Goal: Task Accomplishment & Management: Check status

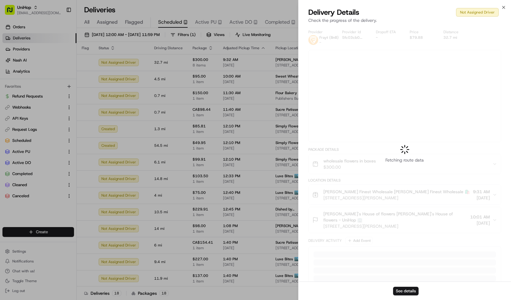
scroll to position [15, 0]
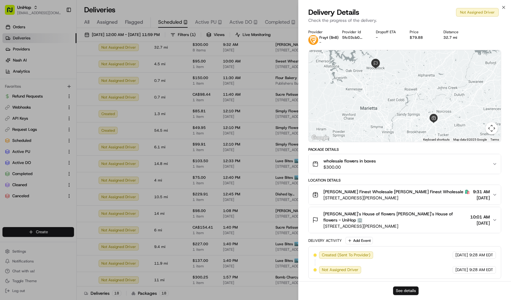
click at [402, 294] on button "See details" at bounding box center [405, 290] width 25 height 9
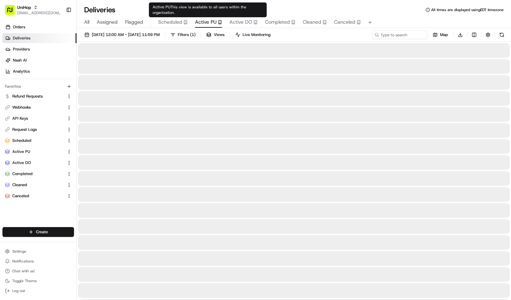
click at [204, 23] on span "Active PU" at bounding box center [206, 21] width 22 height 7
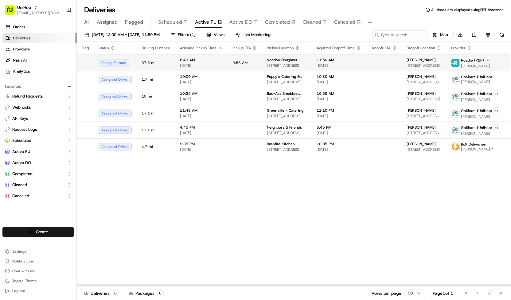
click at [239, 60] on span "9:58 AM" at bounding box center [240, 62] width 15 height 5
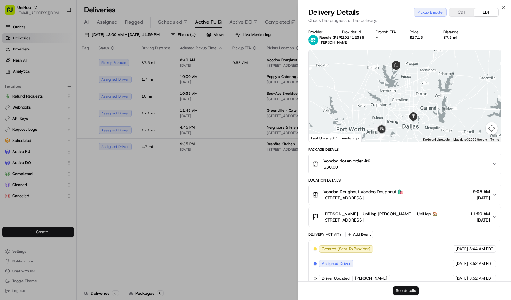
click at [407, 292] on button "See details" at bounding box center [405, 290] width 25 height 9
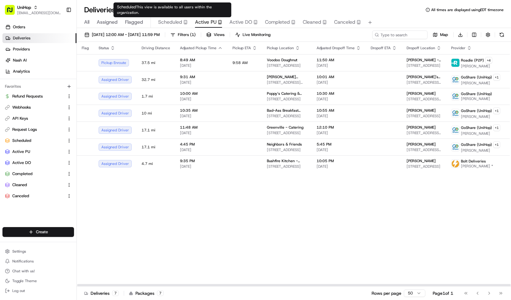
click at [176, 21] on span "Scheduled" at bounding box center [170, 21] width 24 height 7
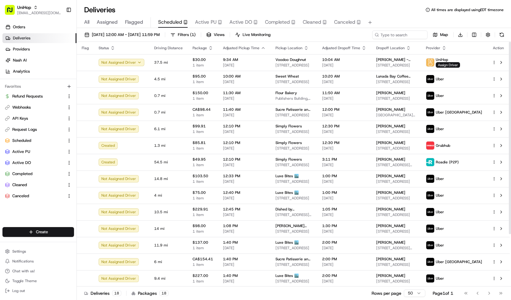
click at [208, 28] on div "Aug 23 2025 12:00 AM - Aug 23 2025 11:59 PM Filters ( 1 ) Views Live Monitoring…" at bounding box center [294, 164] width 434 height 273
click at [207, 25] on span "Active PU" at bounding box center [206, 21] width 22 height 7
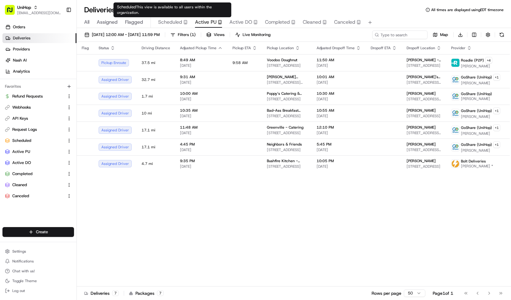
click at [176, 23] on span "Scheduled" at bounding box center [170, 21] width 24 height 7
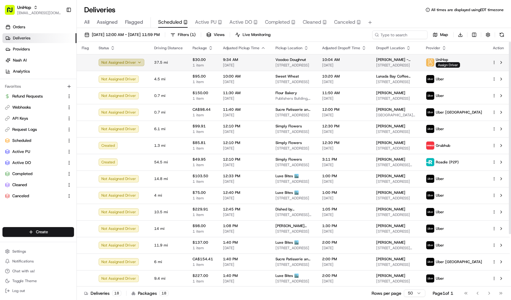
click at [139, 61] on button "Not Assigned Driver" at bounding box center [122, 62] width 46 height 7
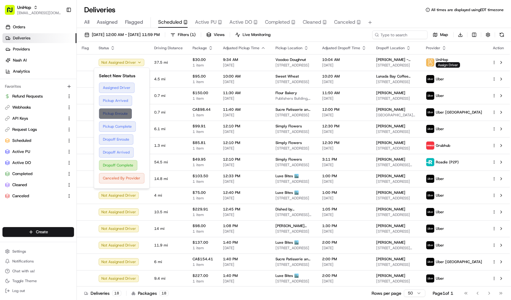
click at [137, 110] on button "Pickup Enroute" at bounding box center [121, 113] width 45 height 10
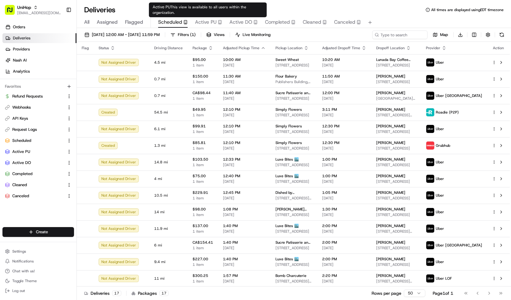
click at [218, 25] on div "Active PU" at bounding box center [208, 21] width 27 height 7
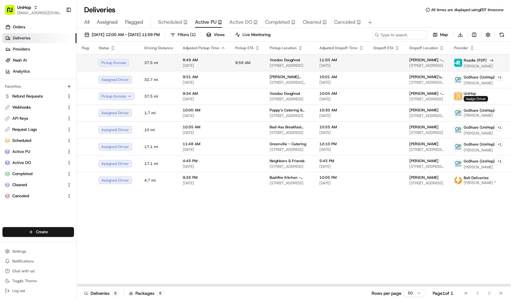
click at [245, 64] on span "9:59 AM" at bounding box center [242, 62] width 15 height 5
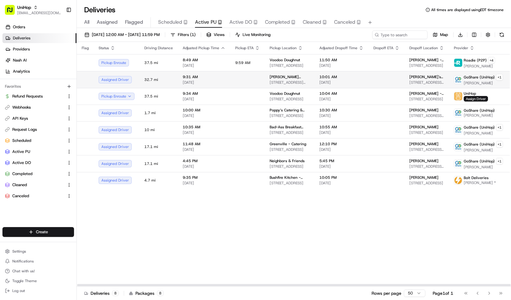
click at [265, 79] on td "Mikes Finest Wholesale 3616 McCall Pl, Atlanta, GA 30340, USA" at bounding box center [290, 79] width 50 height 17
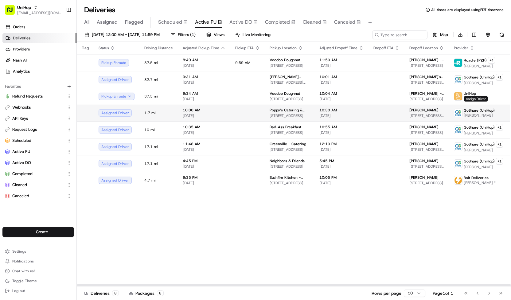
click at [286, 109] on span "Poppy’s Catering & Events (Columbia)" at bounding box center [290, 110] width 40 height 5
click at [254, 112] on td at bounding box center [247, 112] width 34 height 17
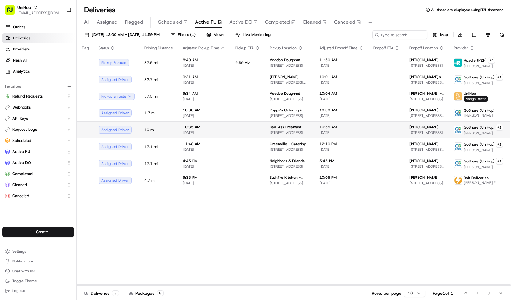
click at [257, 125] on td at bounding box center [247, 129] width 34 height 17
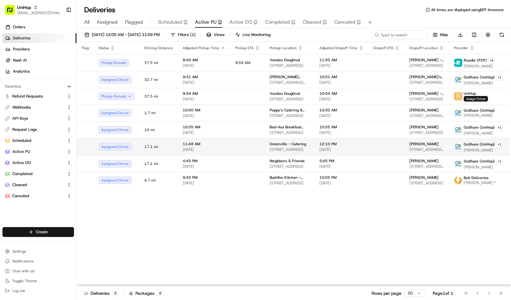
click at [276, 141] on span "Greenville - Catering" at bounding box center [288, 143] width 37 height 5
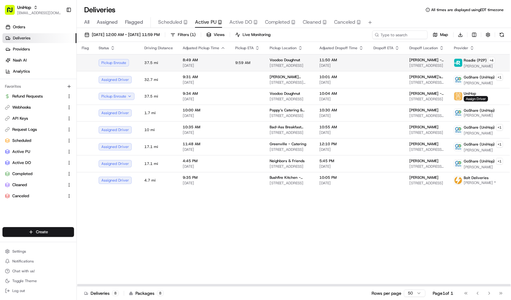
click at [225, 57] on td "8:49 AM Aug 23 2025" at bounding box center [204, 62] width 53 height 17
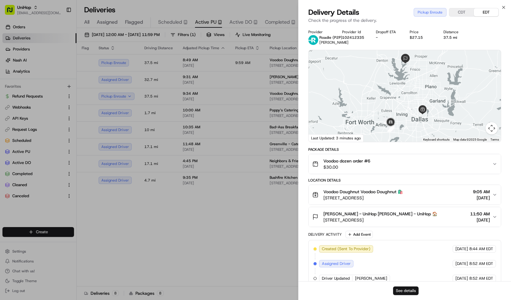
click at [410, 292] on button "See details" at bounding box center [405, 290] width 25 height 9
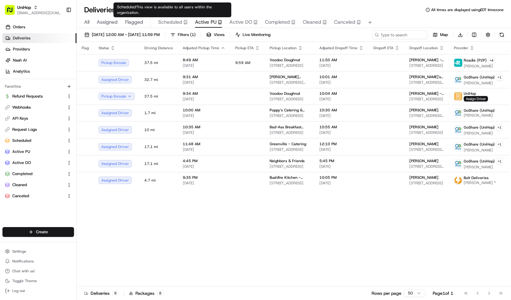
click at [187, 24] on div "All Assigned Flagged Scheduled Active PU Active DO Completed Cleaned Canceled" at bounding box center [294, 22] width 434 height 11
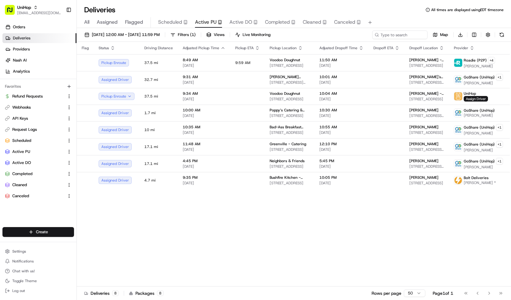
click at [184, 20] on rect "button" at bounding box center [185, 22] width 3 height 4
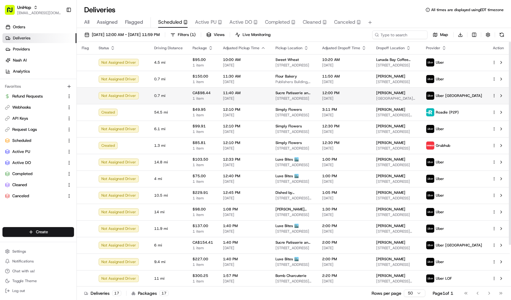
scroll to position [50, 0]
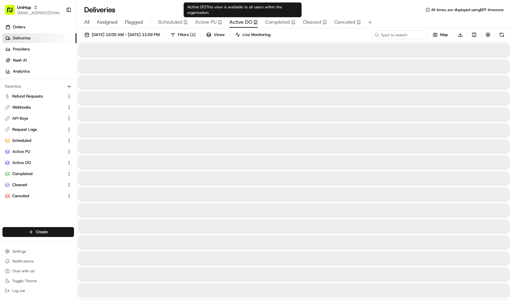
click at [238, 25] on span "Active DO" at bounding box center [240, 21] width 23 height 7
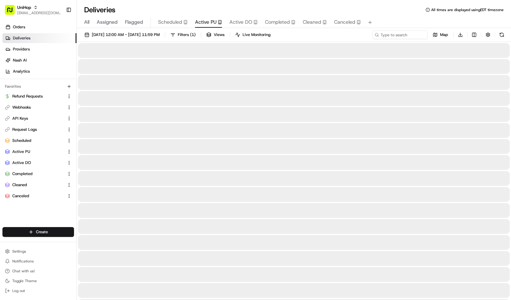
click at [212, 26] on button "Active PU" at bounding box center [208, 22] width 27 height 10
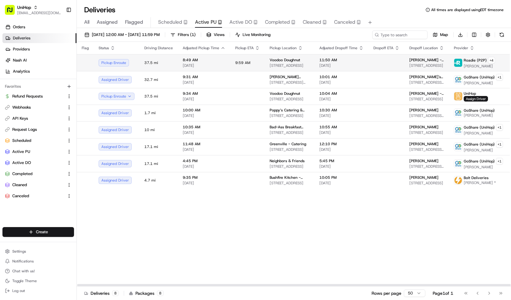
click at [226, 60] on td "8:49 AM Aug 23 2025" at bounding box center [204, 62] width 53 height 17
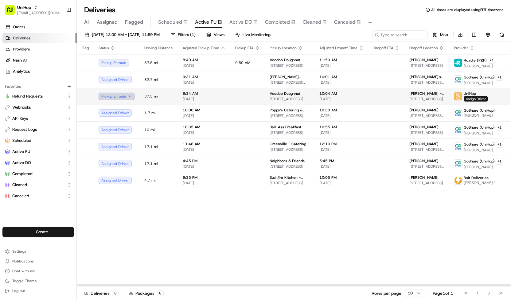
click at [130, 97] on button "Pickup Enroute" at bounding box center [117, 95] width 36 height 7
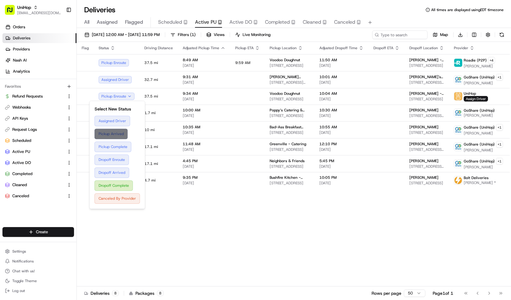
click at [132, 134] on button "Pickup Arrived" at bounding box center [117, 133] width 45 height 10
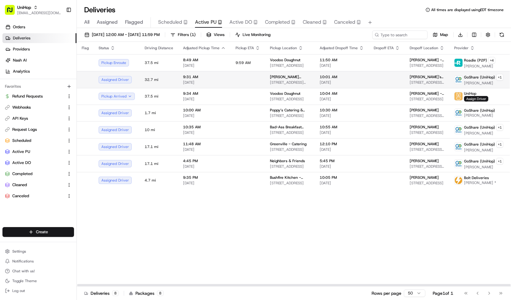
click at [232, 75] on td at bounding box center [248, 79] width 34 height 17
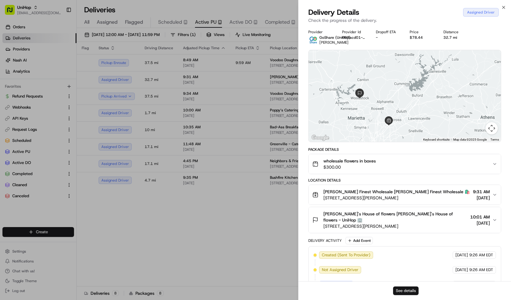
click at [413, 290] on button "See details" at bounding box center [405, 290] width 25 height 9
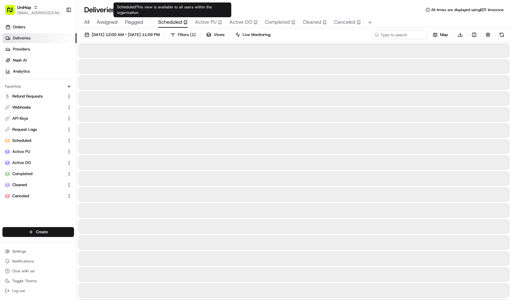
click at [183, 19] on body "UniHop contact@unihop.app Toggle Sidebar Orders Deliveries Providers Nash AI An…" at bounding box center [255, 150] width 511 height 300
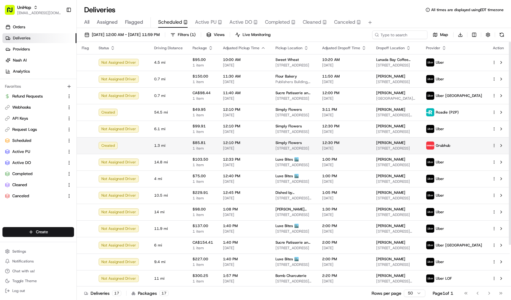
click at [266, 138] on td "12:10 PM Aug 23 2025" at bounding box center [244, 145] width 53 height 17
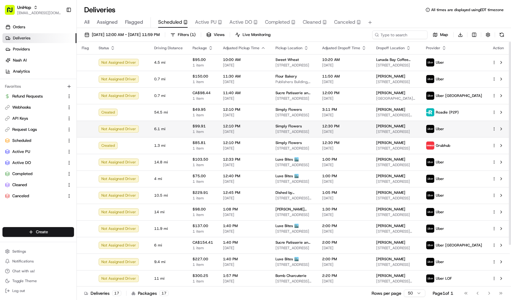
click at [263, 127] on td "12:10 PM Aug 23 2025" at bounding box center [244, 128] width 53 height 17
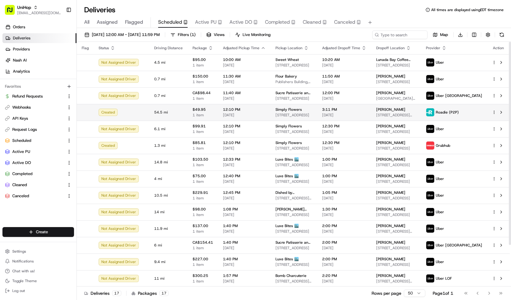
click at [257, 112] on div "12:10 PM Aug 23 2025" at bounding box center [244, 112] width 43 height 10
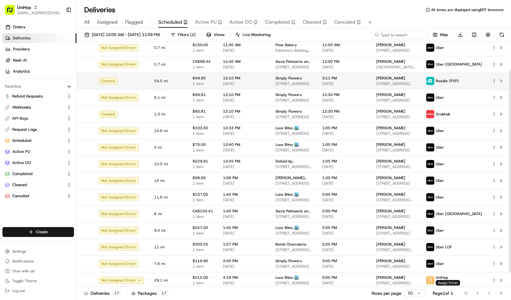
scroll to position [50, 0]
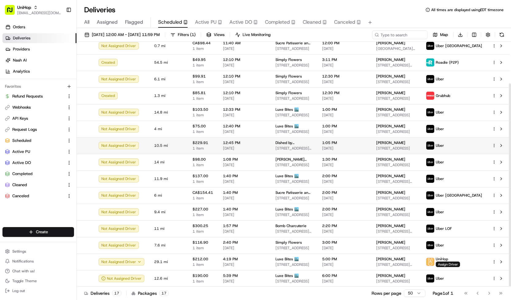
click at [264, 143] on td "12:45 PM Aug 23 2025" at bounding box center [244, 145] width 53 height 17
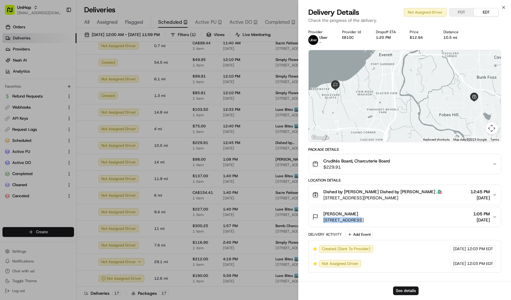
drag, startPoint x: 323, startPoint y: 217, endPoint x: 358, endPoint y: 220, distance: 35.7
click at [358, 220] on div "D Tirado 5012 23rd Ave W, Everett, WA 98203, USA" at bounding box center [337, 216] width 51 height 12
copy span "5012 23rd Ave W"
drag, startPoint x: 322, startPoint y: 212, endPoint x: 347, endPoint y: 212, distance: 25.8
click at [347, 212] on div "D Tirado 5012 23rd Ave W, Everett, WA 98203, USA" at bounding box center [337, 216] width 51 height 12
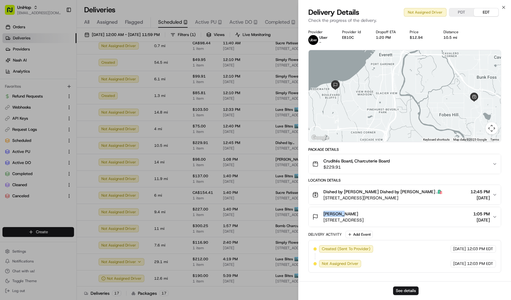
copy span "D Tirado"
drag, startPoint x: 323, startPoint y: 219, endPoint x: 344, endPoint y: 217, distance: 21.6
click at [344, 217] on div "D Tirado 5012 23rd Ave W, Everett, WA 98203, USA" at bounding box center [337, 216] width 51 height 12
copy span "5012 23rd"
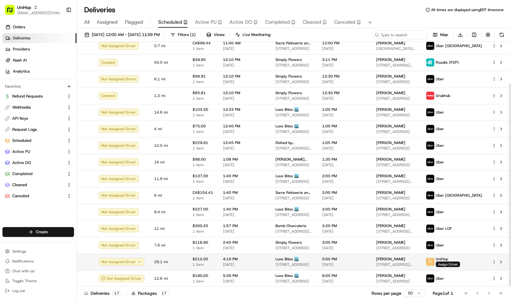
click at [495, 259] on html "UniHop contact@unihop.app Toggle Sidebar Orders Deliveries Providers Nash AI An…" at bounding box center [255, 150] width 511 height 300
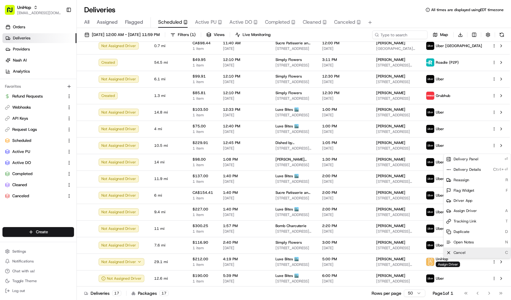
click at [484, 248] on div "Cancel C" at bounding box center [477, 252] width 67 height 10
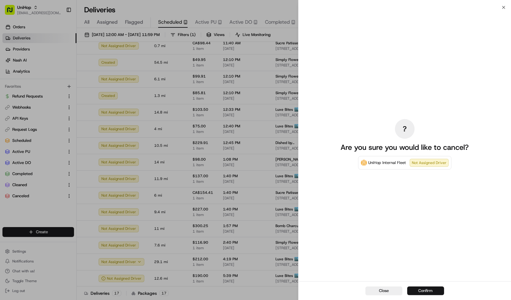
click at [423, 288] on button "Confirm" at bounding box center [425, 290] width 37 height 9
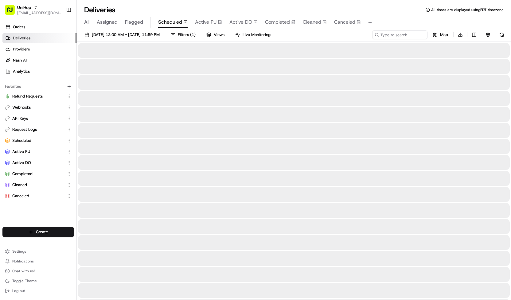
click at [206, 22] on span "Active PU" at bounding box center [206, 21] width 22 height 7
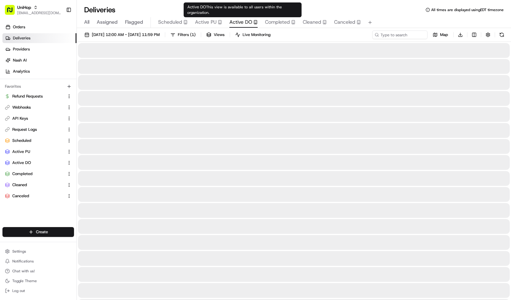
click at [242, 23] on span "Active DO" at bounding box center [240, 21] width 23 height 7
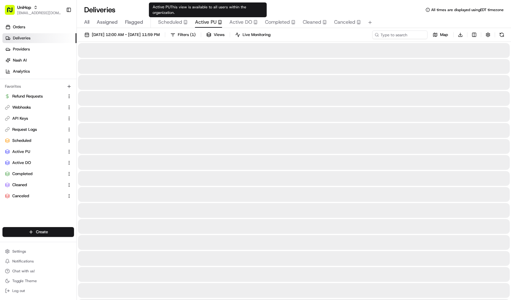
click at [215, 22] on span "Active PU" at bounding box center [206, 21] width 22 height 7
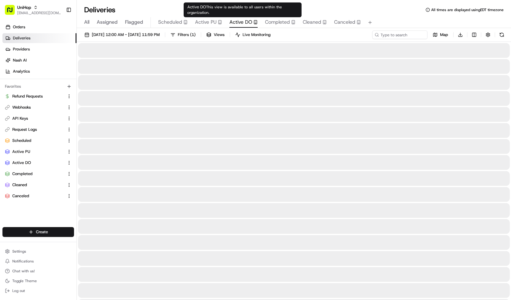
click at [237, 19] on span "Active DO" at bounding box center [240, 21] width 23 height 7
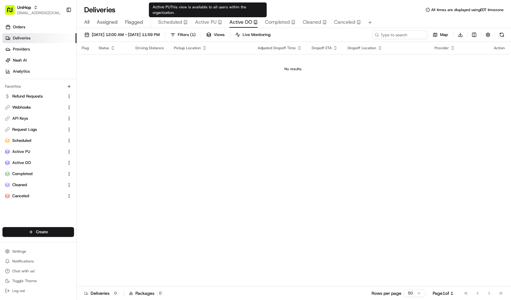
click at [203, 19] on span "Active PU" at bounding box center [206, 21] width 22 height 7
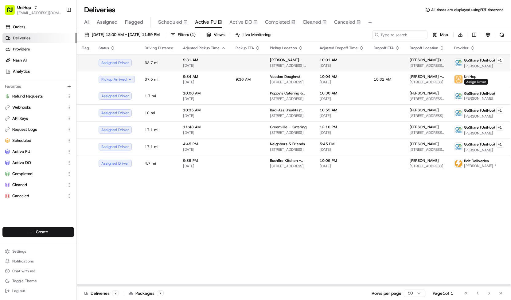
click at [225, 54] on td "9:31 AM Aug 23 2025" at bounding box center [204, 62] width 53 height 17
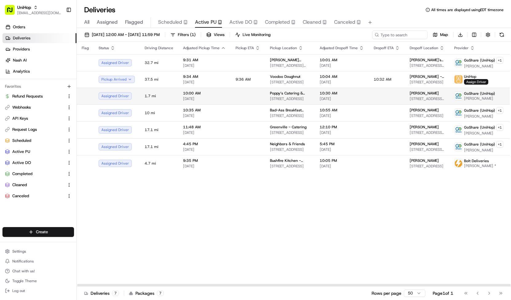
click at [247, 95] on td at bounding box center [248, 96] width 34 height 17
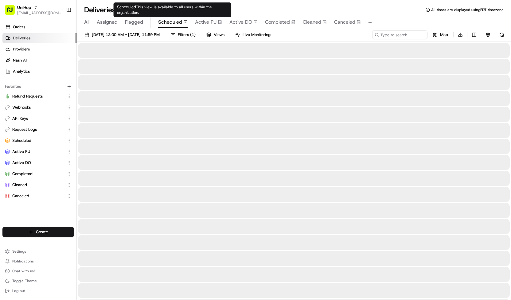
click at [170, 24] on span "Scheduled" at bounding box center [170, 21] width 24 height 7
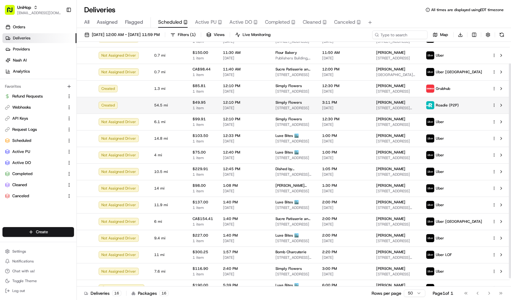
scroll to position [33, 0]
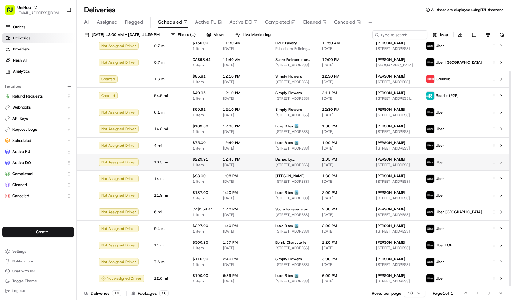
click at [237, 159] on span "12:45 PM" at bounding box center [244, 159] width 43 height 5
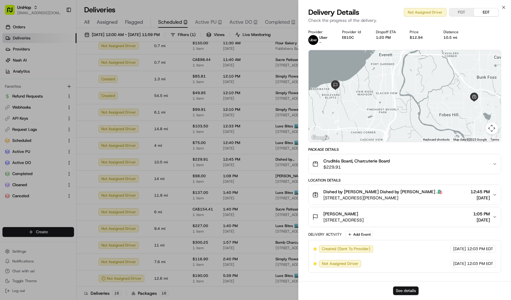
click at [397, 288] on button "See details" at bounding box center [405, 290] width 25 height 9
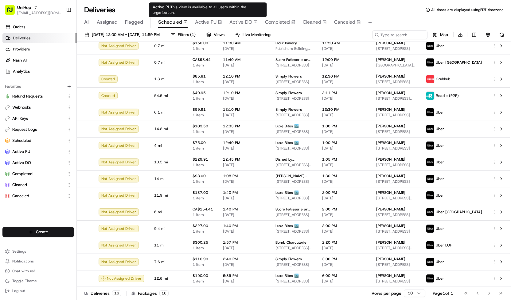
click at [214, 26] on button "Active PU" at bounding box center [208, 22] width 27 height 10
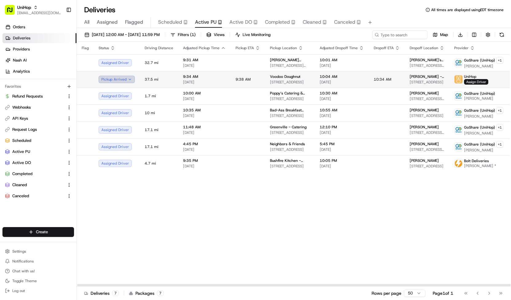
click at [125, 77] on button "Pickup Arrived" at bounding box center [117, 79] width 36 height 7
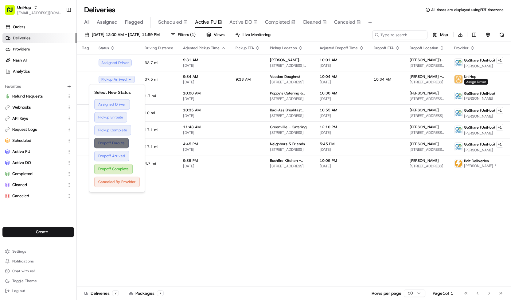
click at [137, 139] on button "Dropoff Enroute" at bounding box center [116, 143] width 45 height 10
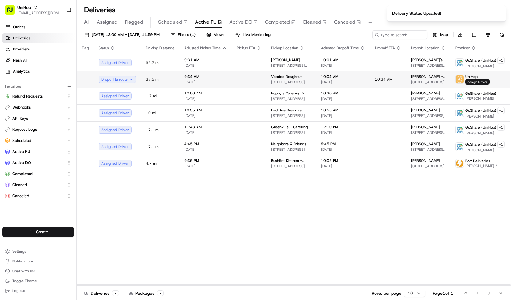
click at [211, 77] on span "9:34 AM" at bounding box center [205, 76] width 43 height 5
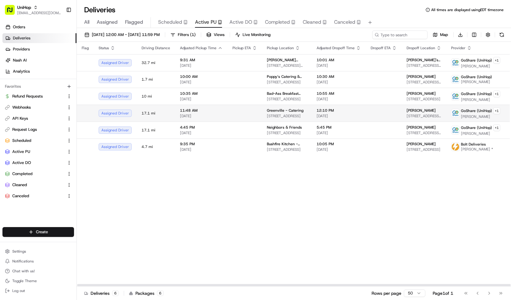
click at [235, 113] on td at bounding box center [245, 112] width 34 height 17
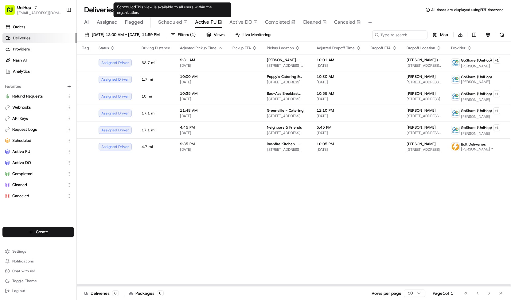
click at [175, 22] on span "Scheduled" at bounding box center [170, 21] width 24 height 7
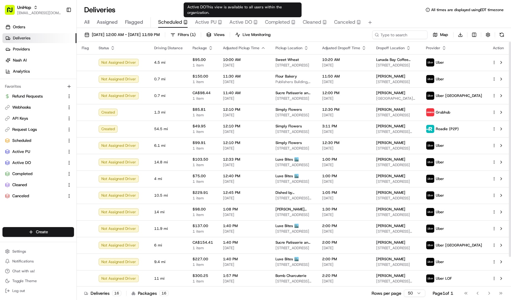
click at [241, 23] on span "Active DO" at bounding box center [240, 21] width 23 height 7
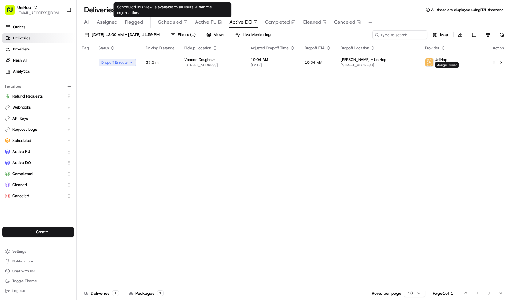
click at [179, 22] on span "Scheduled" at bounding box center [170, 21] width 24 height 7
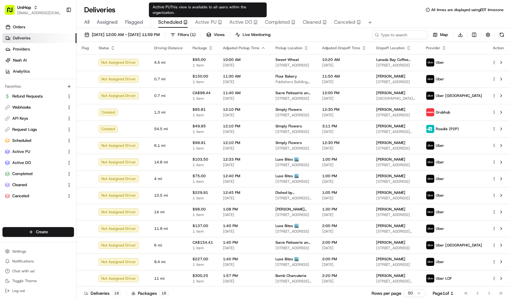
click at [201, 24] on span "Active PU" at bounding box center [206, 21] width 22 height 7
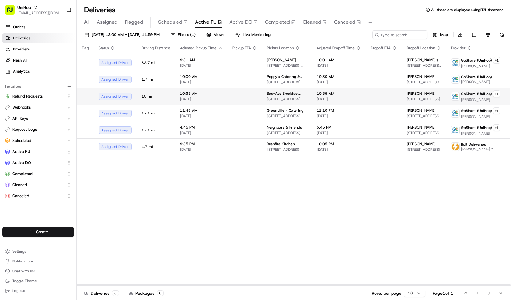
click at [255, 92] on td at bounding box center [245, 96] width 34 height 17
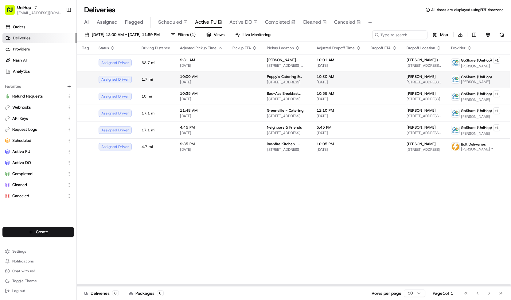
click at [245, 80] on td at bounding box center [245, 79] width 34 height 17
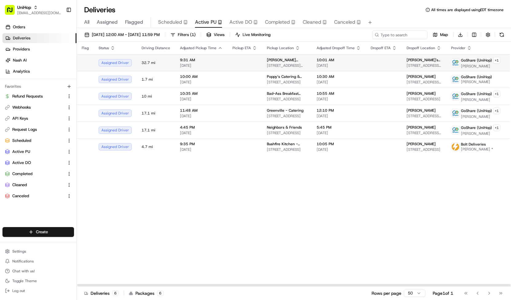
click at [223, 57] on td "9:31 AM Aug 23 2025" at bounding box center [201, 62] width 53 height 17
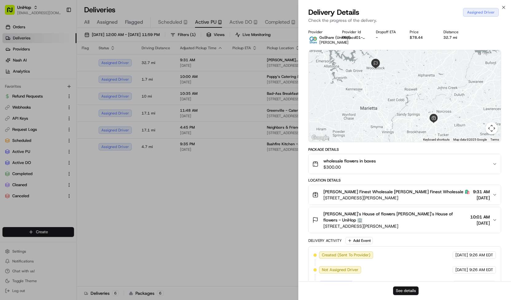
click at [405, 288] on button "See details" at bounding box center [405, 290] width 25 height 9
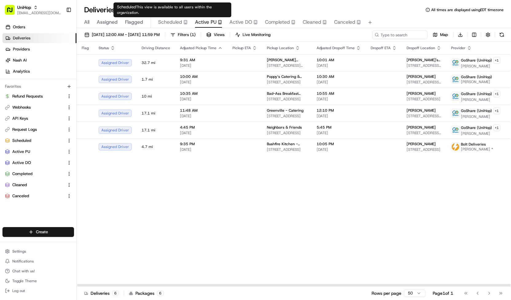
click at [173, 22] on span "Scheduled" at bounding box center [170, 21] width 24 height 7
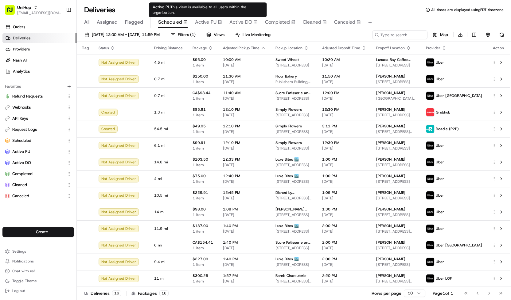
click at [216, 18] on button "Active PU" at bounding box center [208, 22] width 27 height 10
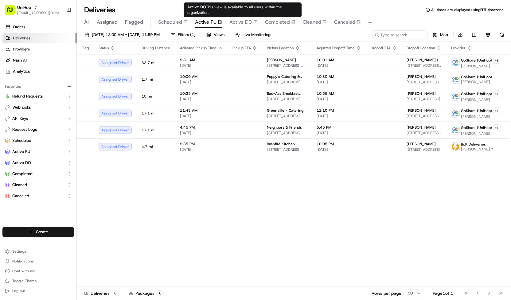
click at [237, 18] on span "Active DO" at bounding box center [240, 21] width 23 height 7
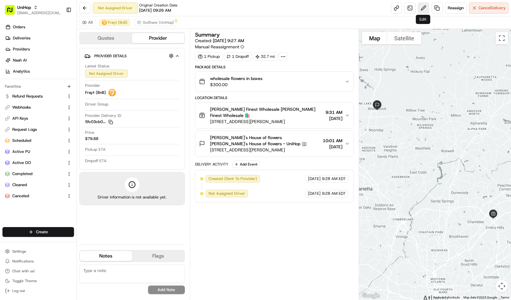
click at [421, 11] on button at bounding box center [423, 7] width 11 height 11
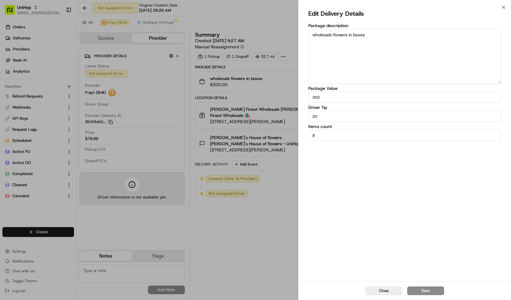
click at [435, 54] on textarea "wholesale flowers in boxes" at bounding box center [404, 56] width 193 height 55
type textarea "wholesale flowers in boxes"
click at [417, 287] on button "Save" at bounding box center [425, 290] width 37 height 9
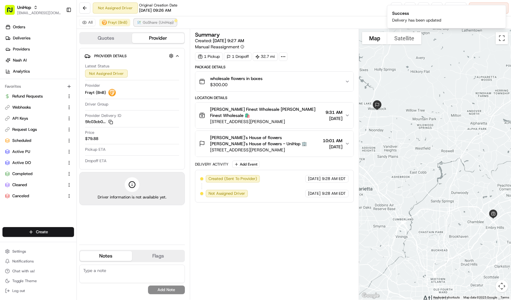
click at [161, 20] on span "GoShare (UniHop)" at bounding box center [158, 22] width 31 height 5
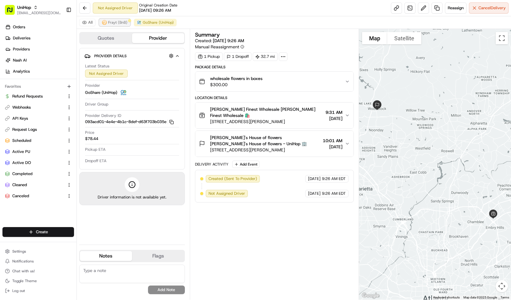
click at [125, 22] on span "Frayt (BnB)" at bounding box center [117, 22] width 19 height 5
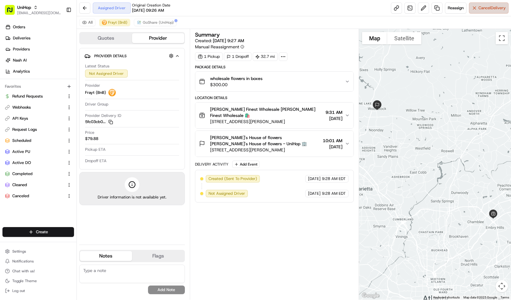
click at [469, 8] on button "Cancel Delivery" at bounding box center [489, 7] width 40 height 11
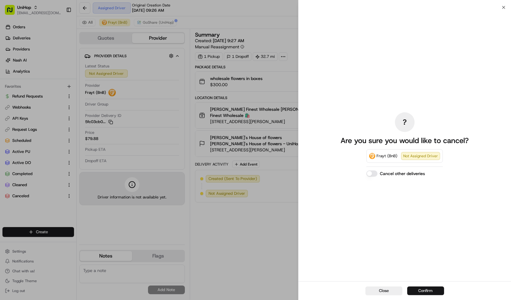
click at [444, 287] on button "Confirm" at bounding box center [425, 290] width 37 height 9
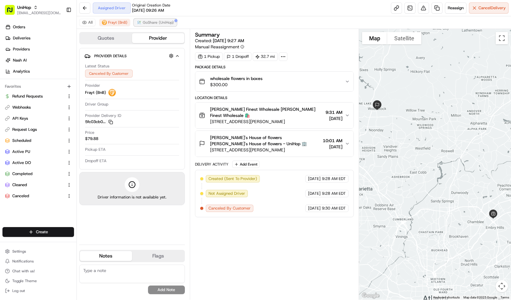
click at [167, 22] on span "GoShare (UniHop)" at bounding box center [158, 22] width 31 height 5
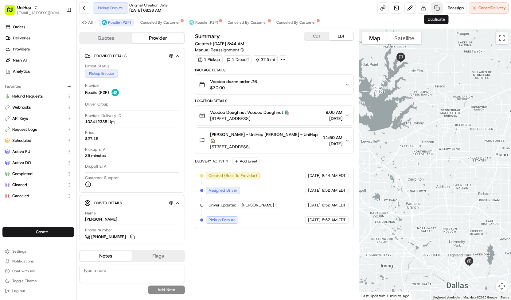
click at [438, 9] on link at bounding box center [437, 7] width 11 height 11
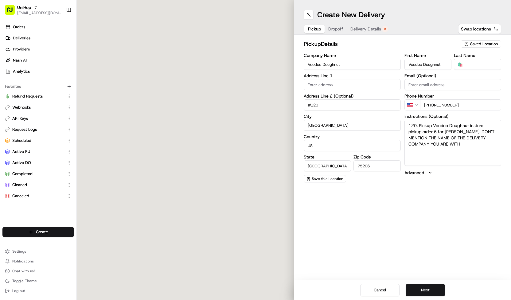
type input "1806 Greenville Ave"
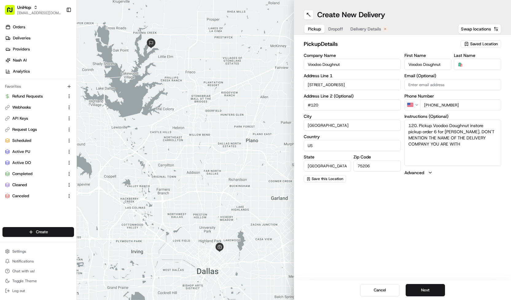
click at [372, 32] on button "Delivery Details" at bounding box center [369, 29] width 45 height 9
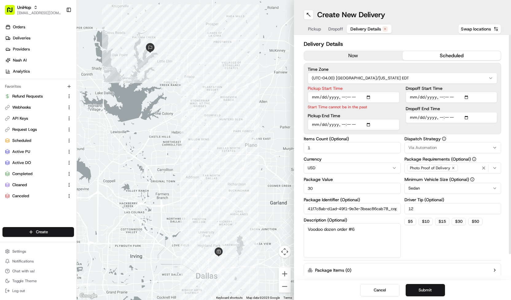
click at [392, 57] on button "now" at bounding box center [353, 55] width 99 height 9
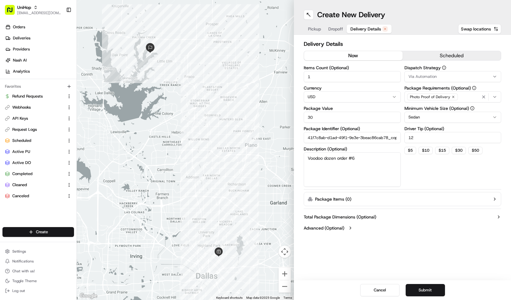
click at [419, 80] on button "Via Automation" at bounding box center [453, 76] width 97 height 11
type input "test"
click at [430, 101] on span "Test" at bounding box center [453, 101] width 76 height 6
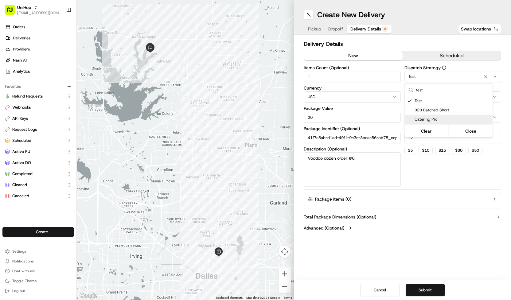
click at [442, 178] on html "UniHop contact@unihop.app Toggle Sidebar Orders Deliveries Providers Nash AI An…" at bounding box center [255, 150] width 511 height 300
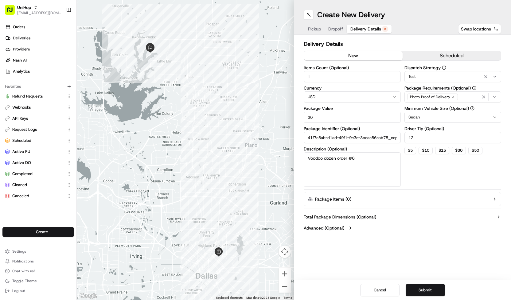
drag, startPoint x: 431, startPoint y: 136, endPoint x: 374, endPoint y: 144, distance: 57.8
click at [374, 144] on div "Items Count (Optional) 1 Currency USD Package Value 30 Package Identifier (Opti…" at bounding box center [403, 125] width 198 height 121
click at [441, 166] on div "Dispatch Strategy Test Package Requirements (Optional) Photo Proof of Delivery …" at bounding box center [453, 125] width 97 height 121
click at [433, 291] on button "Submit" at bounding box center [425, 290] width 39 height 12
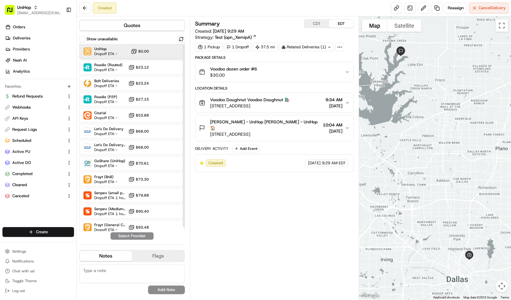
click at [131, 56] on div "UniHop Dropoff ETA - $0.00" at bounding box center [132, 51] width 106 height 15
click at [147, 237] on button "Assign Provider" at bounding box center [132, 235] width 44 height 7
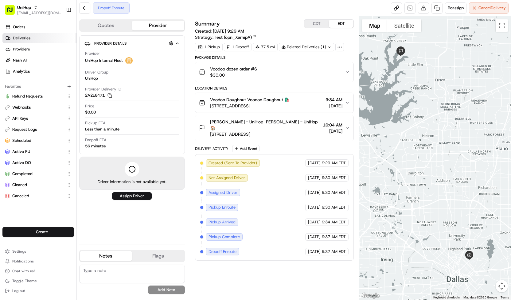
click at [52, 42] on link "Deliveries" at bounding box center [39, 38] width 74 height 10
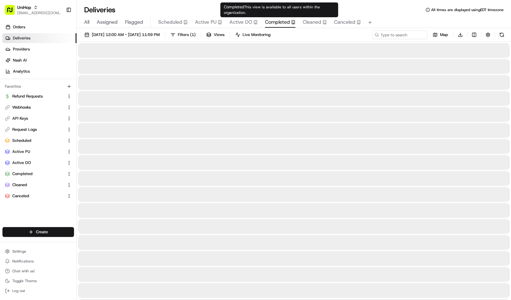
click at [273, 24] on span "Completed" at bounding box center [277, 21] width 25 height 7
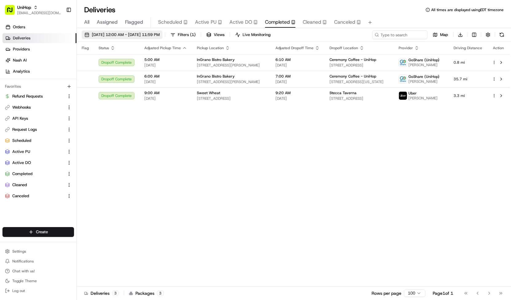
click at [160, 34] on span "Aug 23 2025 12:00 AM - Aug 23 2025 11:59 PM" at bounding box center [126, 35] width 68 height 6
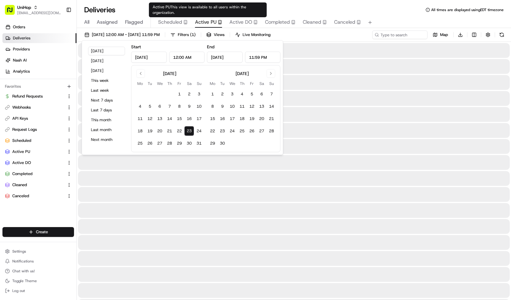
click at [205, 24] on span "Active PU" at bounding box center [206, 21] width 22 height 7
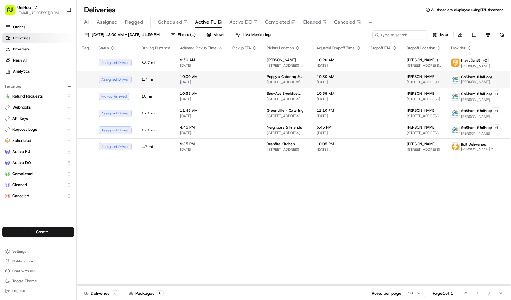
click at [256, 74] on td at bounding box center [245, 79] width 34 height 17
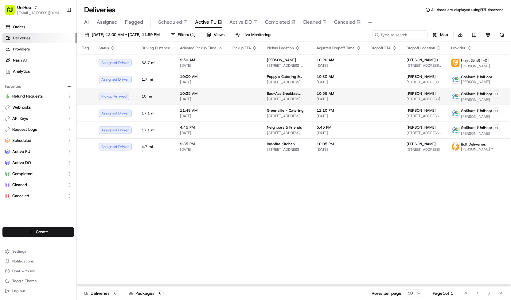
click at [267, 92] on span "Bad-Ass Breakfast Burritos - Thousand Oaks" at bounding box center [287, 93] width 40 height 5
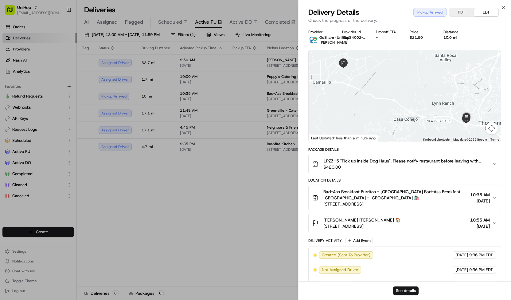
click at [351, 160] on span "1PZZH5 "Pick up inside Dog Haus". Please notify restaurant before leaving with …" at bounding box center [405, 161] width 164 height 6
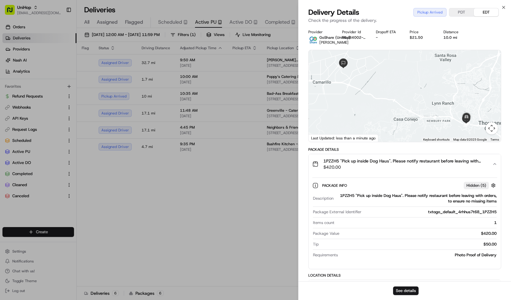
click at [351, 160] on span "1PZZH5 "Pick up inside Dog Haus". Please notify restaurant before leaving with …" at bounding box center [405, 161] width 164 height 6
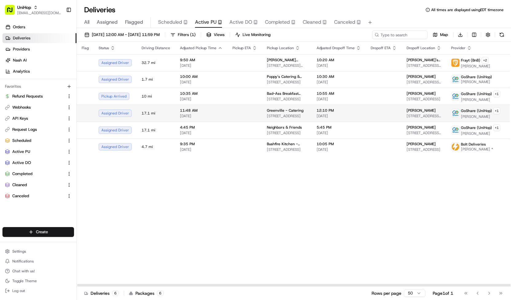
click at [268, 115] on span "5315 Greenville Ave, Dallas, TX 75206, USA" at bounding box center [287, 115] width 40 height 5
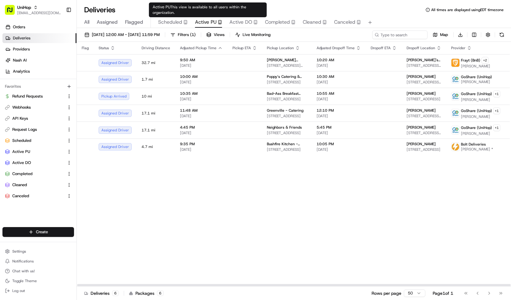
click at [181, 21] on span "Scheduled" at bounding box center [170, 21] width 24 height 7
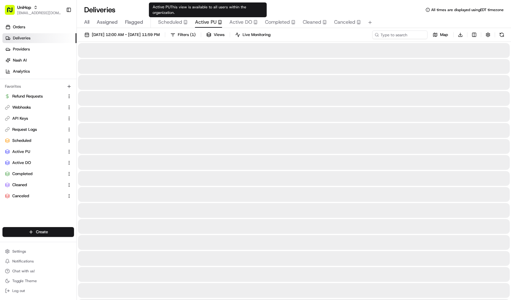
click at [215, 23] on span "Active PU" at bounding box center [206, 21] width 22 height 7
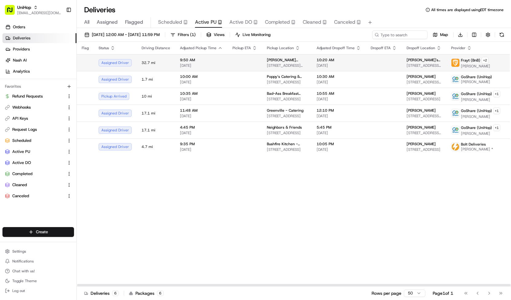
click at [267, 63] on span "3616 McCall Pl, Atlanta, GA 30340, USA" at bounding box center [287, 65] width 40 height 5
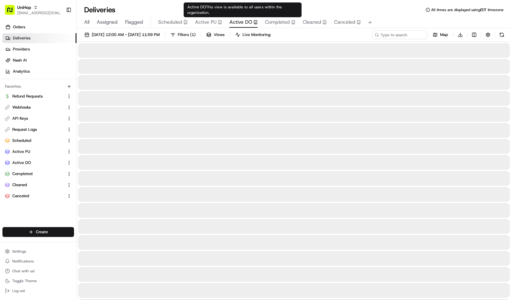
click at [243, 22] on span "Active DO" at bounding box center [240, 21] width 23 height 7
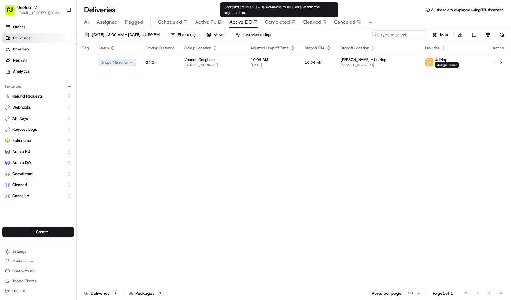
click at [283, 23] on span "Completed" at bounding box center [277, 21] width 25 height 7
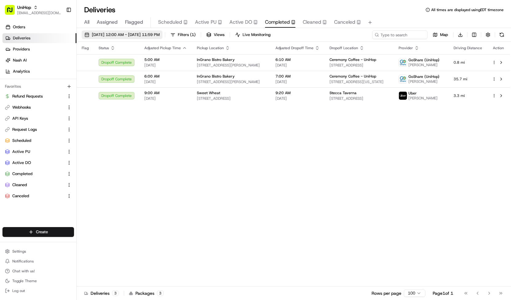
click at [160, 36] on span "Aug 23 2025 12:00 AM - Aug 23 2025 11:59 PM" at bounding box center [126, 35] width 68 height 6
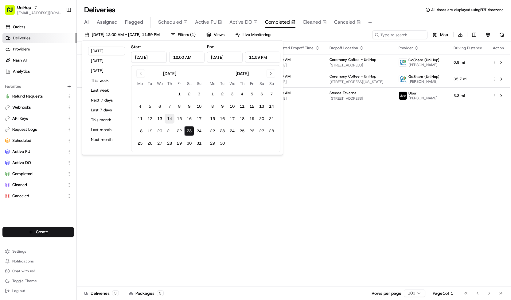
click at [170, 117] on button "14" at bounding box center [170, 119] width 10 height 10
type input "Aug 14, 2025"
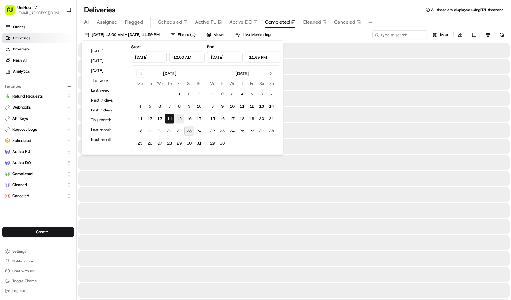
click at [182, 117] on button "15" at bounding box center [179, 119] width 10 height 10
type input "Aug 15, 2025"
click at [187, 127] on button "23" at bounding box center [189, 131] width 10 height 10
type input "Aug 23, 2025"
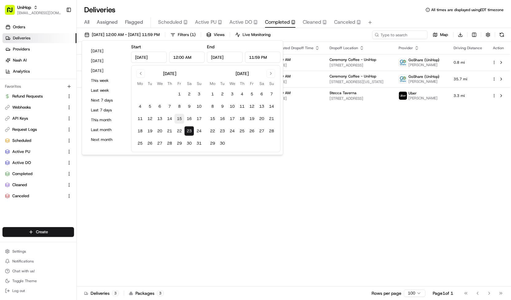
click at [179, 119] on button "15" at bounding box center [179, 119] width 10 height 10
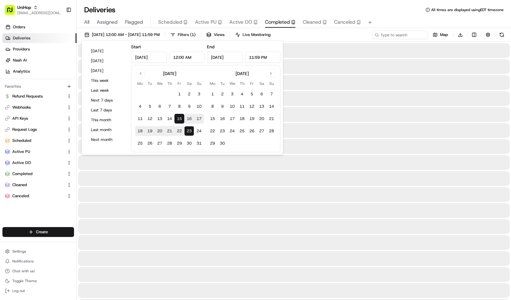
click at [179, 127] on button "22" at bounding box center [179, 131] width 10 height 10
type input "Aug 22, 2025"
click at [179, 118] on button "15" at bounding box center [179, 119] width 10 height 10
type input "Aug 15, 2025"
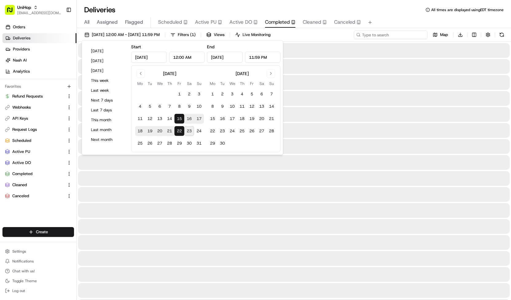
click at [409, 36] on input at bounding box center [391, 34] width 74 height 9
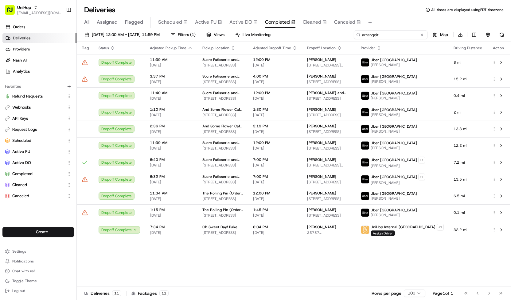
type input "arrangeit"
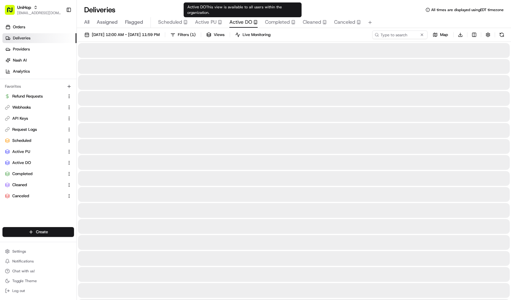
click at [232, 20] on span "Active DO" at bounding box center [240, 21] width 23 height 7
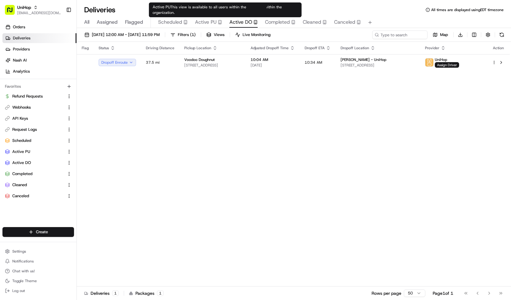
click at [220, 21] on icon "button" at bounding box center [220, 22] width 4 height 4
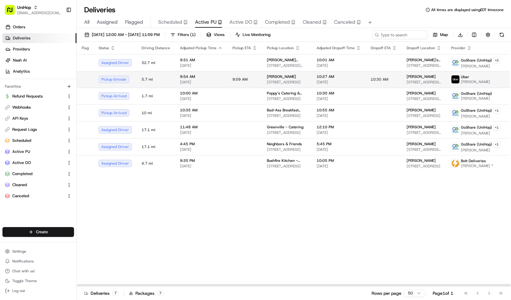
click at [277, 76] on span "Blanche Darby Florist" at bounding box center [281, 76] width 29 height 5
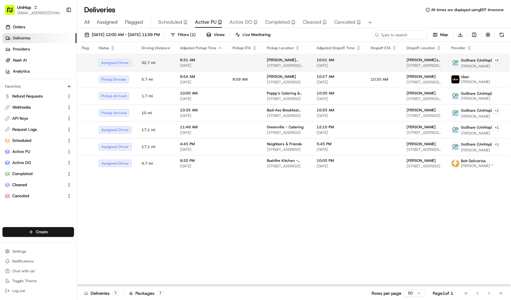
click at [252, 66] on td at bounding box center [245, 62] width 34 height 17
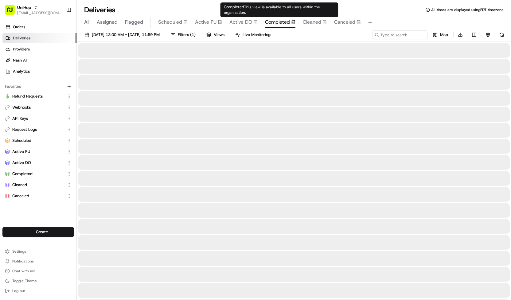
click at [284, 19] on span "Completed" at bounding box center [277, 21] width 25 height 7
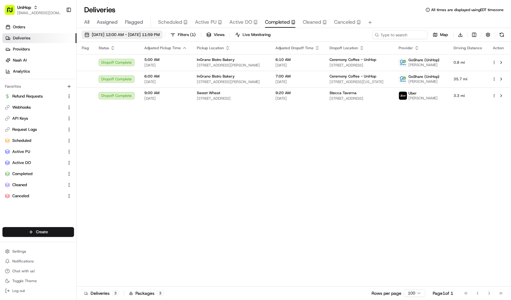
click at [159, 35] on span "Aug 23 2025 12:00 AM - Aug 23 2025 11:59 PM" at bounding box center [126, 35] width 68 height 6
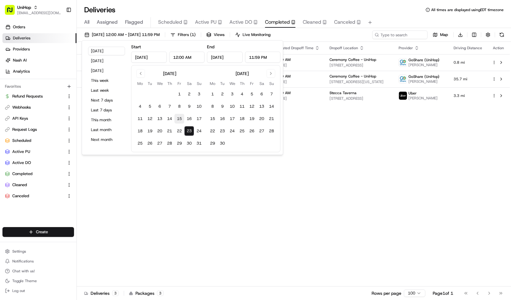
click at [181, 119] on button "15" at bounding box center [179, 119] width 10 height 10
type input "Aug 15, 2025"
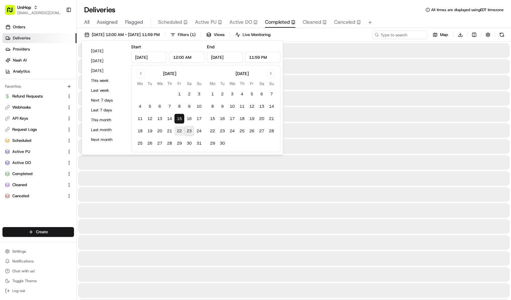
click at [180, 131] on button "22" at bounding box center [179, 131] width 10 height 10
type input "Aug 22, 2025"
click at [315, 35] on div "Aug 15 2025 12:00 AM - Aug 22 2025 11:59 PM Filters ( 1 ) Views Live Monitoring…" at bounding box center [294, 35] width 434 height 11
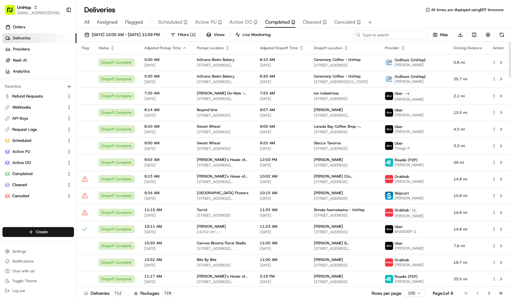
click at [391, 33] on input at bounding box center [391, 34] width 74 height 9
type input "arrangeit"
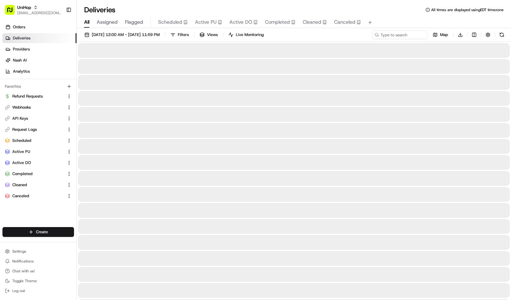
click at [87, 21] on span "All" at bounding box center [86, 21] width 5 height 7
click at [398, 33] on input at bounding box center [391, 34] width 74 height 9
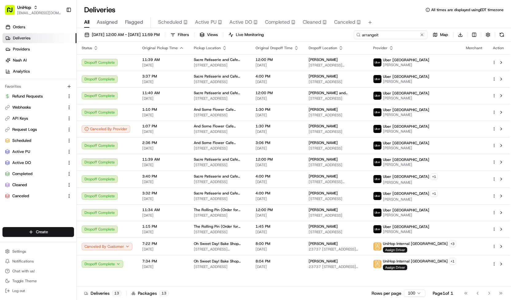
type input "arrangeit"
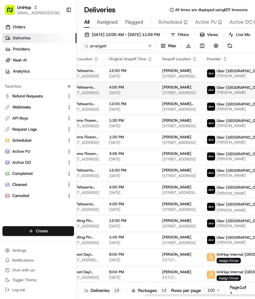
scroll to position [0, 173]
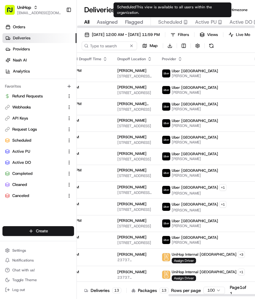
click at [176, 21] on span "Scheduled" at bounding box center [170, 21] width 24 height 7
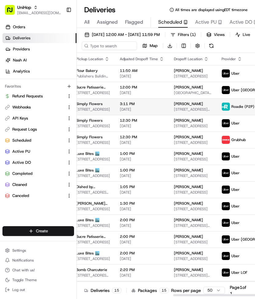
scroll to position [0, 200]
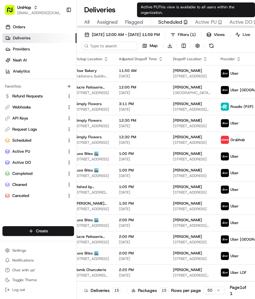
click at [210, 17] on div "Active PU This view is available to all users within the organization. Active P…" at bounding box center [196, 9] width 118 height 15
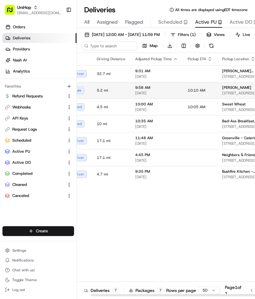
scroll to position [0, 32]
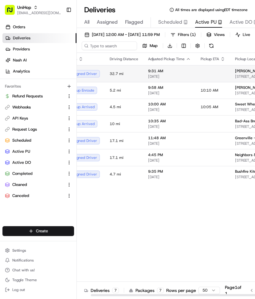
click at [197, 82] on td at bounding box center [213, 73] width 34 height 17
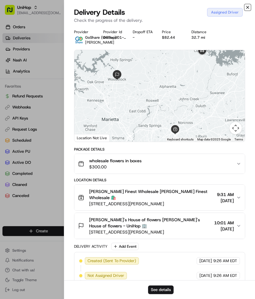
click at [248, 6] on icon "button" at bounding box center [247, 7] width 5 height 5
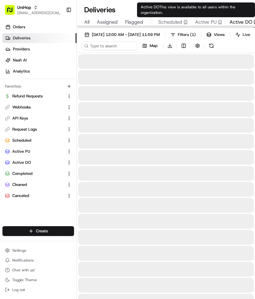
click at [235, 20] on span "Active DO" at bounding box center [240, 21] width 23 height 7
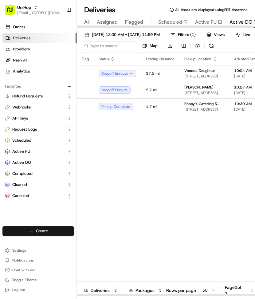
click at [202, 26] on div at bounding box center [166, 26] width 178 height 2
click at [202, 23] on span "Active PU" at bounding box center [206, 21] width 22 height 7
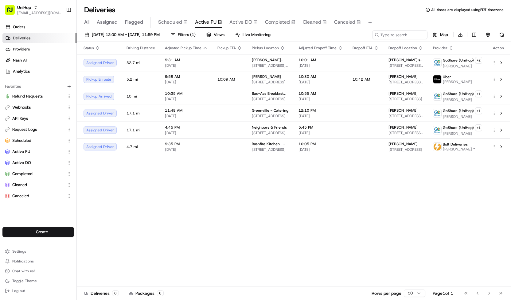
scroll to position [0, 7]
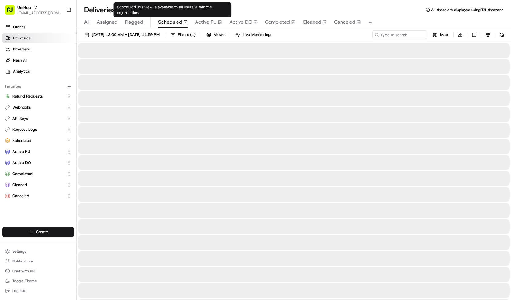
click at [183, 21] on icon "button" at bounding box center [185, 22] width 4 height 4
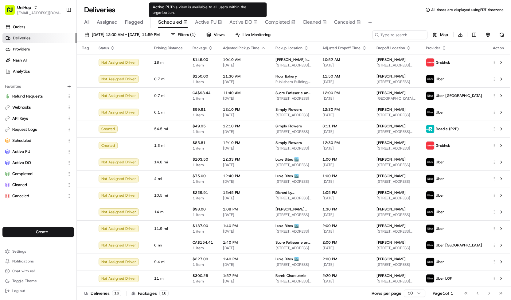
click at [211, 25] on span "Active PU" at bounding box center [206, 21] width 22 height 7
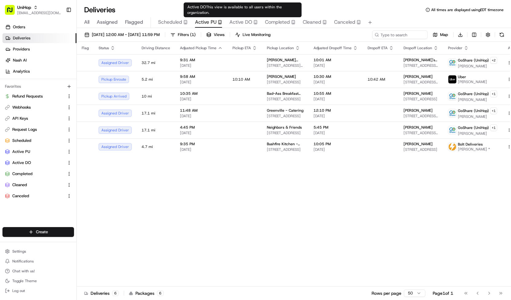
click at [237, 24] on span "Active DO" at bounding box center [240, 21] width 23 height 7
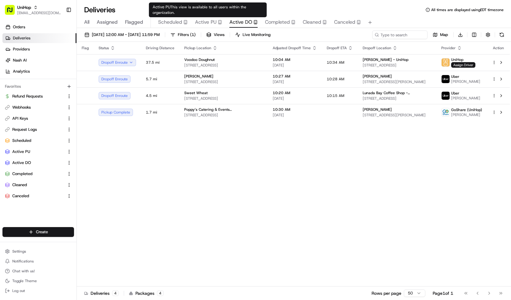
click at [209, 25] on span "Active PU" at bounding box center [206, 21] width 22 height 7
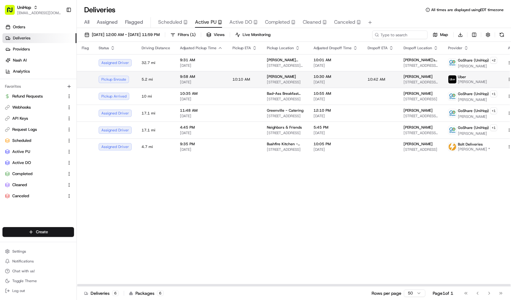
click at [253, 75] on td "10:10 AM" at bounding box center [245, 79] width 34 height 17
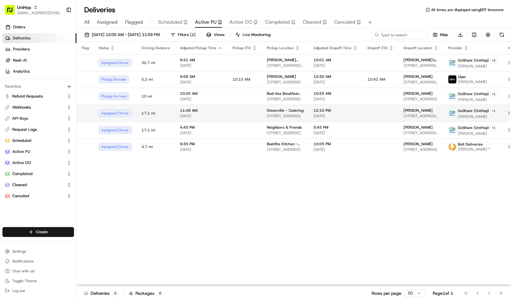
click at [255, 111] on td at bounding box center [245, 112] width 34 height 17
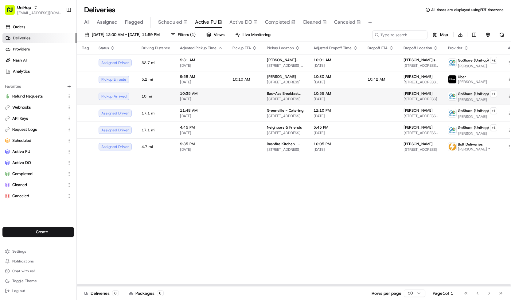
click at [234, 98] on td at bounding box center [245, 96] width 34 height 17
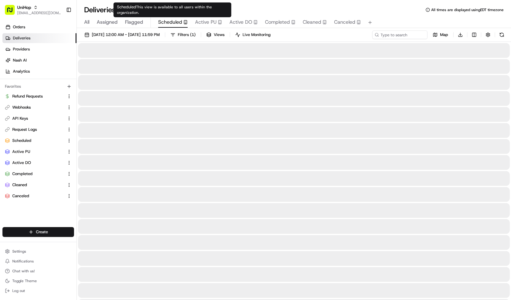
click at [177, 23] on span "Scheduled" at bounding box center [170, 21] width 24 height 7
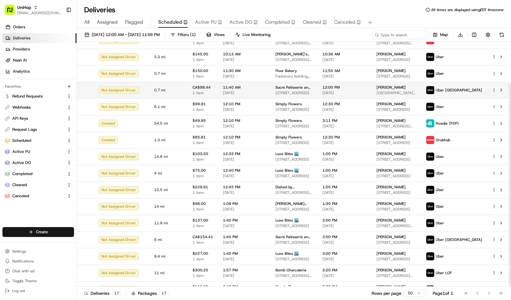
scroll to position [50, 0]
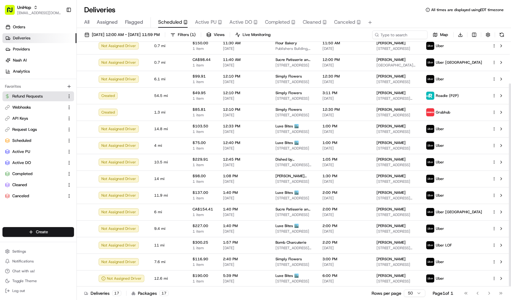
click at [43, 99] on button "Refund Requests" at bounding box center [38, 96] width 72 height 10
click at [49, 98] on link "Refund Requests" at bounding box center [34, 96] width 59 height 6
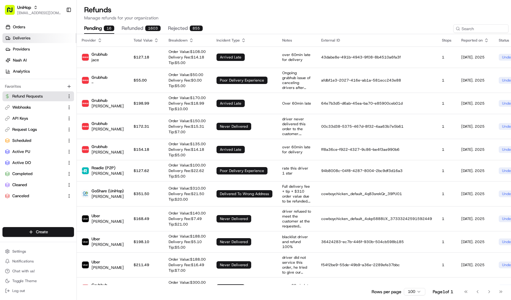
click at [45, 33] on link "Deliveries" at bounding box center [39, 38] width 74 height 10
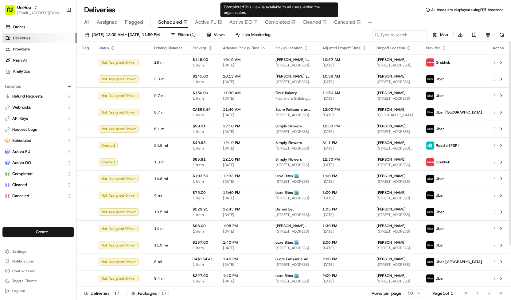
click at [284, 23] on span "Completed" at bounding box center [277, 21] width 25 height 7
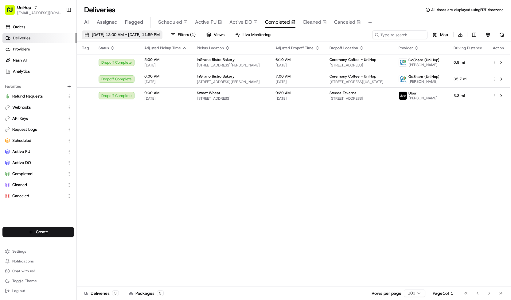
click at [160, 32] on span "Aug 23 2025 12:00 AM - Aug 23 2025 11:59 PM" at bounding box center [126, 35] width 68 height 6
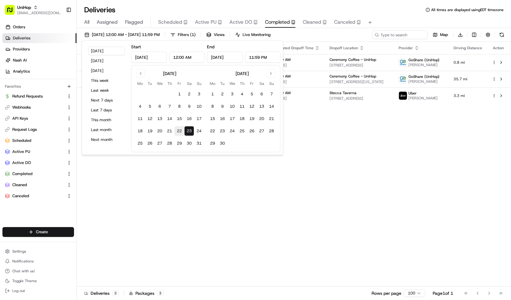
click at [182, 135] on button "22" at bounding box center [179, 131] width 10 height 10
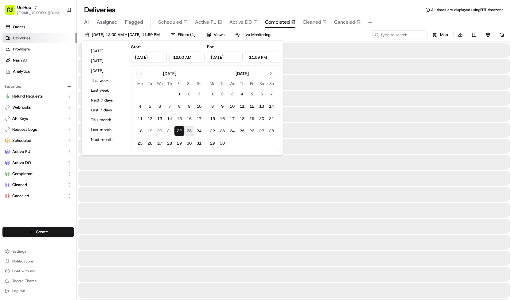
type input "Aug 22, 2025"
click at [182, 135] on button "22" at bounding box center [179, 131] width 10 height 10
click at [401, 37] on input at bounding box center [391, 34] width 74 height 9
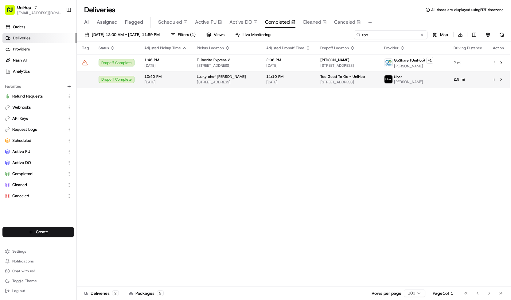
type input "too"
click at [351, 80] on span "1643 68th Ave, Oakland, CA 94621, USA" at bounding box center [347, 82] width 54 height 5
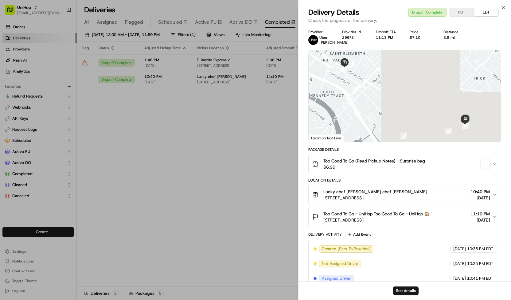
click at [370, 194] on span "Lucky chef chen Lucky chef chen 🛍️" at bounding box center [375, 191] width 104 height 6
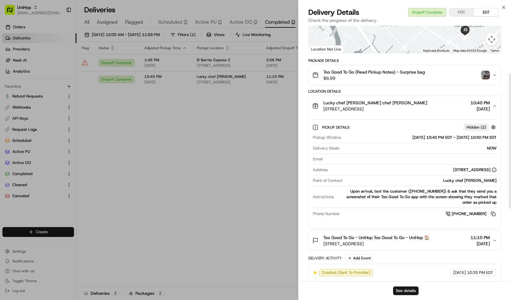
scroll to position [89, 0]
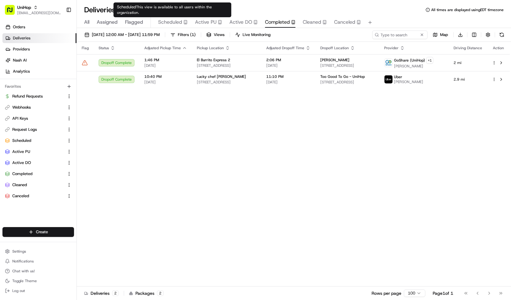
click at [174, 19] on span "Scheduled" at bounding box center [170, 21] width 24 height 7
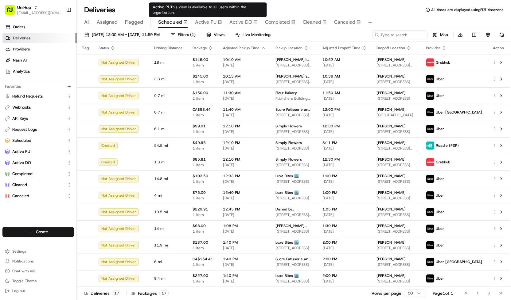
click at [210, 20] on span "Active PU" at bounding box center [206, 21] width 22 height 7
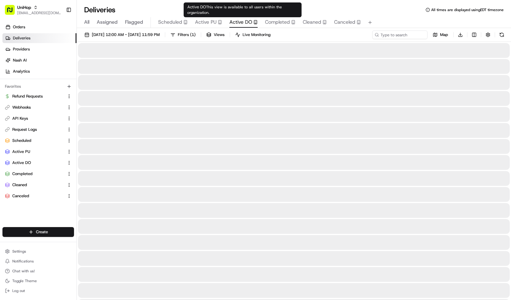
click at [232, 21] on span "Active DO" at bounding box center [240, 21] width 23 height 7
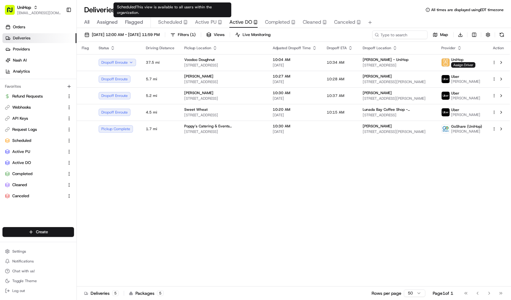
click at [181, 19] on span "Scheduled" at bounding box center [170, 21] width 24 height 7
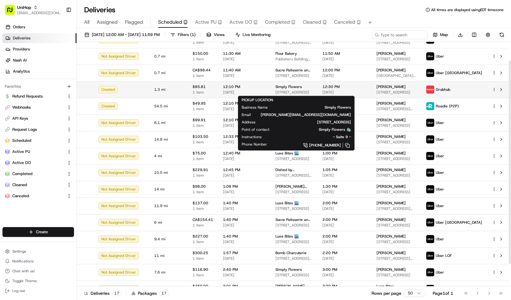
scroll to position [50, 0]
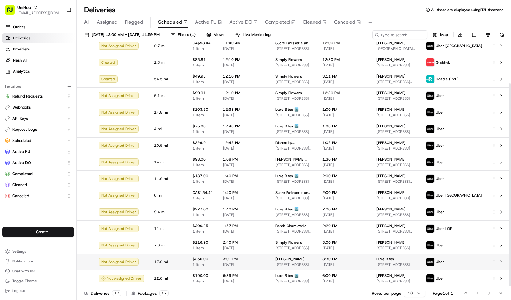
click at [302, 257] on div "[PERSON_NAME] Shack" at bounding box center [294, 258] width 37 height 5
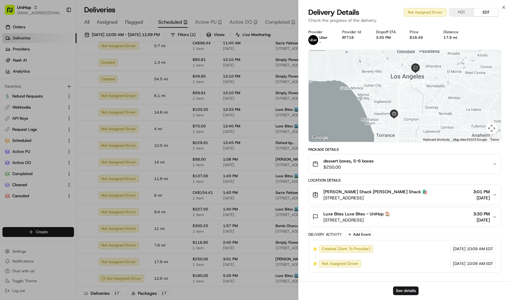
drag, startPoint x: 349, startPoint y: 189, endPoint x: 395, endPoint y: 198, distance: 47.2
click at [395, 198] on div "Berry Shack Berry Shack 🛍️ 14640 Halldale Ave, Gardena, CA 90247, USA" at bounding box center [375, 194] width 104 height 12
copy div "Berry Shack 🛍️ 14640 Halldale Ave, Gardena, CA 90"
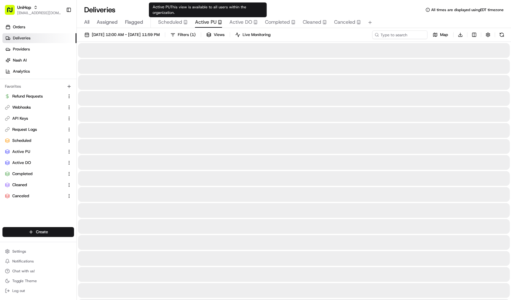
click at [207, 22] on span "Active PU" at bounding box center [206, 21] width 22 height 7
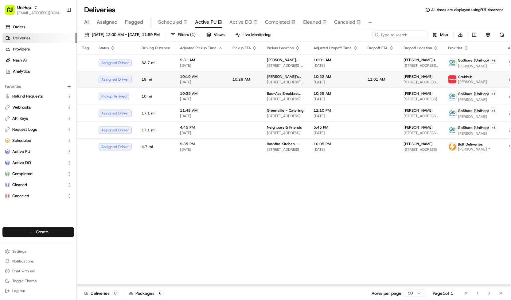
click at [228, 72] on td "10:28 AM" at bounding box center [245, 79] width 34 height 17
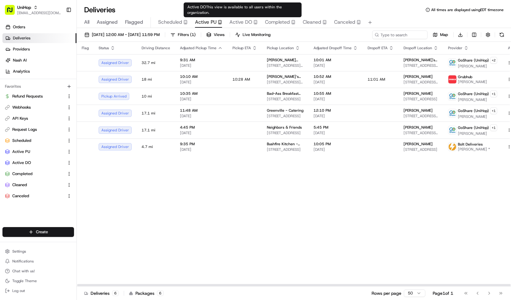
click at [238, 24] on span "Active DO" at bounding box center [240, 21] width 23 height 7
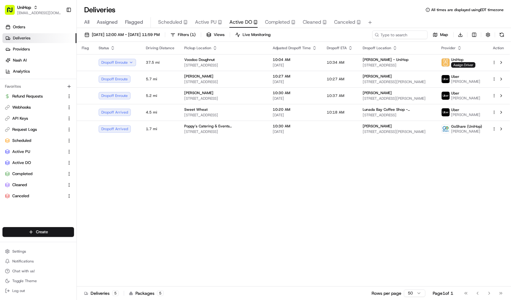
click at [182, 26] on button "Scheduled" at bounding box center [172, 22] width 29 height 10
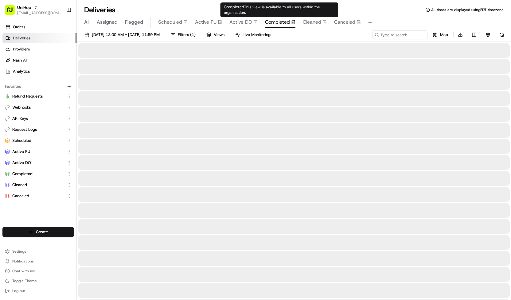
click at [266, 21] on span "Completed" at bounding box center [277, 21] width 25 height 7
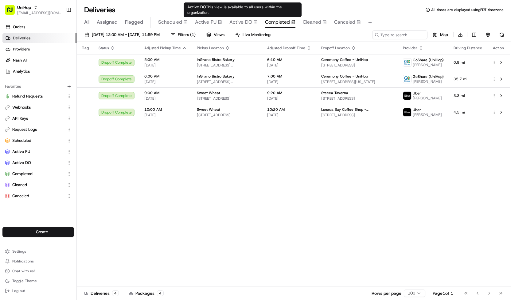
click at [238, 23] on span "Active DO" at bounding box center [240, 21] width 23 height 7
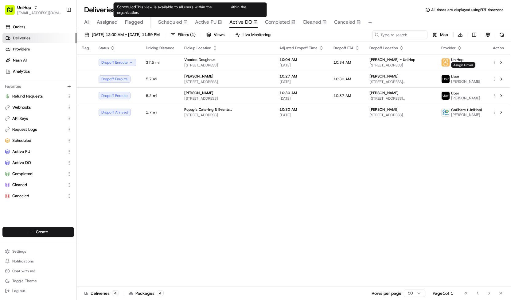
click at [184, 21] on icon "button" at bounding box center [185, 22] width 4 height 4
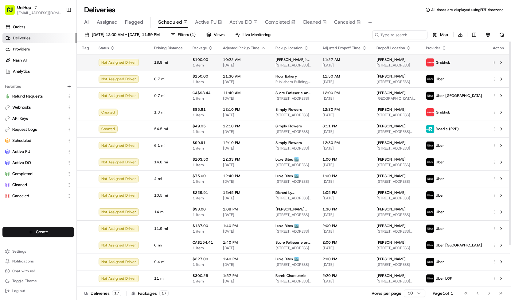
click at [226, 66] on span "[DATE]" at bounding box center [244, 65] width 43 height 5
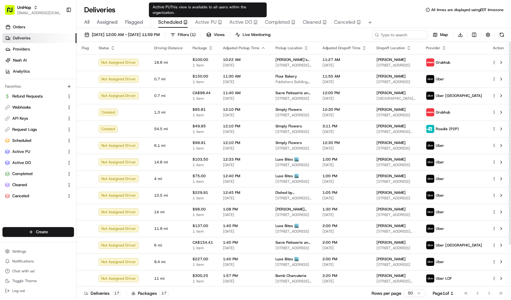
click at [215, 22] on span "Active PU" at bounding box center [206, 21] width 22 height 7
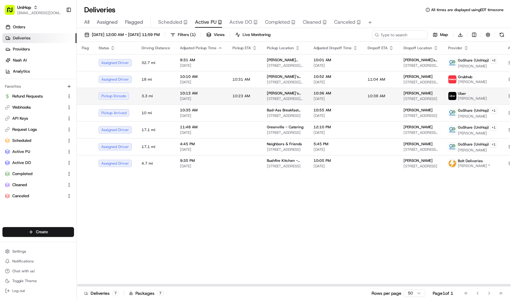
click at [299, 92] on td "Brenda‘s House of Flowers 200 Chambers St, Woodstock, GA 30188, USA" at bounding box center [285, 96] width 47 height 17
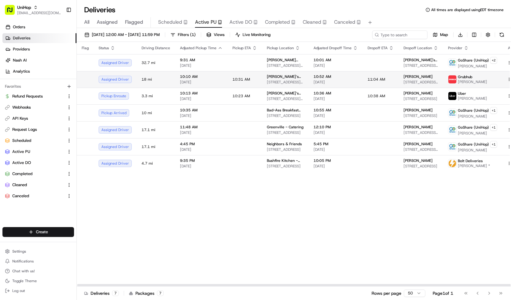
click at [264, 79] on td "Brenda‘s House of Flowers 200 Chambers St, Woodstock, GA 30188, USA" at bounding box center [285, 79] width 47 height 17
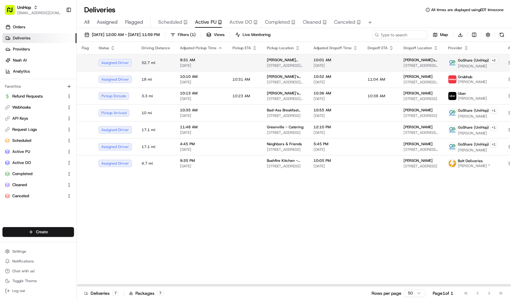
click at [246, 61] on td at bounding box center [245, 62] width 34 height 17
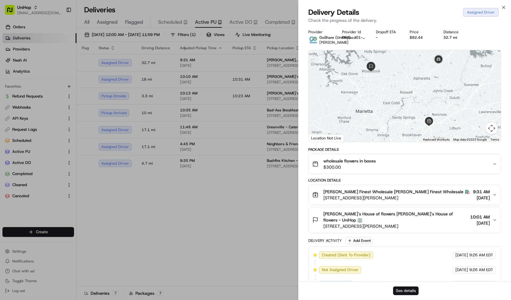
click at [409, 292] on button "See details" at bounding box center [405, 290] width 25 height 9
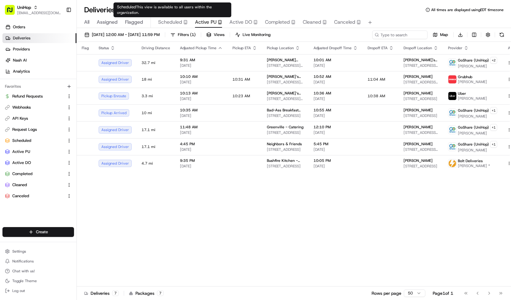
click at [166, 21] on span "Scheduled" at bounding box center [170, 21] width 24 height 7
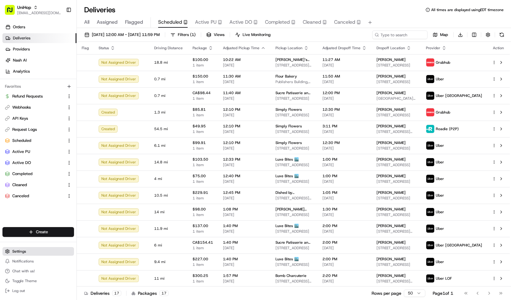
click at [26, 247] on button "Settings" at bounding box center [38, 251] width 72 height 9
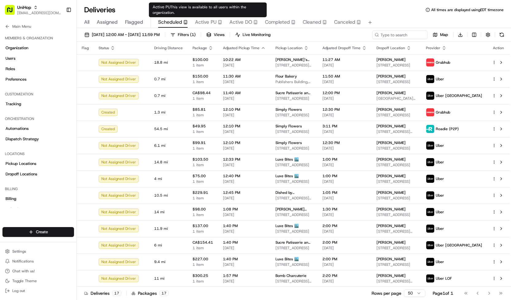
click at [210, 22] on span "Active PU" at bounding box center [206, 21] width 22 height 7
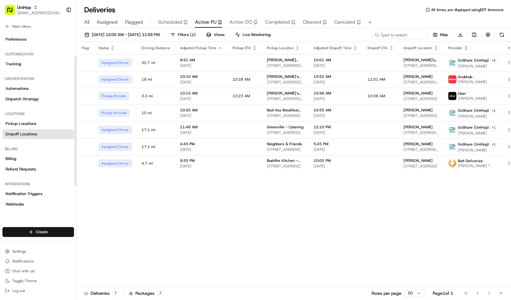
scroll to position [41, 0]
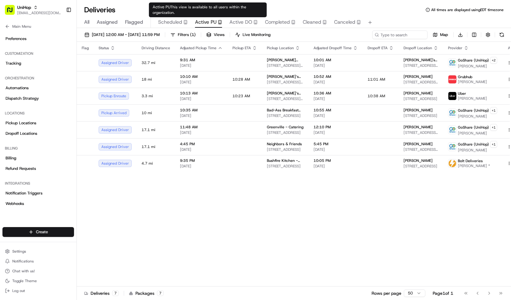
click at [236, 20] on span "Active DO" at bounding box center [240, 21] width 23 height 7
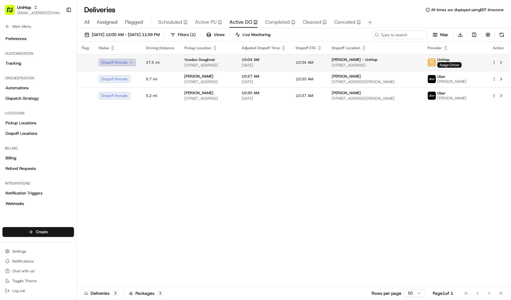
click at [113, 63] on button "Dropoff Enroute" at bounding box center [117, 62] width 37 height 7
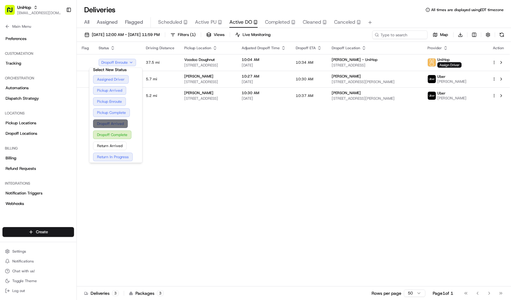
scroll to position [1, 0]
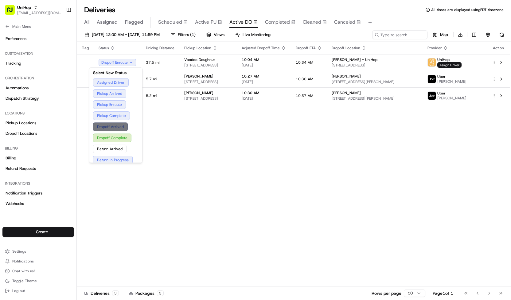
click at [129, 128] on button "Dropoff Arrived" at bounding box center [115, 126] width 45 height 9
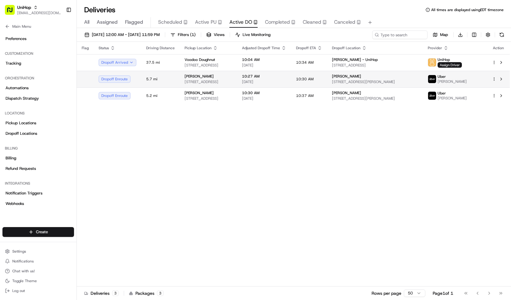
click at [204, 84] on td "Blanche Darby Florist 581 Belle Station Blvd, Mt Pleasant, SC 29464, USA" at bounding box center [208, 79] width 57 height 17
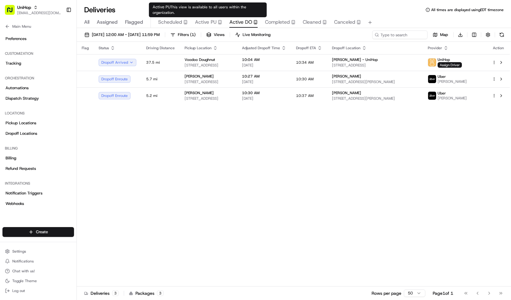
click at [208, 20] on span "Active PU" at bounding box center [206, 21] width 22 height 7
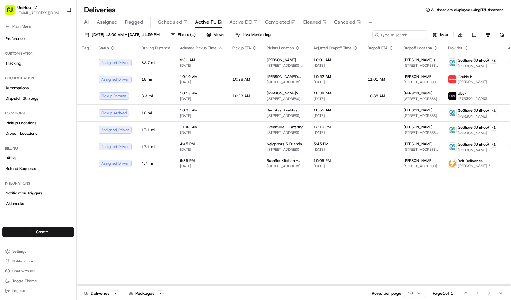
click at [181, 26] on button "Scheduled" at bounding box center [172, 22] width 29 height 10
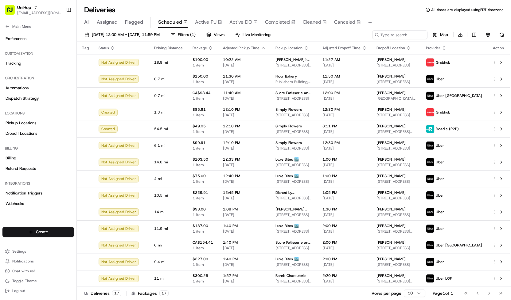
click at [279, 27] on button "Completed" at bounding box center [280, 22] width 30 height 10
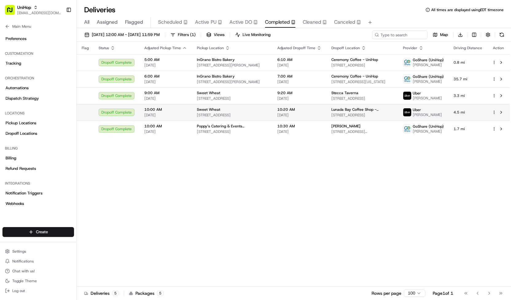
click at [272, 116] on td "10:20 AM Aug 23 2025" at bounding box center [299, 112] width 54 height 17
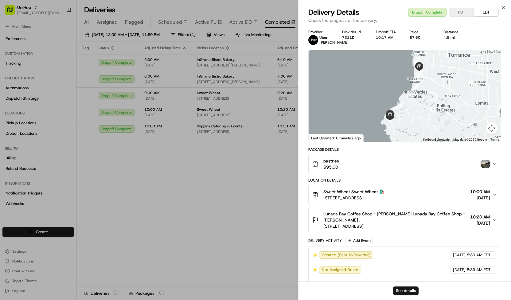
click at [485, 166] on img "button" at bounding box center [485, 163] width 9 height 9
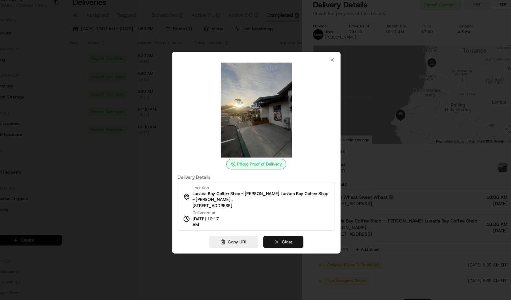
click at [276, 232] on button "Close" at bounding box center [280, 233] width 37 height 11
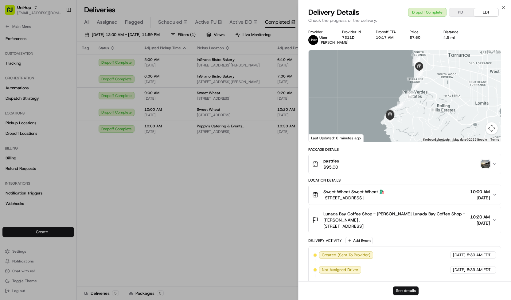
click at [397, 293] on button "See details" at bounding box center [405, 290] width 25 height 9
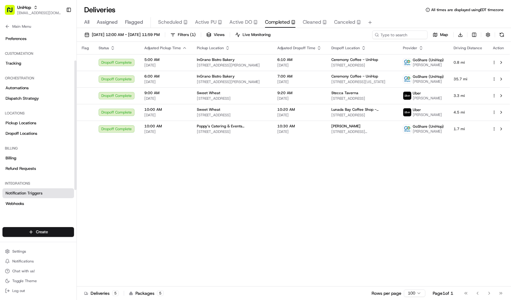
click at [42, 191] on link "Notification Triggers" at bounding box center [38, 193] width 72 height 10
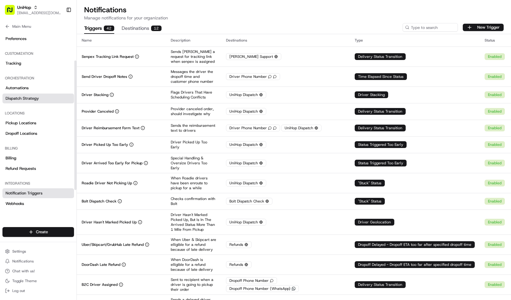
click at [44, 100] on link "Dispatch Strategy" at bounding box center [38, 98] width 72 height 10
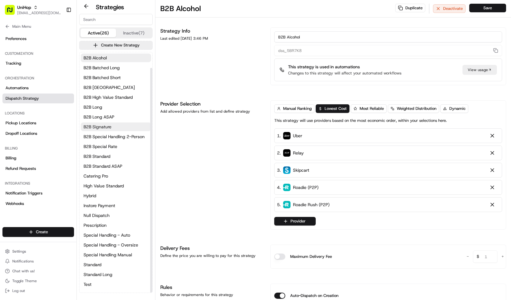
scroll to position [17, 0]
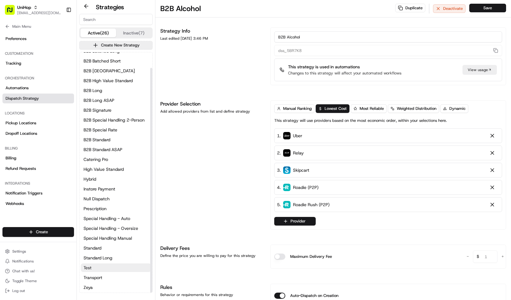
click at [110, 269] on button "Test" at bounding box center [116, 267] width 70 height 9
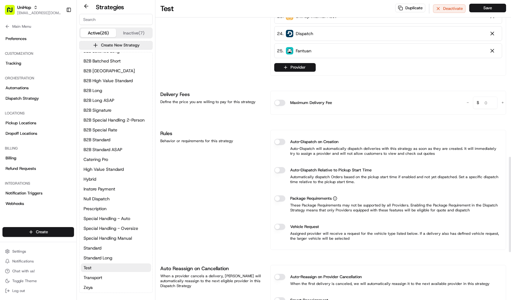
scroll to position [508, 0]
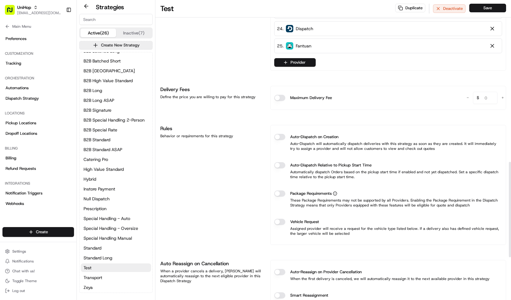
click at [281, 135] on button "Auto-Dispatch on Creation" at bounding box center [279, 137] width 11 height 6
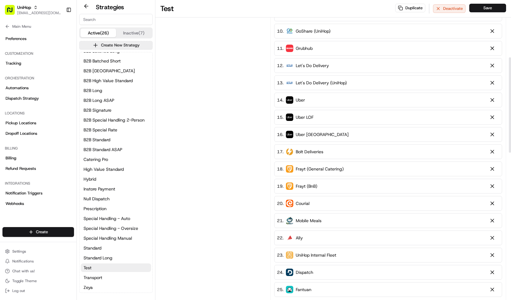
scroll to position [84, 0]
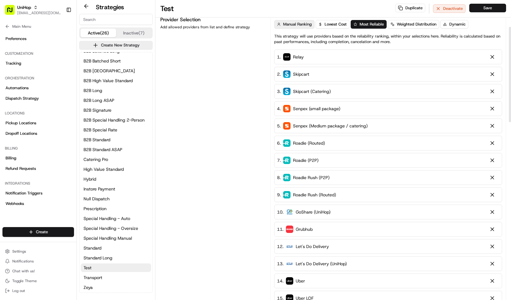
click at [307, 22] on span "Manual Ranking" at bounding box center [297, 25] width 29 height 6
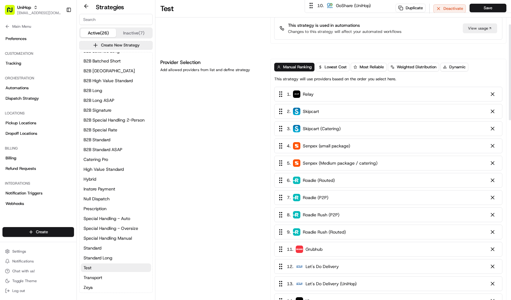
scroll to position [0, 0]
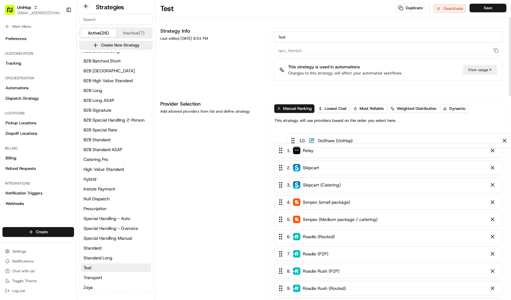
drag, startPoint x: 285, startPoint y: 104, endPoint x: 298, endPoint y: 140, distance: 37.5
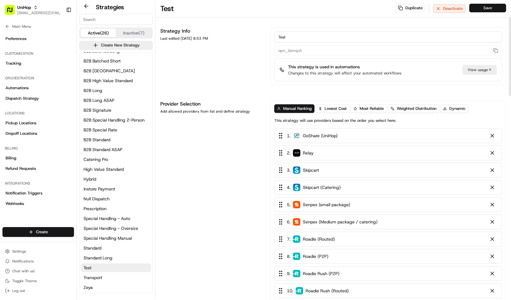
click at [475, 8] on button "Save" at bounding box center [487, 8] width 37 height 9
click at [471, 6] on button "Save" at bounding box center [487, 8] width 37 height 9
click at [36, 28] on button "Main Menu" at bounding box center [38, 26] width 72 height 9
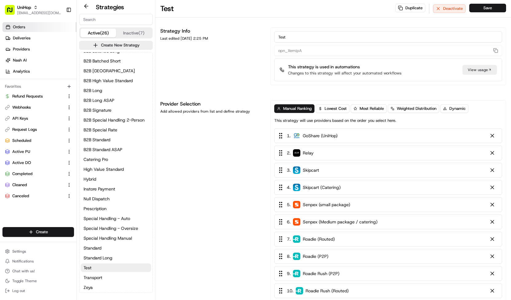
click at [35, 25] on link "Orders" at bounding box center [39, 27] width 74 height 10
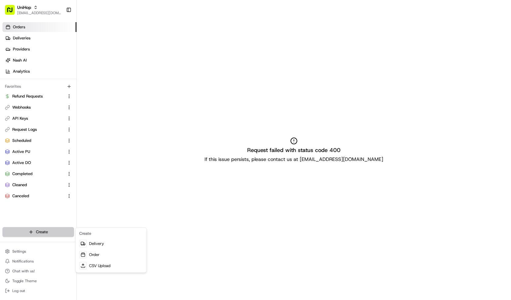
click at [69, 228] on html "UniHop contact@unihop.app Toggle Sidebar Orders Deliveries Providers Nash AI An…" at bounding box center [255, 150] width 511 height 300
click at [94, 264] on link "CSV Upload" at bounding box center [111, 265] width 69 height 11
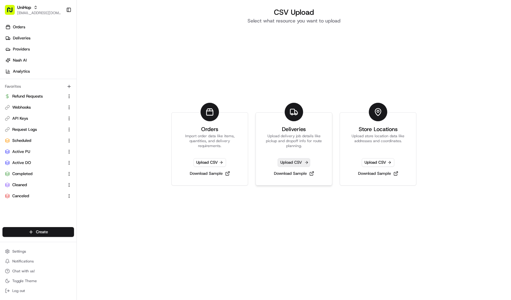
click at [297, 164] on span "Upload CSV" at bounding box center [294, 162] width 33 height 9
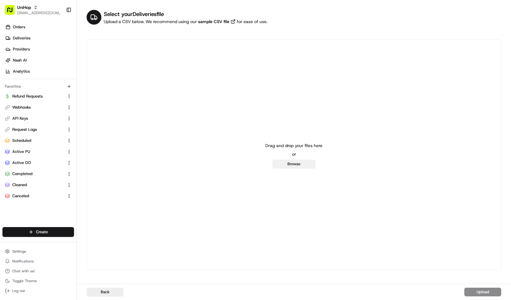
click at [296, 164] on button "Browse" at bounding box center [293, 163] width 43 height 9
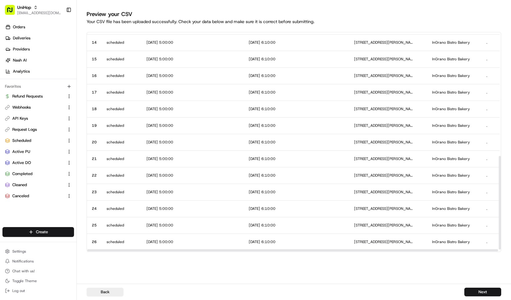
scroll to position [293, 0]
click at [478, 292] on button "Next" at bounding box center [482, 291] width 37 height 9
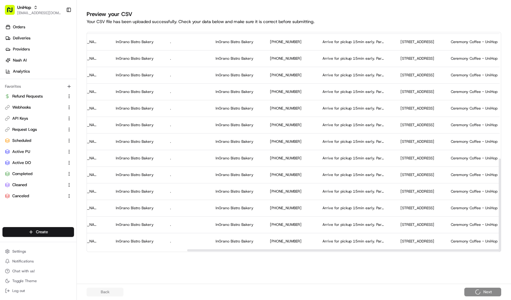
scroll to position [293, 339]
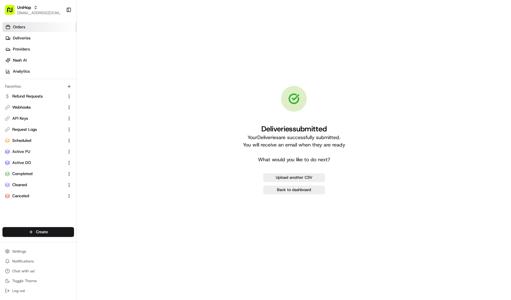
click at [35, 30] on link "Orders" at bounding box center [39, 27] width 74 height 10
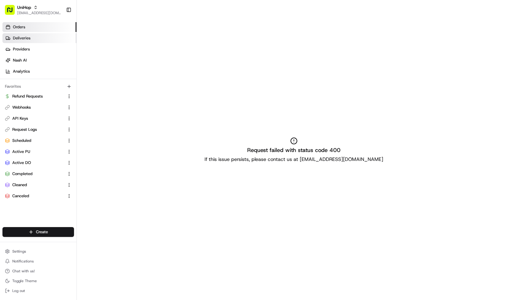
click at [40, 37] on link "Deliveries" at bounding box center [39, 38] width 74 height 10
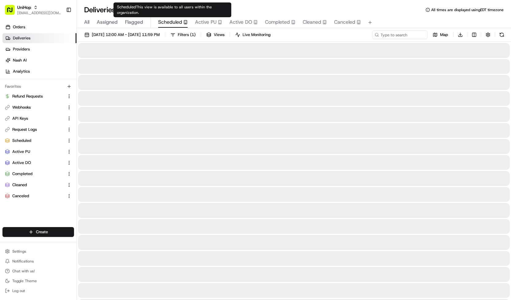
click at [166, 21] on span "Scheduled" at bounding box center [170, 21] width 24 height 7
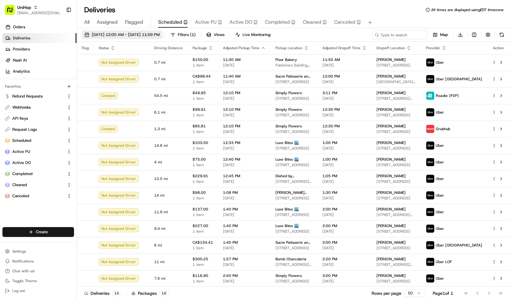
click at [152, 34] on span "Aug 23 2025 12:00 AM - Aug 23 2025 11:59 PM" at bounding box center [126, 35] width 68 height 6
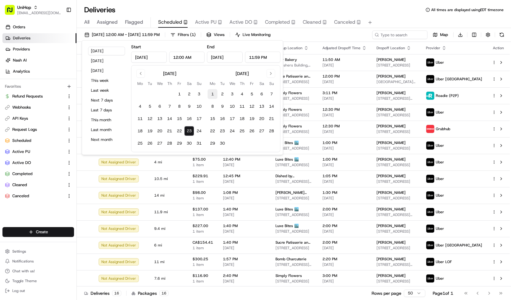
click at [211, 93] on button "1" at bounding box center [213, 94] width 10 height 10
type input "Sep 1, 2025"
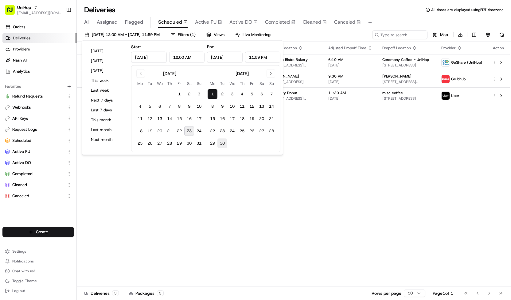
click at [225, 144] on button "30" at bounding box center [222, 143] width 10 height 10
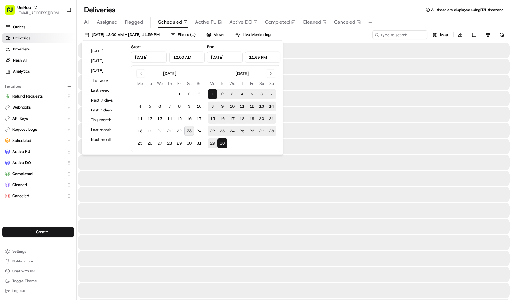
type input "Sep 30, 2025"
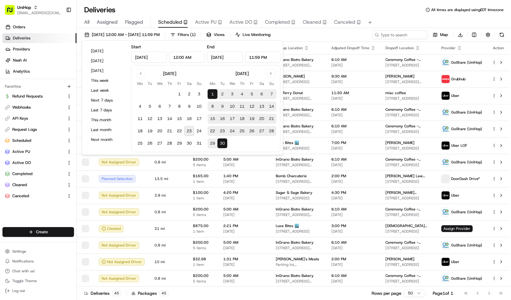
click at [305, 37] on div "Sep 1 2025 12:00 AM - Sep 30 2025 11:59 PM Filters ( 1 ) Views Live Monitoring …" at bounding box center [294, 35] width 434 height 11
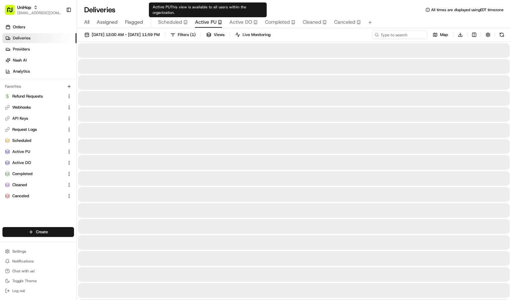
click at [214, 20] on span "Active PU" at bounding box center [206, 21] width 22 height 7
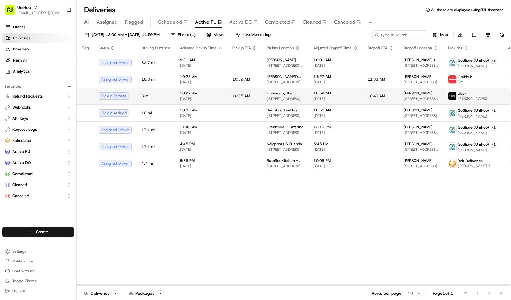
click at [245, 92] on td "10:35 AM" at bounding box center [245, 96] width 34 height 17
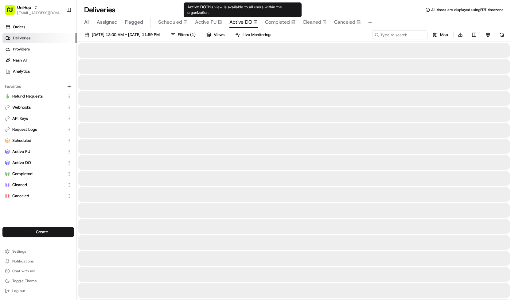
click at [241, 23] on span "Active DO" at bounding box center [240, 21] width 23 height 7
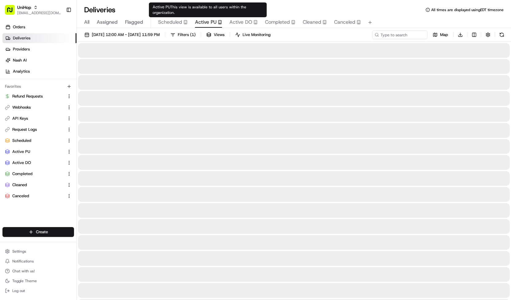
click at [210, 22] on span "Active PU" at bounding box center [206, 21] width 22 height 7
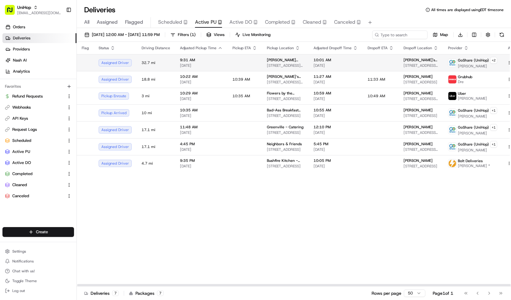
click at [215, 64] on span "[DATE]" at bounding box center [201, 65] width 43 height 5
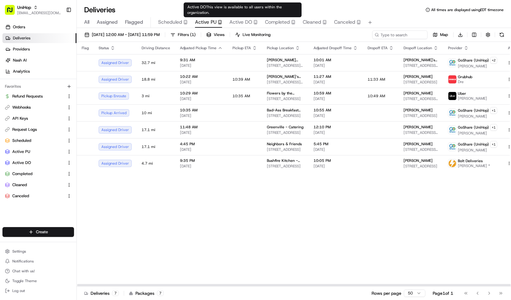
click at [237, 22] on span "Active DO" at bounding box center [240, 21] width 23 height 7
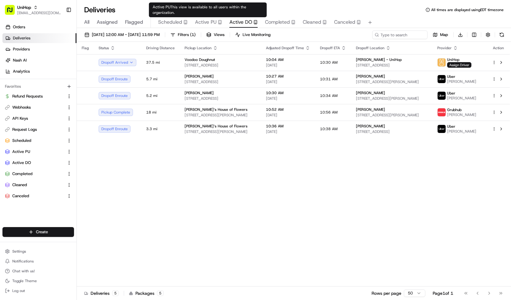
click at [199, 22] on span "Active PU" at bounding box center [206, 21] width 22 height 7
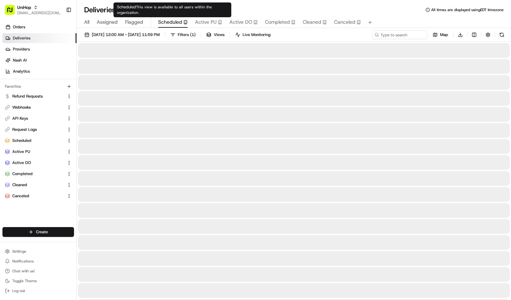
click at [171, 25] on span "Scheduled" at bounding box center [170, 21] width 24 height 7
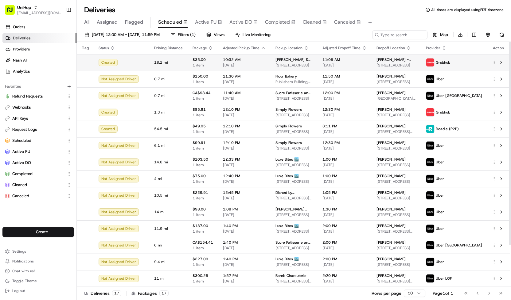
click at [199, 61] on span "$35.00" at bounding box center [203, 59] width 21 height 5
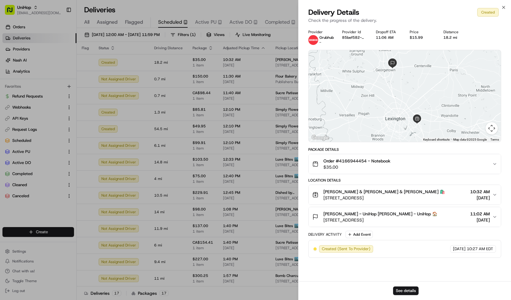
click at [373, 160] on span "Order #4166944454 - Notebook" at bounding box center [356, 161] width 67 height 6
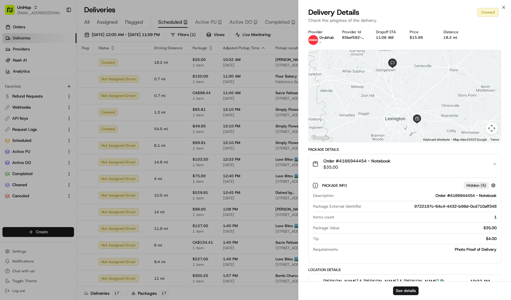
click at [373, 160] on span "Order #4166944454 - Notebook" at bounding box center [356, 161] width 67 height 6
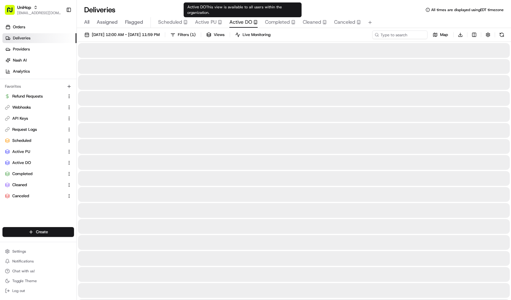
click at [241, 21] on span "Active DO" at bounding box center [240, 21] width 23 height 7
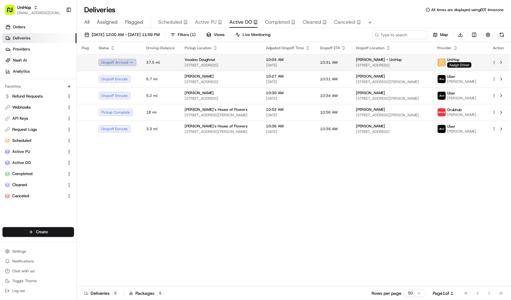
click at [130, 59] on button "Dropoff Arrived" at bounding box center [118, 62] width 38 height 7
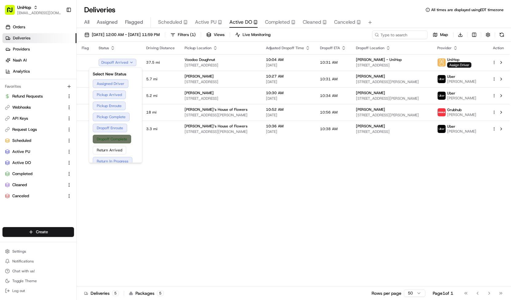
click at [127, 140] on button "Dropoff Complete" at bounding box center [115, 139] width 45 height 9
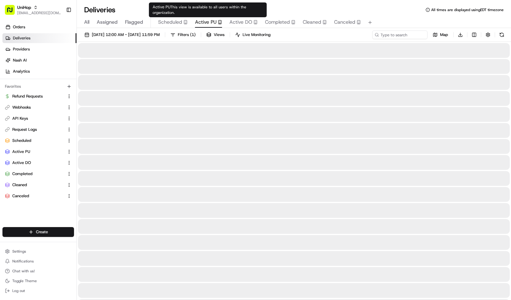
click at [210, 25] on span "Active PU" at bounding box center [206, 21] width 22 height 7
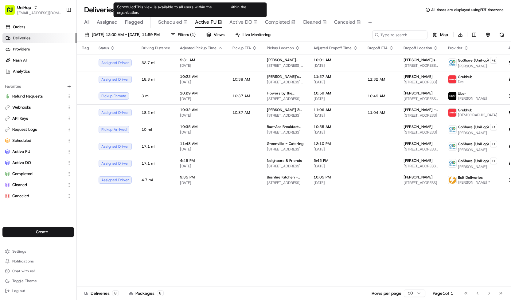
click at [174, 21] on span "Scheduled" at bounding box center [170, 21] width 24 height 7
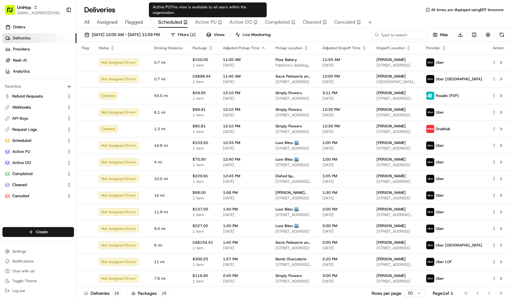
click at [221, 23] on icon "button" at bounding box center [220, 22] width 4 height 4
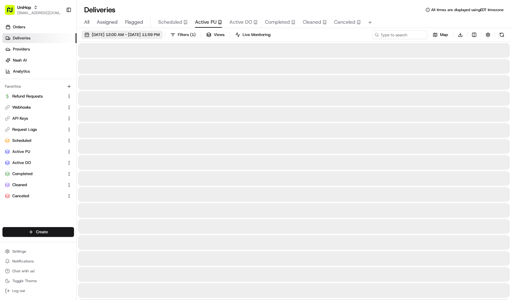
click at [160, 34] on span "Aug 23 2025 12:00 AM - Aug 23 2025 11:59 PM" at bounding box center [126, 35] width 68 height 6
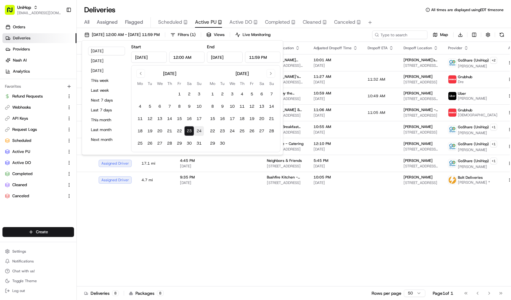
click at [198, 131] on button "24" at bounding box center [199, 131] width 10 height 10
type input "Aug 24, 2025"
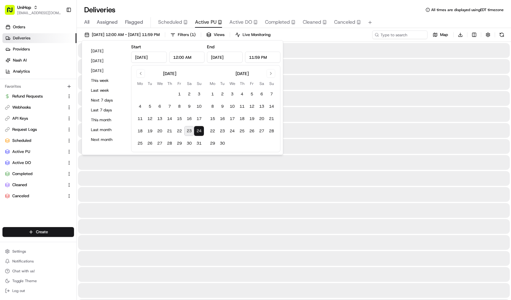
click at [198, 131] on button "24" at bounding box center [199, 131] width 10 height 10
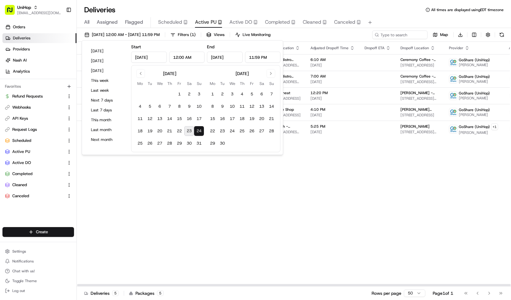
click at [315, 39] on div "Aug 24 2025 12:00 AM - Aug 24 2025 11:59 PM Filters ( 1 ) Views Live Monitoring…" at bounding box center [294, 35] width 434 height 11
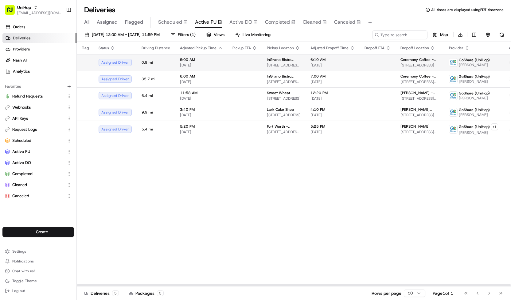
click at [311, 59] on span "6:10 AM" at bounding box center [333, 59] width 44 height 5
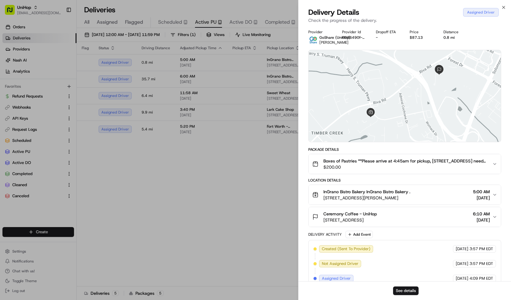
click at [395, 167] on span "$200.00" at bounding box center [405, 167] width 164 height 6
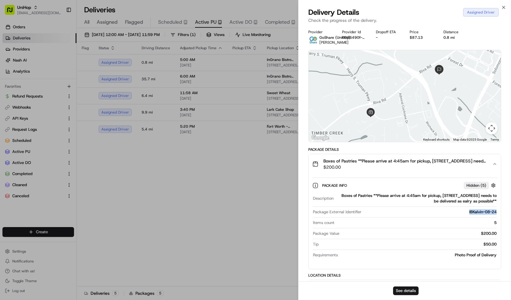
drag, startPoint x: 465, startPoint y: 211, endPoint x: 499, endPoint y: 213, distance: 33.5
click at [499, 213] on div "Package Info Hidden ( 5 ) Description Boxes of Pastries **Please arrive at 4:45…" at bounding box center [405, 219] width 192 height 90
copy div "IBKalvin-08-24"
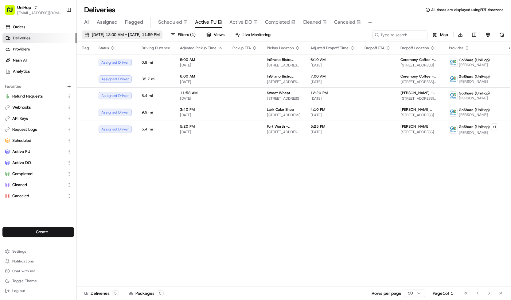
click at [160, 35] on span "Aug 24 2025 12:00 AM - Aug 24 2025 11:59 PM" at bounding box center [126, 35] width 68 height 6
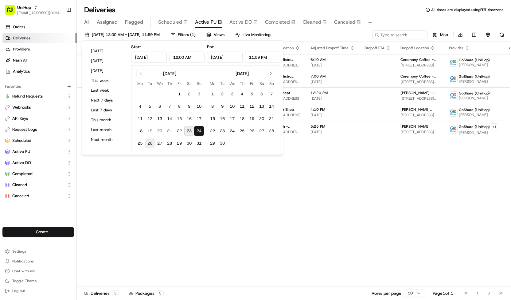
click at [146, 143] on button "26" at bounding box center [150, 143] width 10 height 10
type input "Aug 26, 2025"
click at [146, 143] on button "26" at bounding box center [150, 143] width 10 height 10
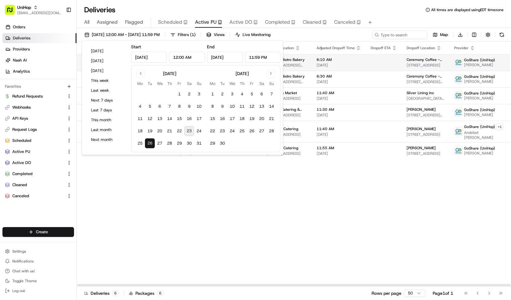
click at [347, 62] on div "6:10 AM Aug 26 2025" at bounding box center [339, 62] width 44 height 10
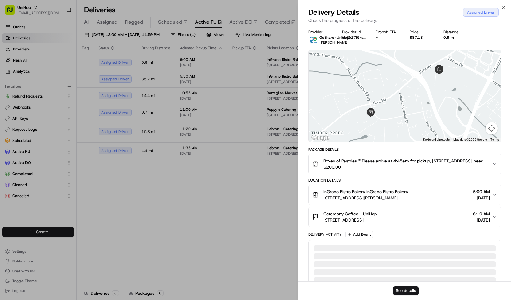
click at [390, 165] on span "$200.00" at bounding box center [405, 167] width 164 height 6
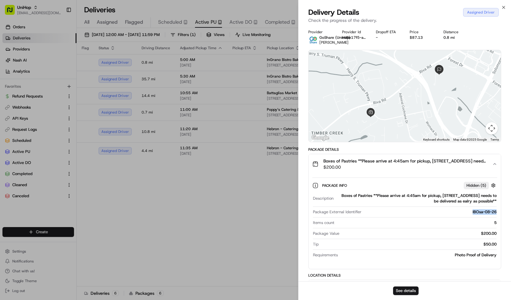
drag, startPoint x: 469, startPoint y: 210, endPoint x: 498, endPoint y: 209, distance: 28.9
click at [498, 209] on div "Package Info Hidden ( 5 ) Description Boxes of Pastries **Please arrive at 4:45…" at bounding box center [405, 219] width 192 height 90
copy div "IBOsa-08-26"
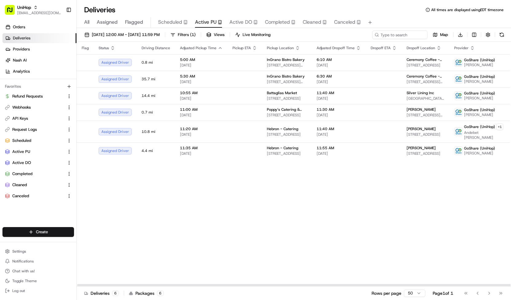
click at [235, 23] on span "Active DO" at bounding box center [240, 21] width 23 height 7
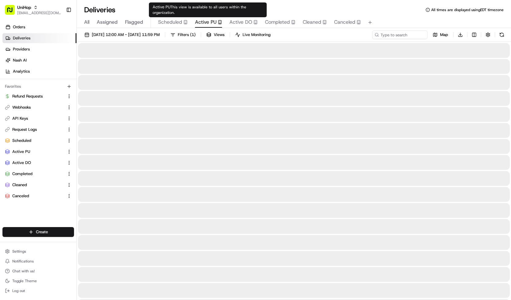
click at [210, 24] on span "Active PU" at bounding box center [206, 21] width 22 height 7
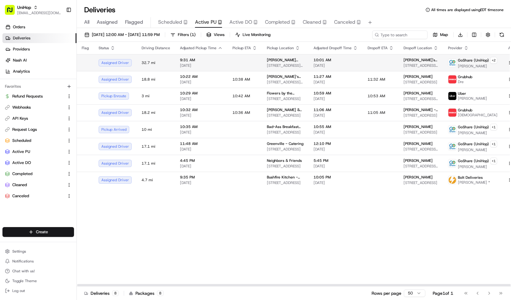
click at [249, 60] on td at bounding box center [245, 62] width 34 height 17
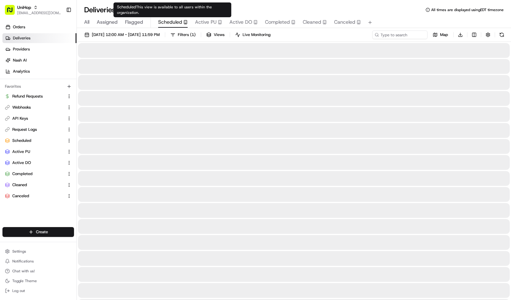
click at [180, 22] on span "Scheduled" at bounding box center [170, 21] width 24 height 7
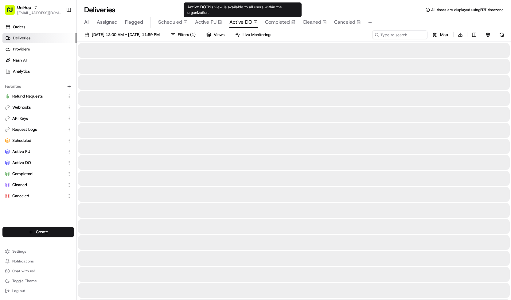
click at [238, 21] on span "Active DO" at bounding box center [240, 21] width 23 height 7
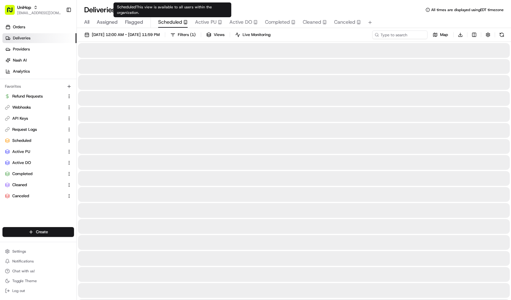
click at [185, 23] on icon "button" at bounding box center [185, 22] width 4 height 4
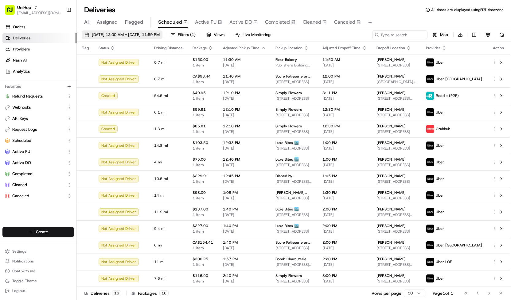
click at [163, 37] on button "Aug 23 2025 12:00 AM - Aug 23 2025 11:59 PM" at bounding box center [122, 34] width 81 height 9
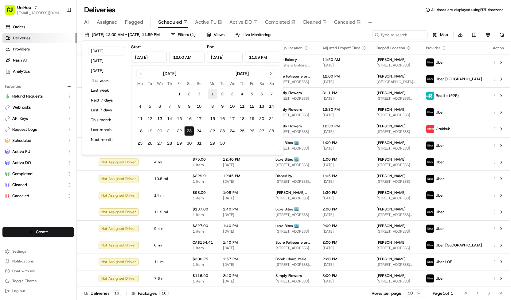
click at [215, 93] on button "1" at bounding box center [213, 94] width 10 height 10
type input "Sep 1, 2025"
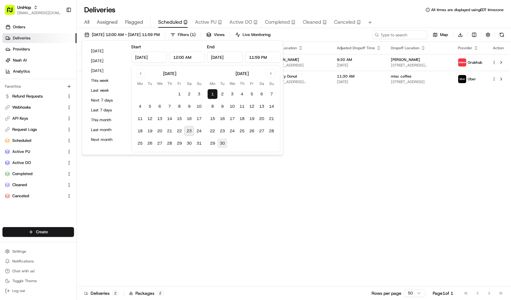
click at [223, 143] on button "30" at bounding box center [222, 143] width 10 height 10
type input "Sep 30, 2025"
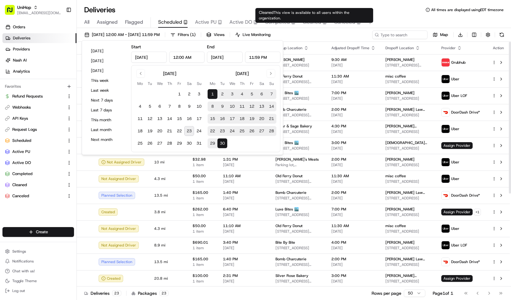
click at [327, 32] on div "Sep 1 2025 12:00 AM - Sep 30 2025 11:59 PM Filters ( 1 ) Views Live Monitoring …" at bounding box center [294, 35] width 434 height 11
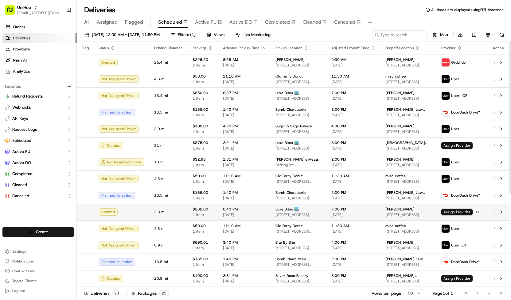
click at [448, 213] on span "Assign Provider" at bounding box center [456, 211] width 31 height 7
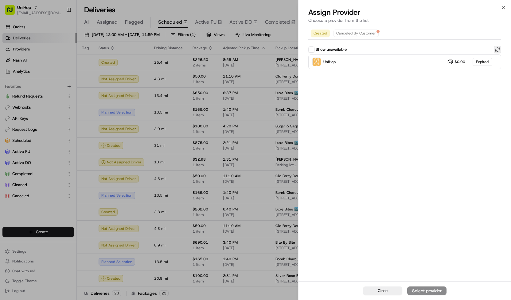
click at [498, 50] on button at bounding box center [497, 49] width 7 height 7
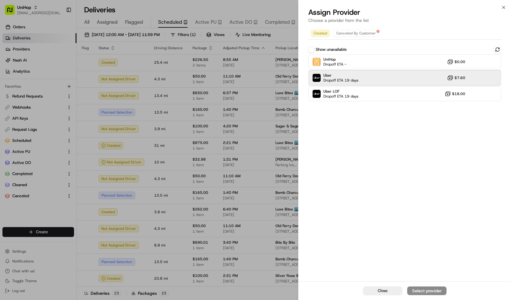
click at [394, 78] on div "Uber Dropoff ETA 19 days $7.60" at bounding box center [404, 77] width 193 height 15
click at [429, 290] on div "Assign Provider" at bounding box center [427, 290] width 30 height 6
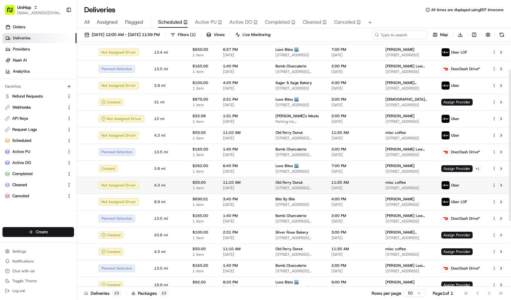
scroll to position [44, 0]
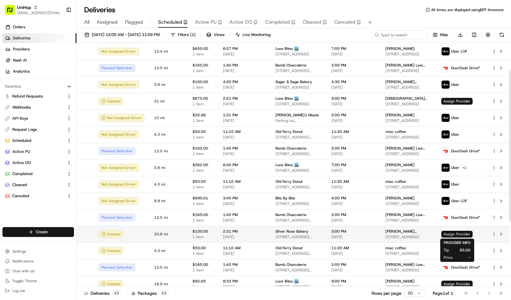
click at [448, 233] on span "Assign Provider" at bounding box center [456, 233] width 31 height 7
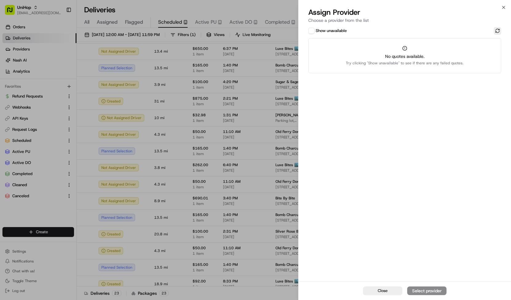
click at [495, 28] on button at bounding box center [497, 30] width 7 height 7
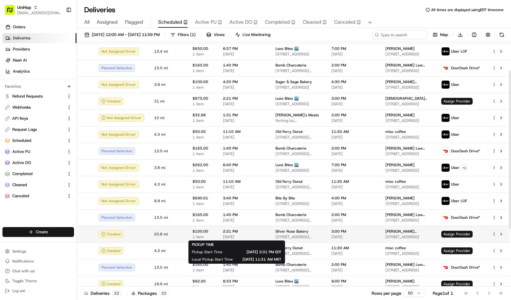
click at [260, 230] on span "2:31 PM" at bounding box center [244, 231] width 43 height 5
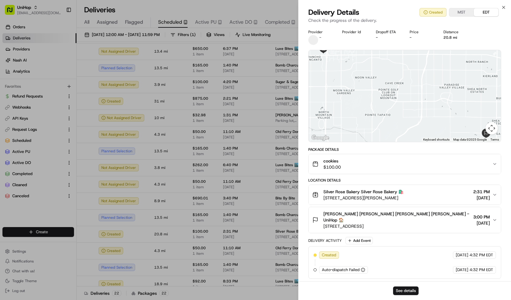
click at [338, 163] on span "cookies" at bounding box center [332, 161] width 18 height 6
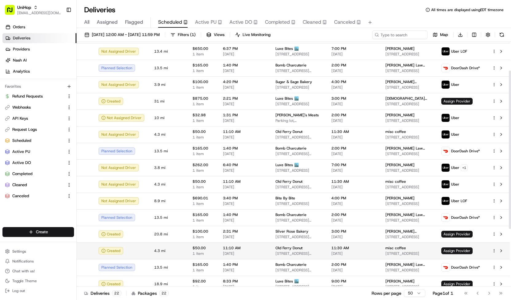
click at [276, 246] on span "Old Ferry Donut" at bounding box center [289, 247] width 27 height 5
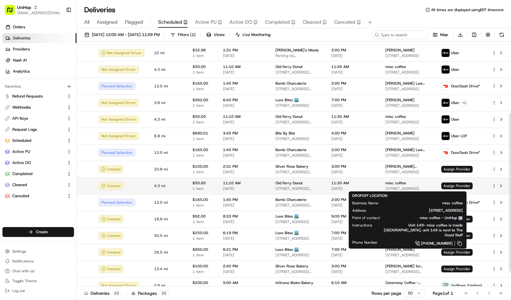
scroll to position [110, 0]
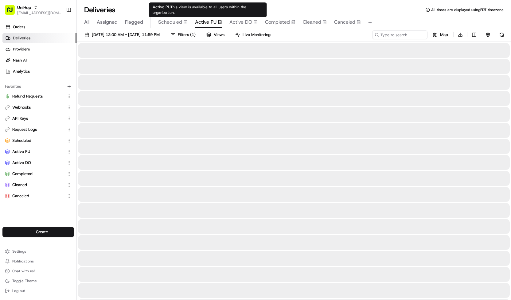
click at [213, 22] on span "Active PU" at bounding box center [206, 21] width 22 height 7
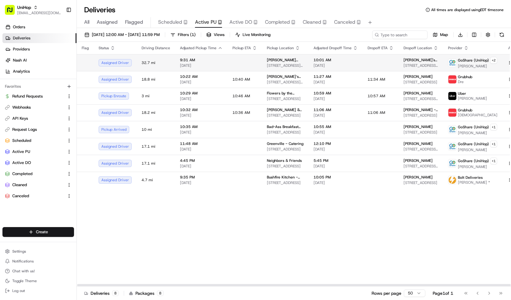
click at [282, 57] on span "Mikes Finest Wholesale" at bounding box center [285, 59] width 37 height 5
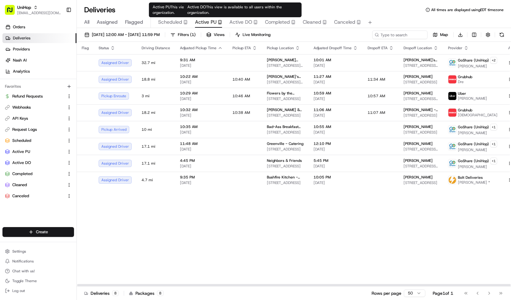
click at [240, 25] on span "Active DO" at bounding box center [240, 21] width 23 height 7
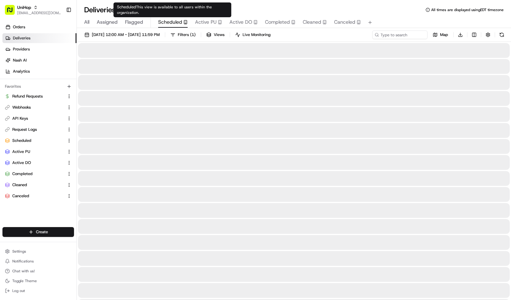
click at [170, 20] on span "Scheduled" at bounding box center [170, 21] width 24 height 7
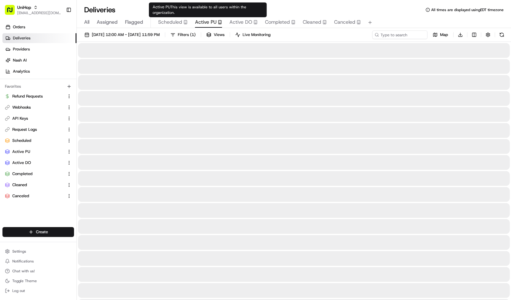
click at [202, 21] on span "Active PU" at bounding box center [206, 21] width 22 height 7
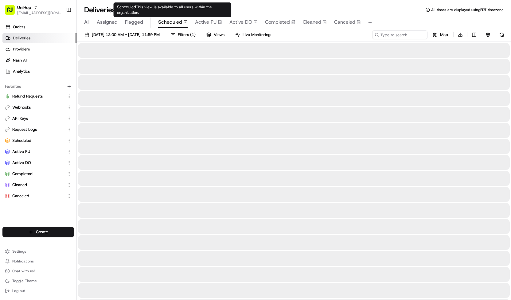
click at [169, 21] on span "Scheduled" at bounding box center [170, 21] width 24 height 7
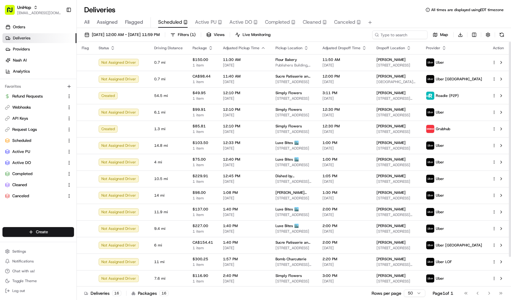
click at [210, 19] on span "Active PU" at bounding box center [206, 21] width 22 height 7
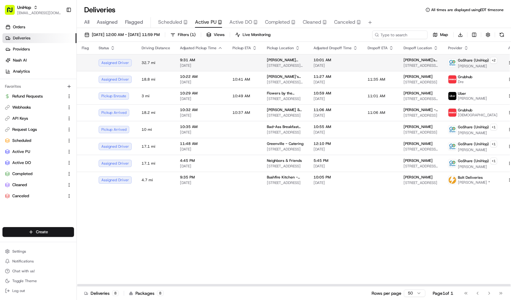
click at [229, 67] on td at bounding box center [245, 62] width 34 height 17
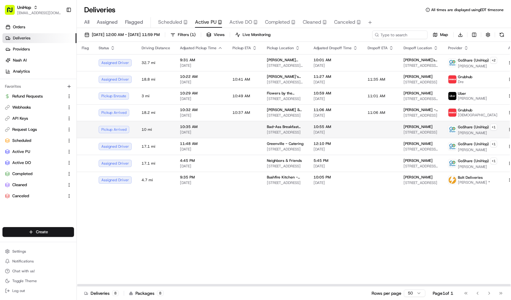
click at [224, 127] on td "10:35 AM Aug 23 2025" at bounding box center [201, 129] width 53 height 17
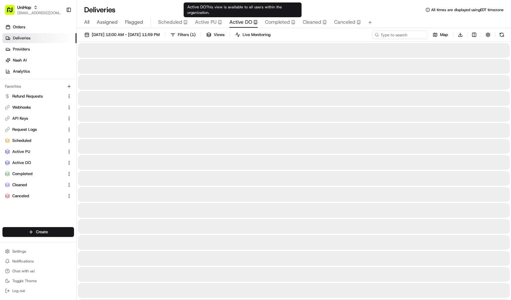
click at [237, 23] on span "Active DO" at bounding box center [240, 21] width 23 height 7
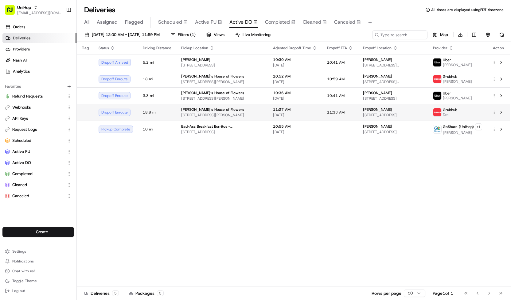
click at [236, 117] on span "200 Chambers St, Woodstock, GA 30188, USA" at bounding box center [222, 114] width 82 height 5
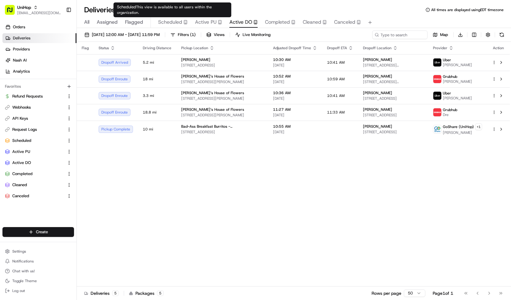
click at [178, 25] on span "Scheduled" at bounding box center [170, 21] width 24 height 7
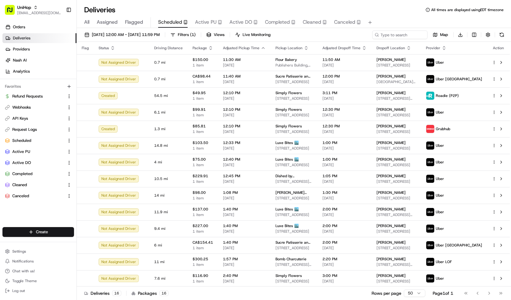
click at [281, 27] on button "Completed" at bounding box center [280, 22] width 30 height 10
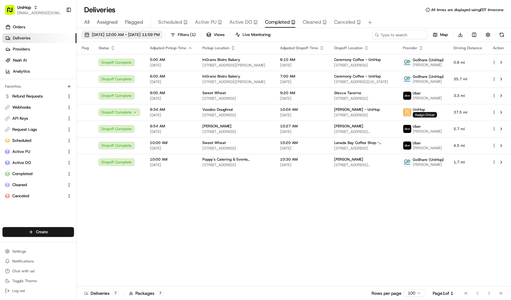
click at [160, 32] on span "Aug 23 2025 12:00 AM - Aug 23 2025 11:59 PM" at bounding box center [126, 35] width 68 height 6
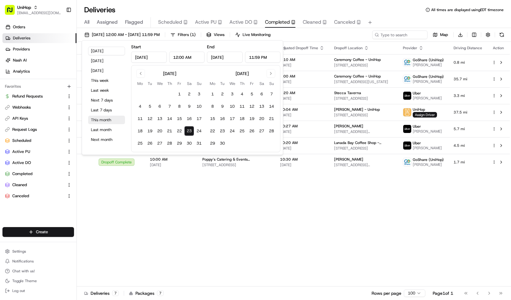
click at [112, 118] on button "This month" at bounding box center [106, 120] width 37 height 9
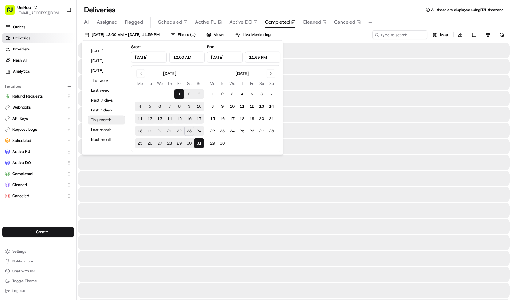
type input "Aug 1, 2025"
type input "Aug 31, 2025"
click at [385, 37] on input at bounding box center [391, 34] width 74 height 9
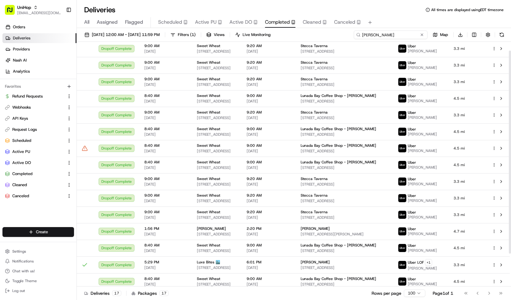
scroll to position [50, 0]
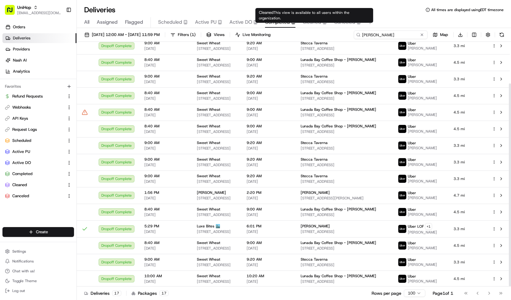
type input "carolyn"
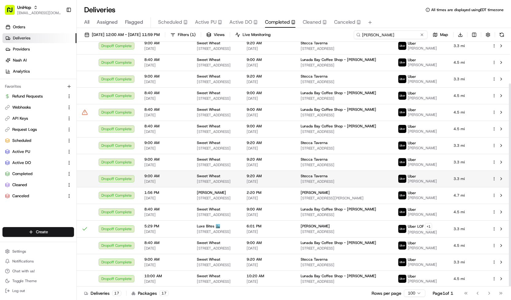
scroll to position [0, 0]
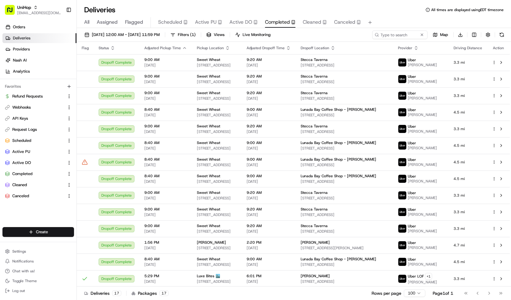
click at [177, 17] on button "Scheduled" at bounding box center [172, 22] width 29 height 10
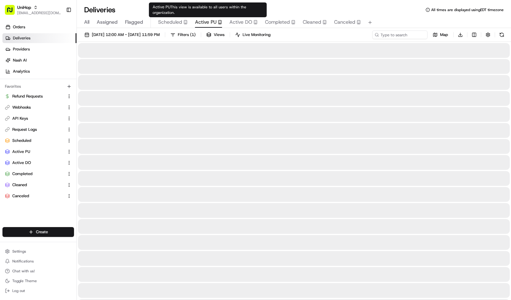
click at [202, 23] on span "Active PU" at bounding box center [206, 21] width 22 height 7
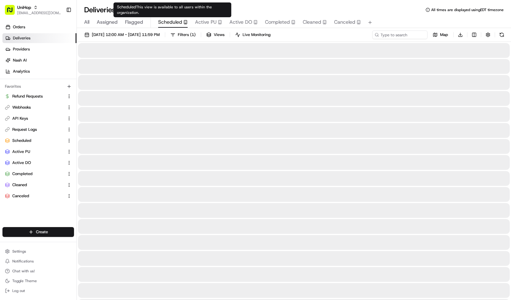
click at [181, 22] on span "Scheduled" at bounding box center [170, 21] width 24 height 7
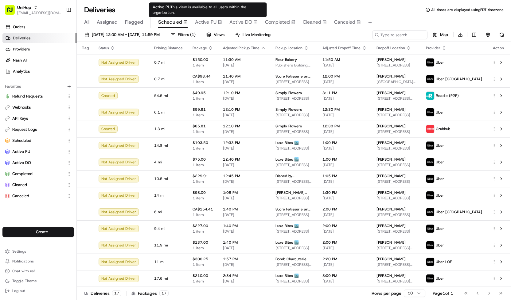
click at [235, 21] on span "Active DO" at bounding box center [240, 21] width 23 height 7
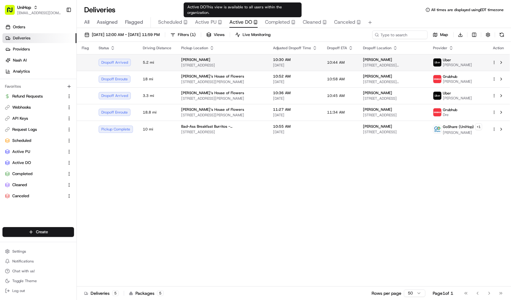
click at [233, 66] on span "581 Belle Station Blvd, Mt Pleasant, SC 29464, USA" at bounding box center [222, 65] width 82 height 5
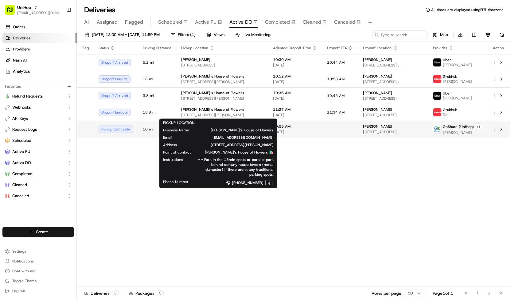
click at [154, 131] on span "10 mi" at bounding box center [157, 129] width 29 height 5
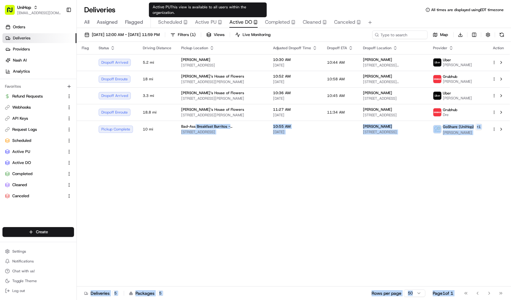
drag, startPoint x: 194, startPoint y: 126, endPoint x: 208, endPoint y: 19, distance: 108.4
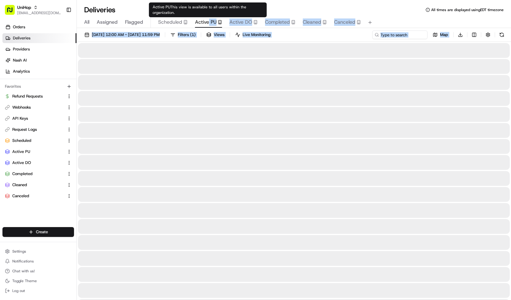
click at [208, 19] on span "Active PU" at bounding box center [206, 21] width 22 height 7
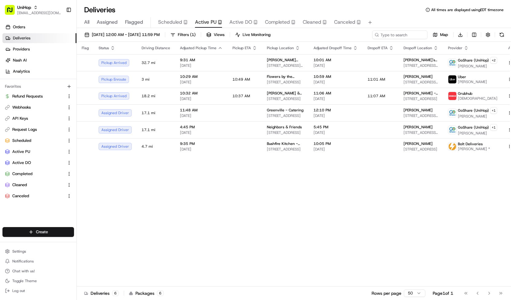
click at [240, 6] on div "Deliveries All times are displayed using EDT timezone" at bounding box center [294, 10] width 434 height 10
click at [174, 29] on div "Aug 23 2025 12:00 AM - Aug 23 2025 11:59 PM Filters ( 1 ) Views Live Monitoring…" at bounding box center [294, 164] width 434 height 273
click at [174, 27] on button "Scheduled" at bounding box center [172, 22] width 29 height 10
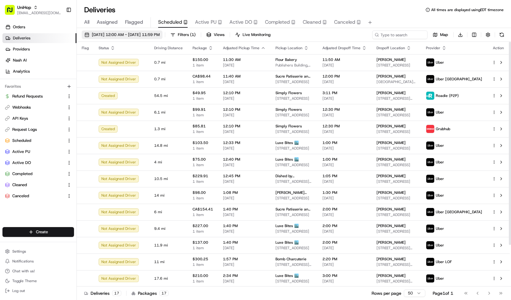
click at [160, 37] on span "Aug 23 2025 12:00 AM - Aug 23 2025 11:59 PM" at bounding box center [126, 35] width 68 height 6
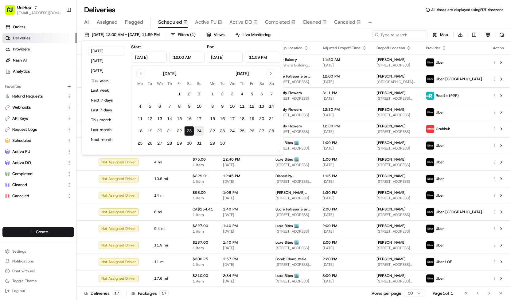
click at [197, 131] on button "24" at bounding box center [199, 131] width 10 height 10
type input "Aug 24, 2025"
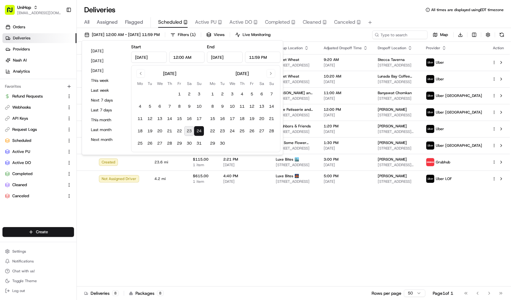
click at [246, 236] on div "Flag Status Driving Distance Package Adjusted Pickup Time Pickup Location Adjus…" at bounding box center [293, 164] width 433 height 244
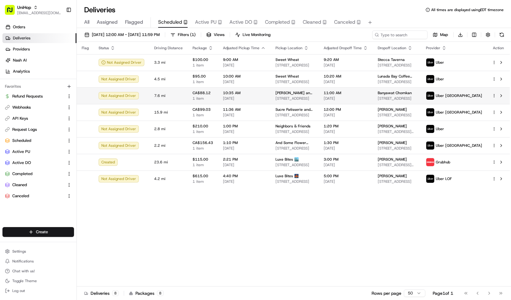
click at [260, 96] on span "Aug 24 2025" at bounding box center [244, 98] width 43 height 5
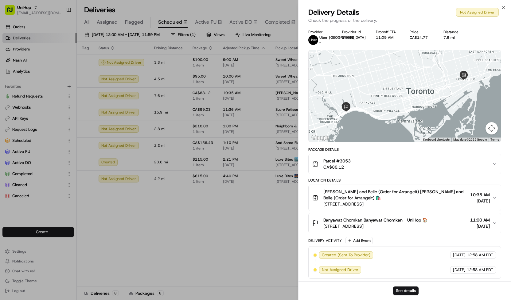
click at [377, 165] on div "Parcel #3053 CA$88.12" at bounding box center [402, 164] width 180 height 12
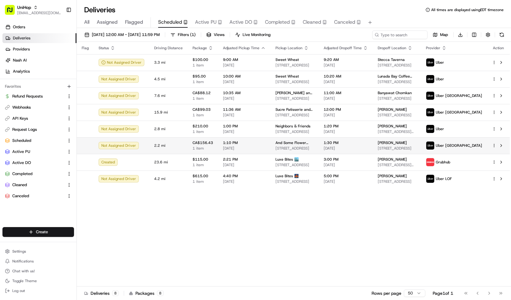
click at [236, 148] on span "Aug 24 2025" at bounding box center [244, 148] width 43 height 5
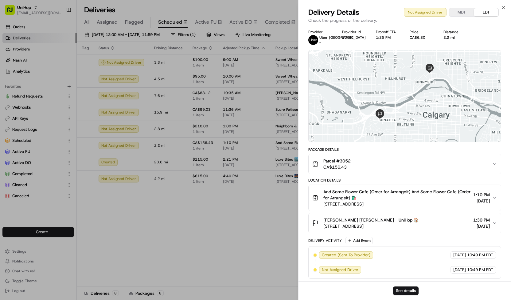
click at [358, 165] on div "Parcel #3052 CA$156.43" at bounding box center [402, 164] width 180 height 12
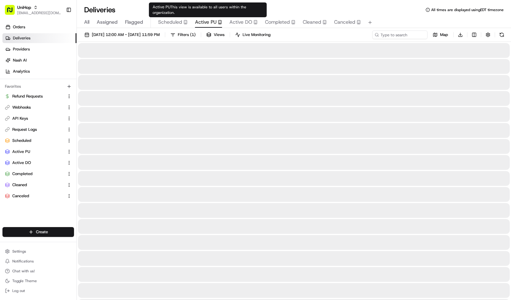
click at [197, 23] on span "Active PU" at bounding box center [206, 21] width 22 height 7
click at [174, 24] on span "Scheduled" at bounding box center [170, 21] width 24 height 7
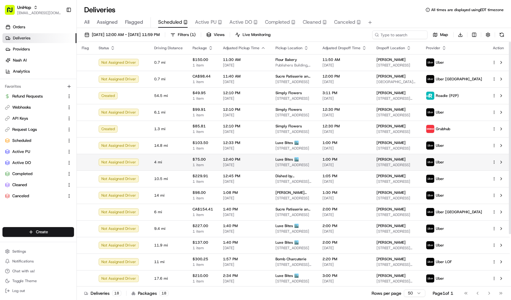
scroll to position [66, 0]
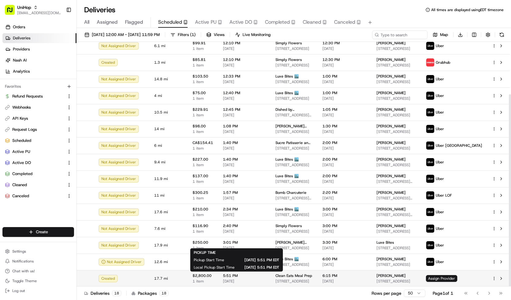
click at [232, 279] on span "[DATE]" at bounding box center [244, 280] width 43 height 5
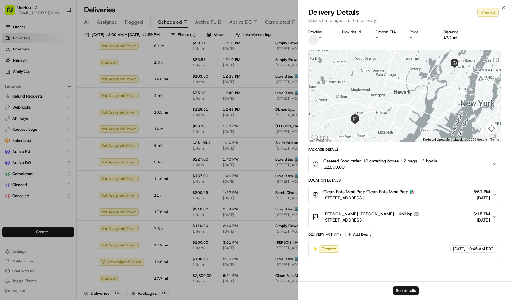
click at [335, 170] on button "Catered Food order. 10 catering boxes - 2 bags - 3 bowls $2,800.00" at bounding box center [405, 164] width 192 height 20
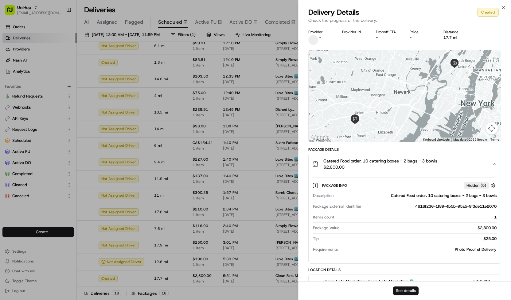
click at [409, 291] on button "See details" at bounding box center [405, 290] width 25 height 9
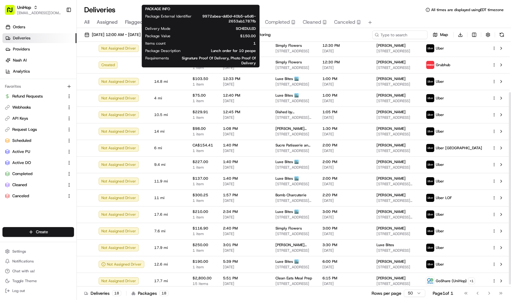
scroll to position [0, 0]
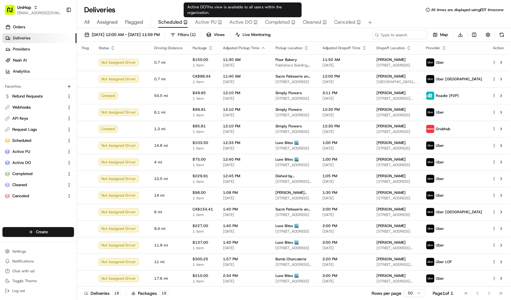
click at [243, 18] on button "Active DO" at bounding box center [243, 22] width 28 height 10
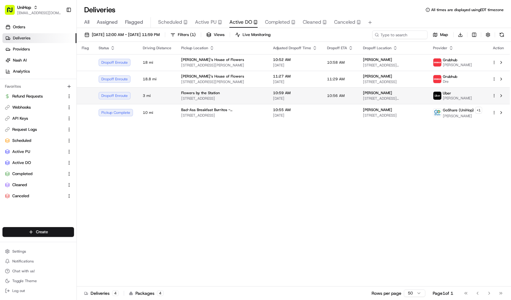
click at [256, 102] on td "Flowers by the Station 325 W Main St, Norton, MA 02766, USA" at bounding box center [222, 95] width 92 height 17
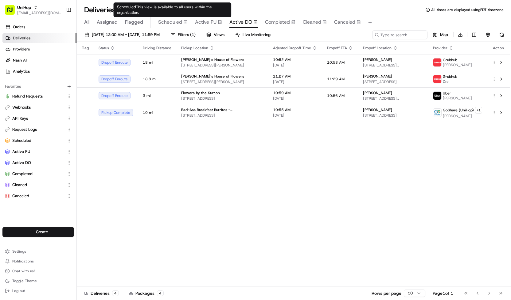
click at [182, 19] on div "Scheduled" at bounding box center [172, 21] width 29 height 7
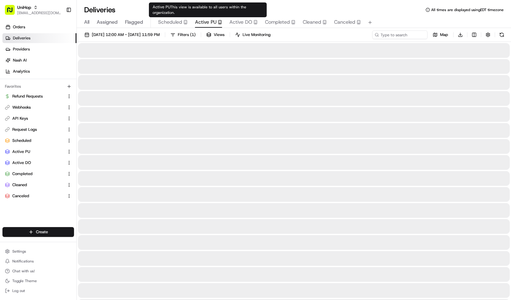
click at [208, 20] on span "Active PU" at bounding box center [206, 21] width 22 height 7
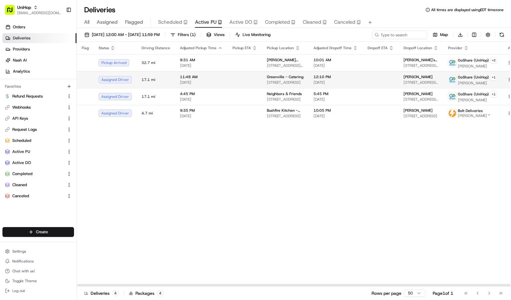
click at [233, 83] on td at bounding box center [245, 79] width 34 height 17
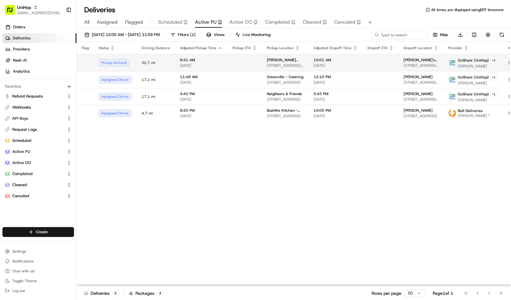
click at [225, 67] on td "9:31 AM Aug 23 2025" at bounding box center [201, 62] width 53 height 17
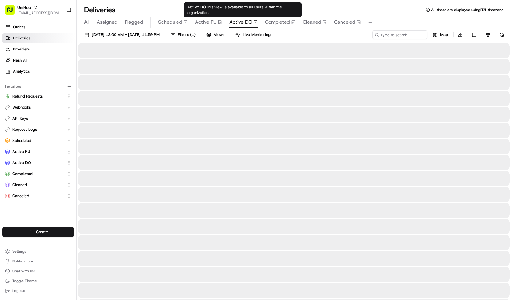
click at [241, 25] on span "Active DO" at bounding box center [240, 21] width 23 height 7
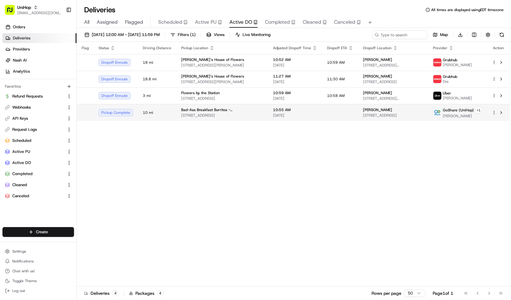
click at [232, 111] on span "Bad-Ass Breakfast Burritos - Thousand Oaks" at bounding box center [222, 109] width 82 height 5
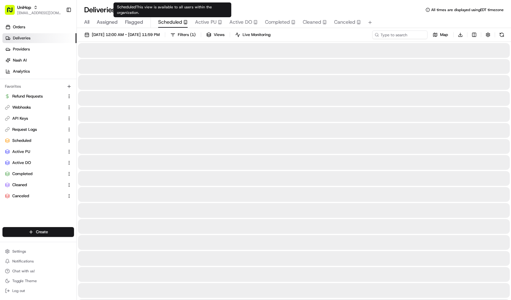
click at [186, 21] on icon "button" at bounding box center [185, 22] width 4 height 4
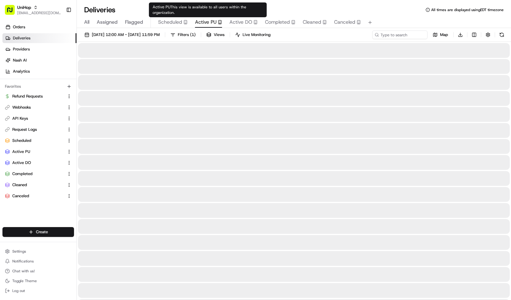
click at [213, 24] on span "Active PU" at bounding box center [206, 21] width 22 height 7
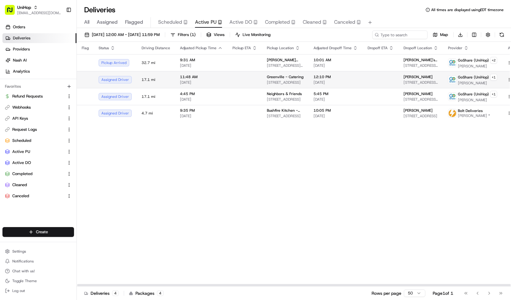
click at [213, 76] on span "11:48 AM" at bounding box center [201, 76] width 43 height 5
drag, startPoint x: 213, startPoint y: 76, endPoint x: 176, endPoint y: 127, distance: 62.8
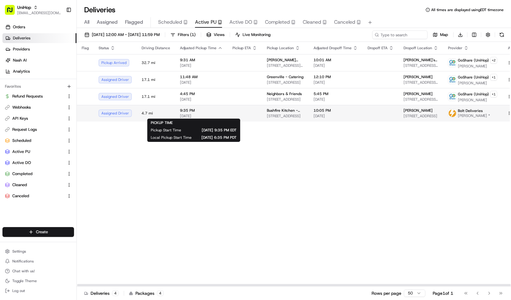
click at [194, 116] on span "[DATE]" at bounding box center [201, 115] width 43 height 5
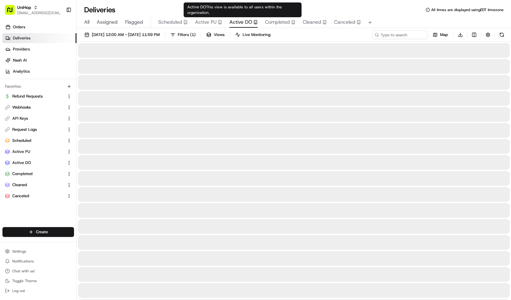
click at [234, 17] on div "Active DO This view is available to all users within the organization. Active D…" at bounding box center [243, 9] width 118 height 15
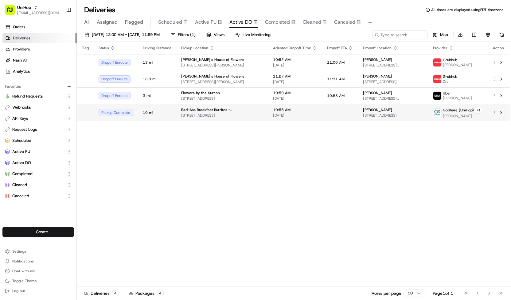
click at [231, 114] on span "50 Thousand Oaks Blvd, Thousand Oaks, CA 91360, USA" at bounding box center [222, 115] width 82 height 5
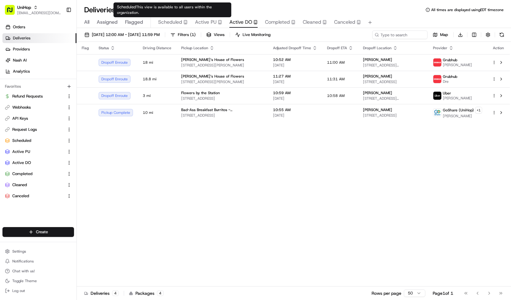
click at [170, 23] on span "Scheduled" at bounding box center [170, 21] width 24 height 7
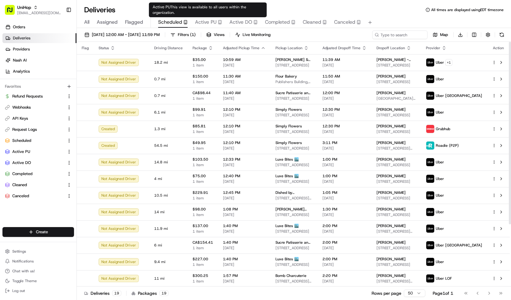
click at [202, 21] on span "Active PU" at bounding box center [206, 21] width 22 height 7
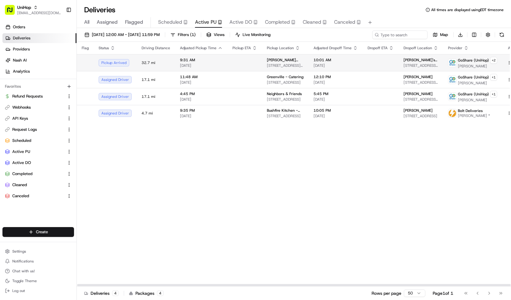
click at [229, 61] on td at bounding box center [245, 62] width 34 height 17
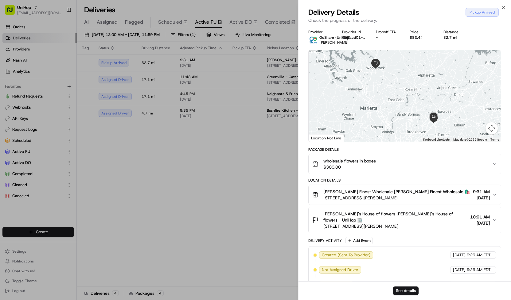
click at [324, 42] on span "Seife T." at bounding box center [333, 42] width 29 height 5
copy span "Seife"
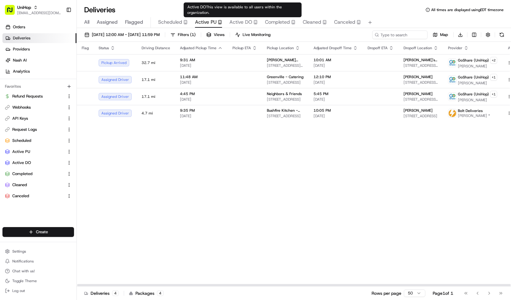
click at [236, 24] on span "Active DO" at bounding box center [240, 21] width 23 height 7
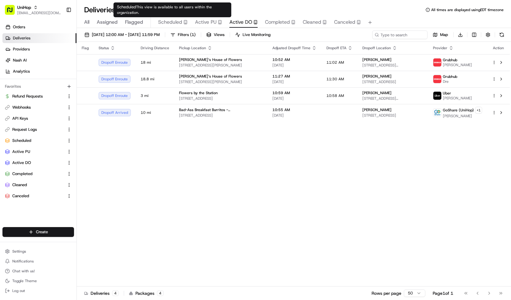
click at [171, 22] on span "Scheduled" at bounding box center [170, 21] width 24 height 7
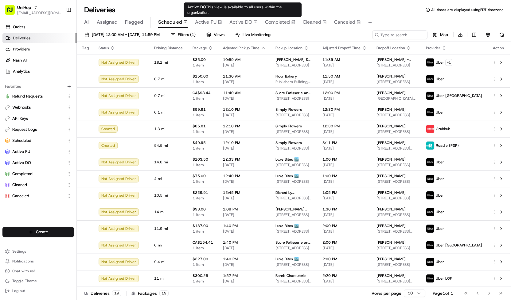
click at [246, 21] on span "Active DO" at bounding box center [240, 21] width 23 height 7
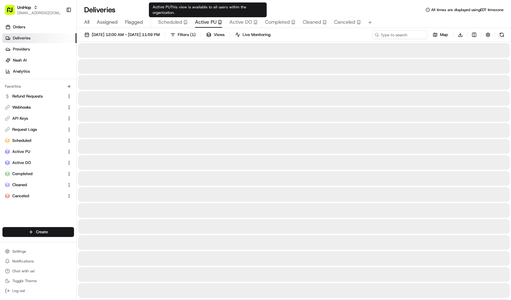
click at [219, 19] on div "Active PU" at bounding box center [208, 21] width 27 height 7
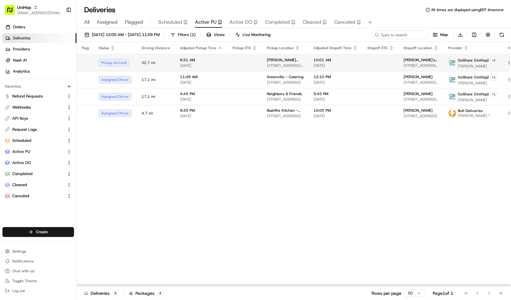
click at [268, 61] on span "Mikes Finest Wholesale" at bounding box center [285, 59] width 37 height 5
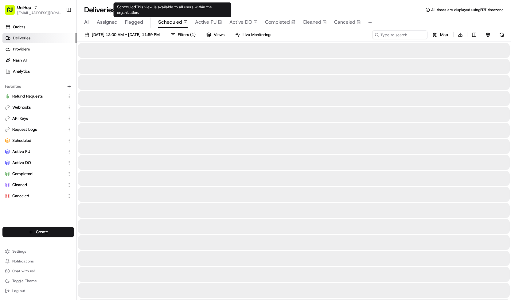
click at [178, 20] on span "Scheduled" at bounding box center [170, 21] width 24 height 7
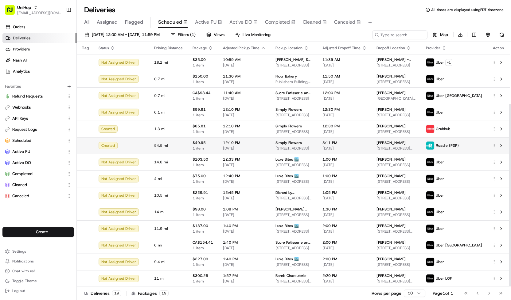
scroll to position [83, 0]
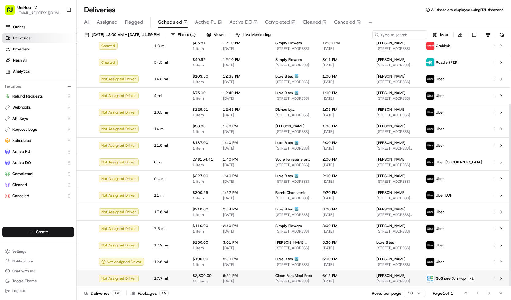
click at [249, 282] on span "[DATE]" at bounding box center [244, 280] width 43 height 5
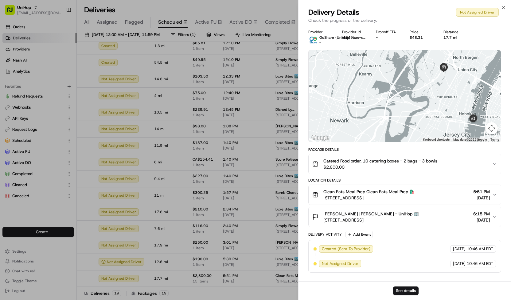
click at [416, 159] on span "Catered Food order. 10 catering boxes - 2 bags - 3 bowls" at bounding box center [380, 161] width 114 height 6
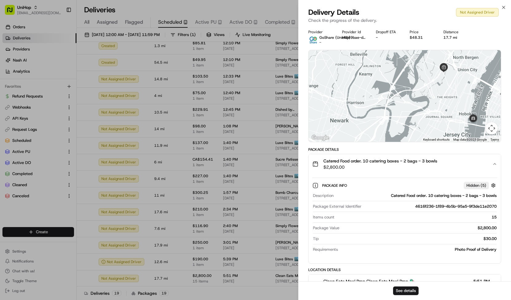
click at [407, 168] on span "$2,800.00" at bounding box center [380, 167] width 114 height 6
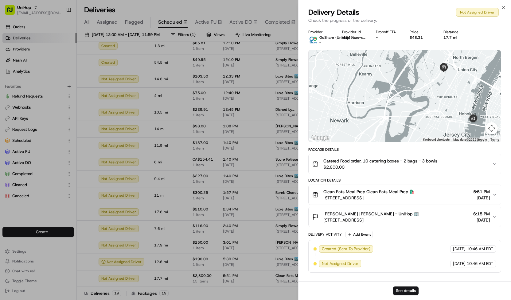
click at [354, 162] on span "Catered Food order. 10 catering boxes - 2 bags - 3 bowls" at bounding box center [380, 161] width 114 height 6
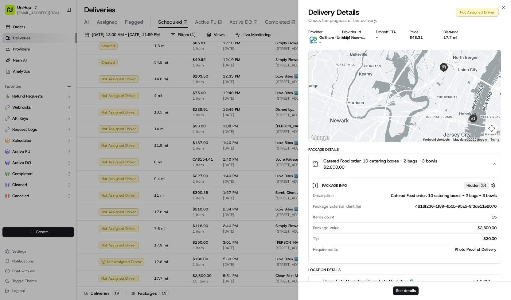
click at [354, 162] on span "Catered Food order. 10 catering boxes - 2 bags - 3 bowls" at bounding box center [380, 161] width 114 height 6
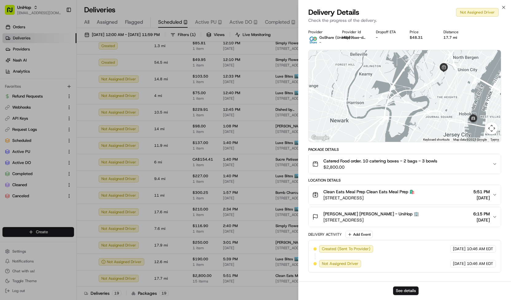
click at [370, 170] on button "Catered Food order. 10 catering boxes - 2 bags - 3 bowls $2,800.00" at bounding box center [405, 164] width 192 height 20
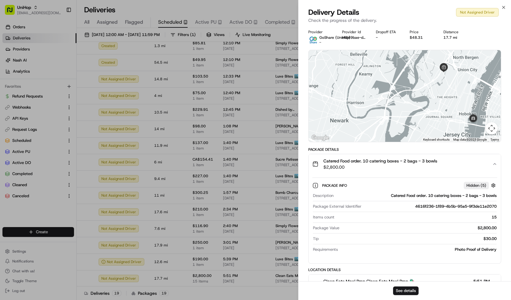
click at [370, 170] on button "Catered Food order. 10 catering boxes - 2 bags - 3 bowls $2,800.00" at bounding box center [405, 164] width 192 height 20
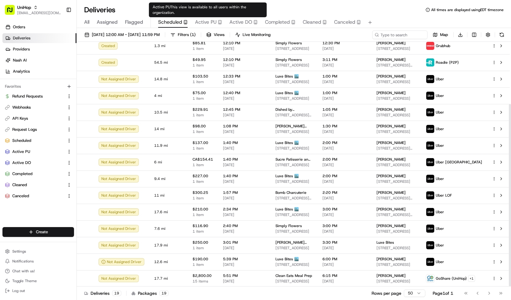
click at [214, 19] on span "Active PU" at bounding box center [206, 21] width 22 height 7
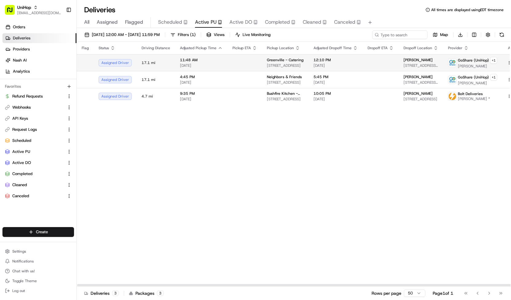
click at [251, 65] on td at bounding box center [245, 62] width 34 height 17
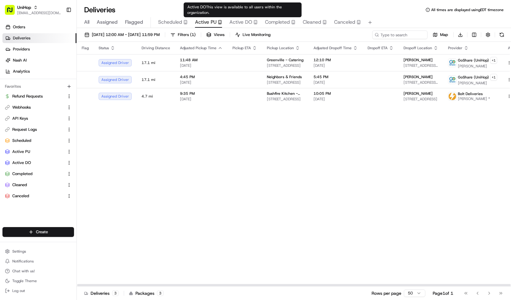
click at [243, 20] on span "Active DO" at bounding box center [240, 21] width 23 height 7
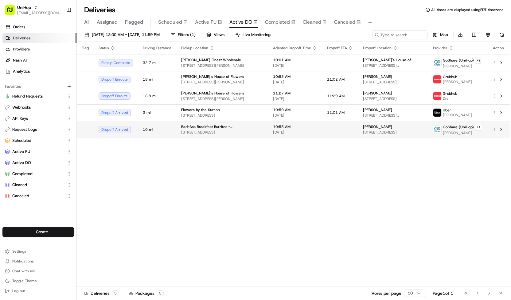
click at [249, 130] on span "50 Thousand Oaks Blvd, Thousand Oaks, CA 91360, USA" at bounding box center [222, 132] width 82 height 5
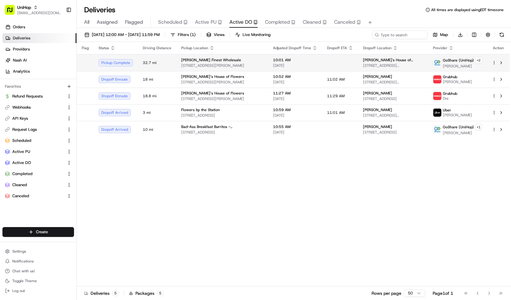
click at [234, 66] on span "3616 McCall Pl, Atlanta, GA 30340, USA" at bounding box center [222, 65] width 82 height 5
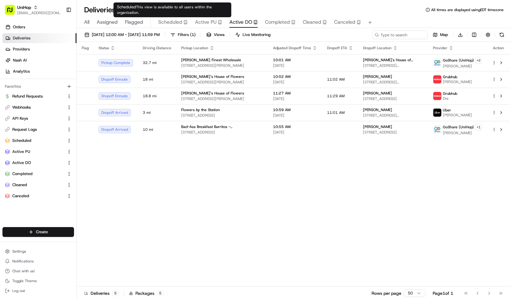
click at [163, 23] on span "Scheduled" at bounding box center [170, 21] width 24 height 7
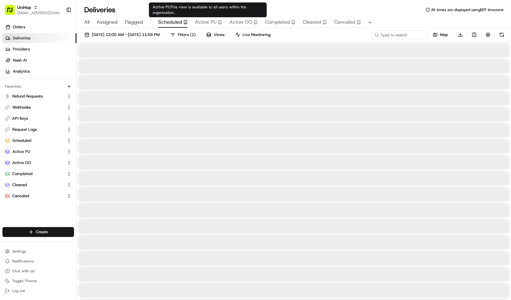
click at [201, 24] on span "Active PU" at bounding box center [206, 21] width 22 height 7
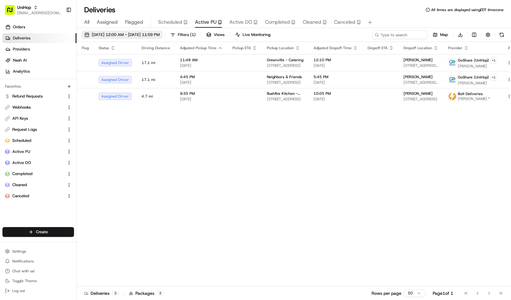
click at [160, 35] on span "Aug 23 2025 12:00 AM - Aug 23 2025 11:59 PM" at bounding box center [126, 35] width 68 height 6
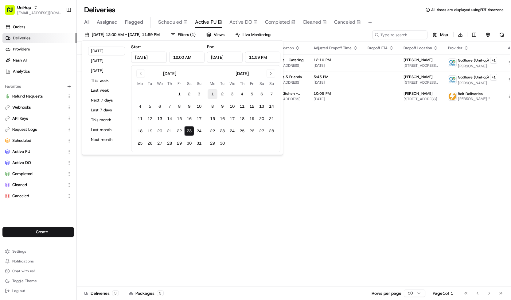
click at [215, 92] on button "1" at bounding box center [213, 94] width 10 height 10
type input "Sep 1, 2025"
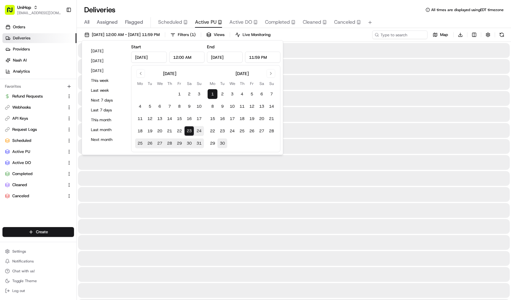
click at [225, 146] on button "30" at bounding box center [222, 143] width 10 height 10
type input "Sep 30, 2025"
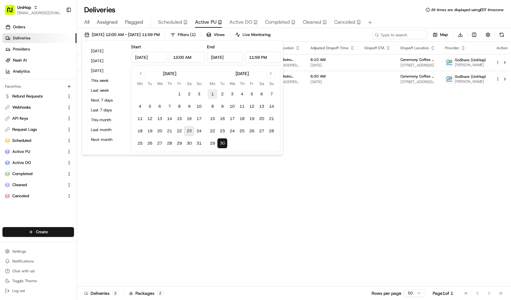
click at [213, 93] on button "1" at bounding box center [213, 94] width 10 height 10
type input "Sep 1, 2025"
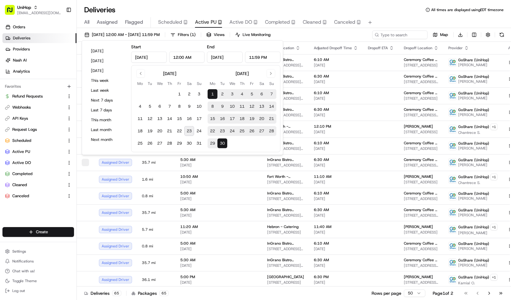
click at [348, 31] on div "Sep 1 2025 12:00 AM - Sep 30 2025 11:59 PM Filters ( 1 ) Views Live Monitoring …" at bounding box center [294, 35] width 434 height 11
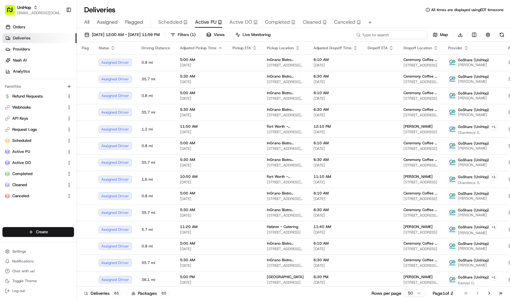
click at [403, 36] on input at bounding box center [391, 34] width 74 height 9
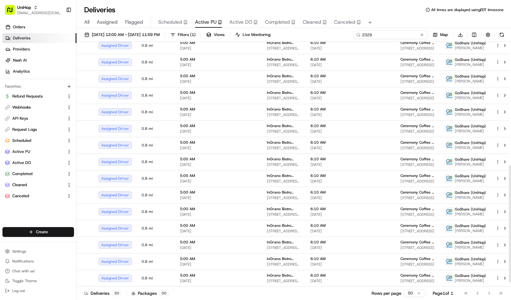
scroll to position [265, 0]
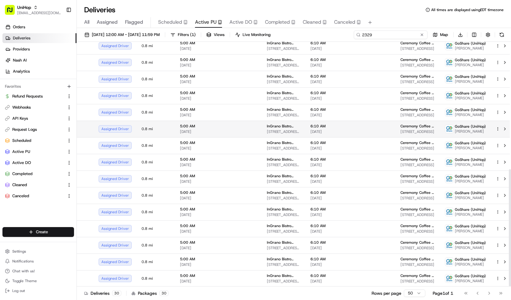
type input "2329"
click at [332, 121] on td "6:10 AM Sep 21 2025" at bounding box center [333, 128] width 54 height 17
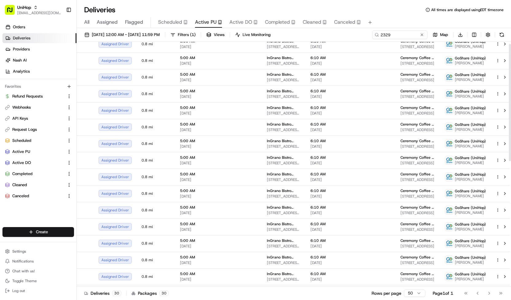
scroll to position [0, 0]
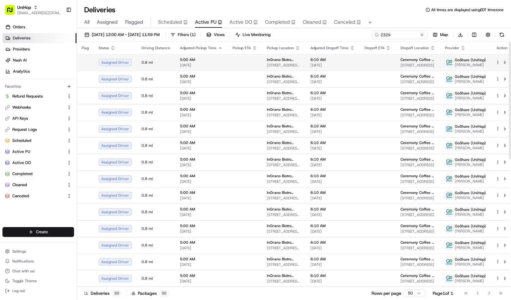
click at [236, 64] on td at bounding box center [245, 62] width 34 height 17
click at [228, 19] on div "All Assigned Flagged Scheduled Active PU Active DO Completed Cleaned Canceled" at bounding box center [294, 22] width 434 height 11
click at [233, 20] on span "Active DO" at bounding box center [240, 21] width 23 height 7
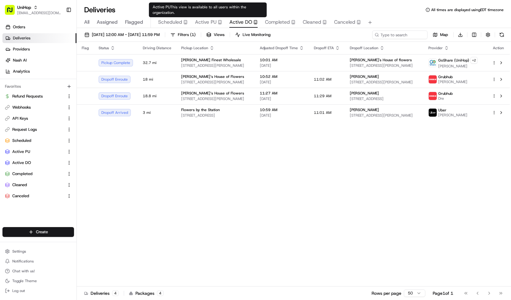
click at [211, 24] on span "Active PU" at bounding box center [206, 21] width 22 height 7
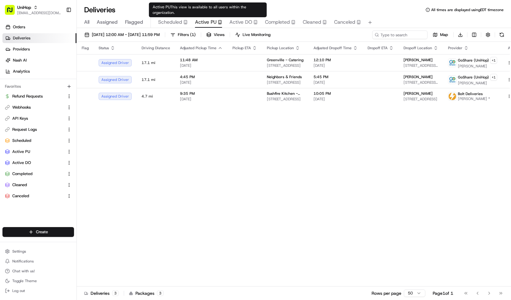
click at [240, 18] on span "Active DO" at bounding box center [240, 21] width 23 height 7
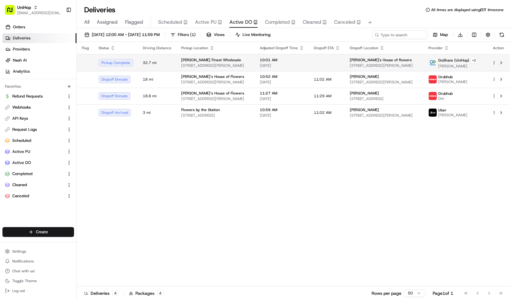
click at [250, 58] on div "Mikes Finest Wholesale" at bounding box center [215, 59] width 69 height 5
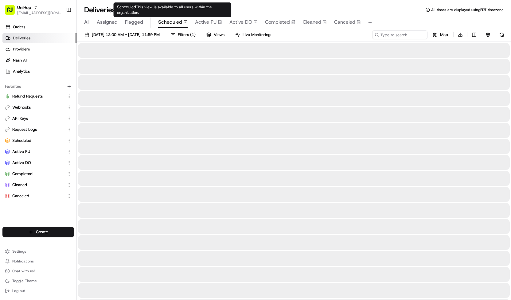
click at [174, 22] on span "Scheduled" at bounding box center [170, 21] width 24 height 7
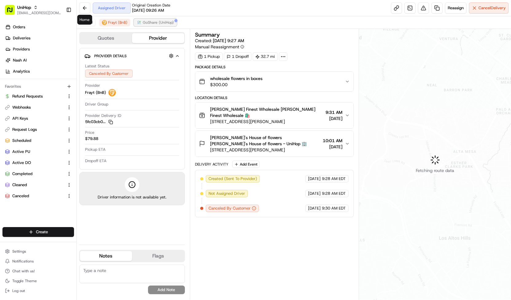
click at [153, 19] on button "GoShare (UniHop)" at bounding box center [155, 22] width 43 height 7
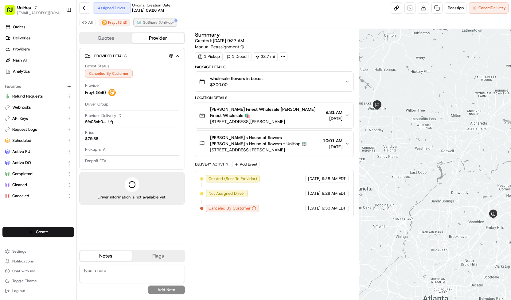
click at [151, 22] on span "GoShare (UniHop)" at bounding box center [158, 22] width 31 height 5
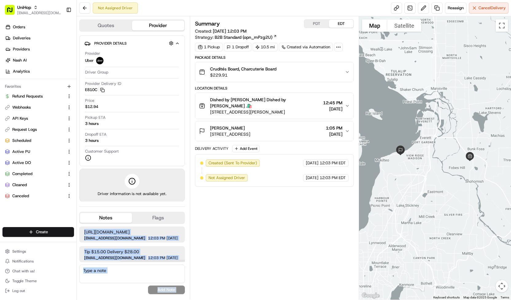
scroll to position [0, 67]
drag, startPoint x: 82, startPoint y: 231, endPoint x: 184, endPoint y: 232, distance: 102.0
click at [184, 232] on div "[URL][DOMAIN_NAME] [EMAIL_ADDRESS][DOMAIN_NAME] 12:03 PM [DATE]" at bounding box center [132, 234] width 106 height 16
copy span "[URL][DOMAIN_NAME]"
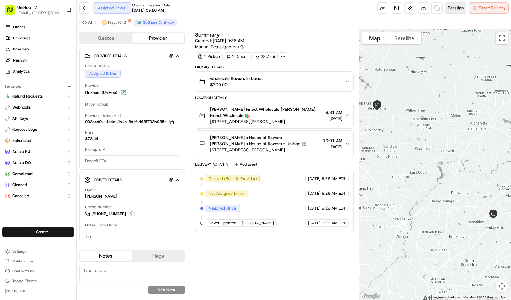
click at [453, 9] on span "Reassign" at bounding box center [456, 8] width 16 height 6
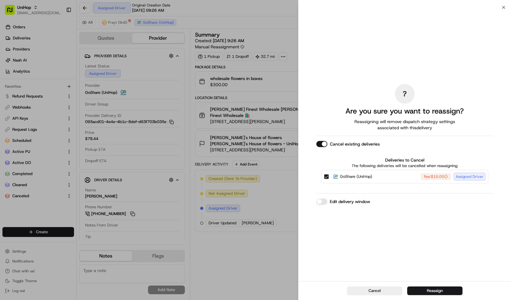
click at [336, 174] on img at bounding box center [336, 176] width 6 height 6
click at [329, 174] on button "GoShare (UniHop) Fee: $15.00 Assigned Driver" at bounding box center [326, 176] width 5 height 5
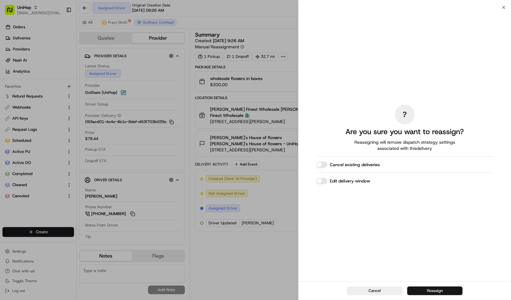
click at [423, 288] on button "Reassign" at bounding box center [434, 290] width 55 height 9
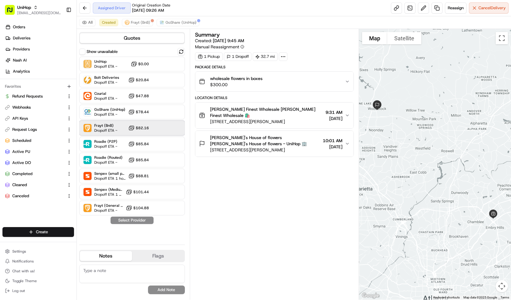
click at [157, 127] on div "Frayt (BnB) Dropoff ETA - $82.16" at bounding box center [132, 127] width 106 height 15
click at [417, 8] on div "Reassign Cancel Delivery" at bounding box center [450, 7] width 118 height 11
click at [419, 9] on button at bounding box center [423, 7] width 11 height 11
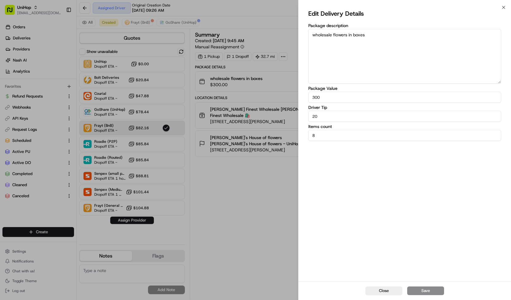
drag, startPoint x: 323, startPoint y: 116, endPoint x: 254, endPoint y: 125, distance: 69.2
click at [254, 125] on body "UniHop [EMAIL_ADDRESS][DOMAIN_NAME] Toggle Sidebar Orders Deliveries Providers …" at bounding box center [255, 150] width 511 height 300
type input "16"
click at [417, 291] on button "Save" at bounding box center [425, 290] width 37 height 9
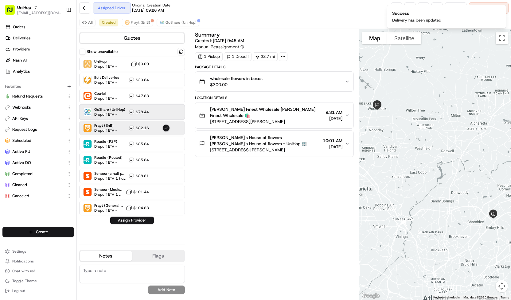
click at [163, 112] on div at bounding box center [166, 111] width 7 height 7
click at [157, 122] on div "Frayt (BnB) Dropoff ETA - $82.16" at bounding box center [132, 127] width 106 height 15
click at [140, 216] on button "Assign Provider" at bounding box center [132, 219] width 44 height 7
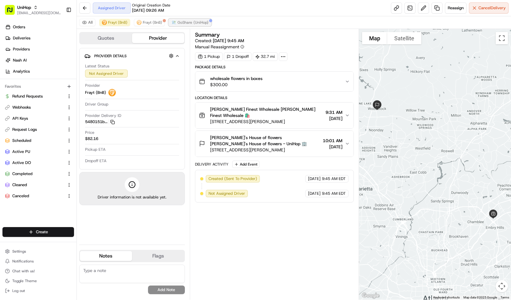
click at [191, 19] on button "GoShare (UniHop)" at bounding box center [190, 22] width 43 height 7
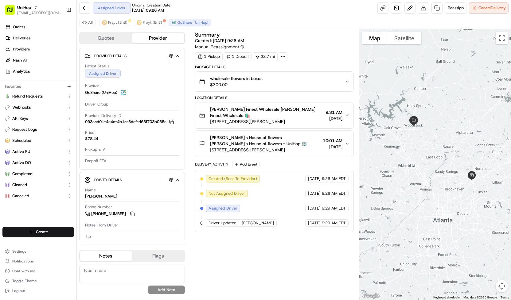
click at [124, 18] on div "All Frayt (BnB) Frayt (BnB) GoShare (UniHop)" at bounding box center [294, 22] width 434 height 13
click at [124, 21] on span "Frayt (BnB)" at bounding box center [117, 22] width 19 height 5
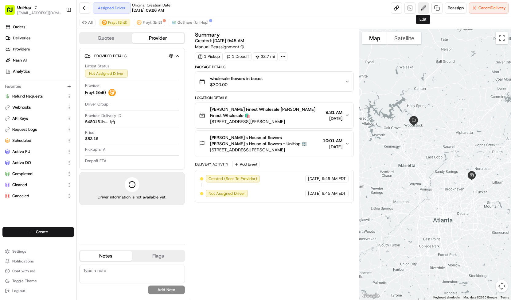
click at [424, 10] on button at bounding box center [423, 7] width 11 height 11
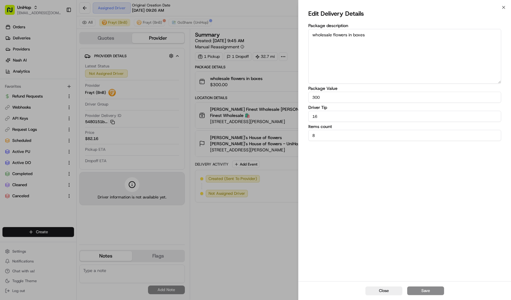
click at [418, 41] on textarea "wholesale flowers in boxes" at bounding box center [404, 56] width 193 height 55
type textarea "wholesale flowers in boxes"
click at [434, 289] on button "Save" at bounding box center [425, 290] width 37 height 9
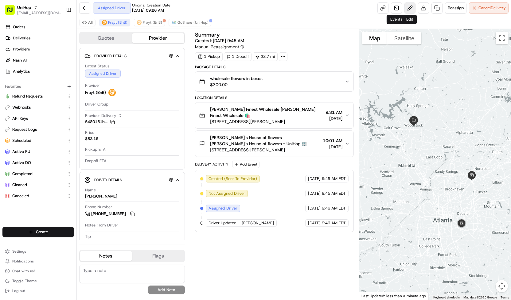
click at [408, 8] on button at bounding box center [410, 7] width 11 height 11
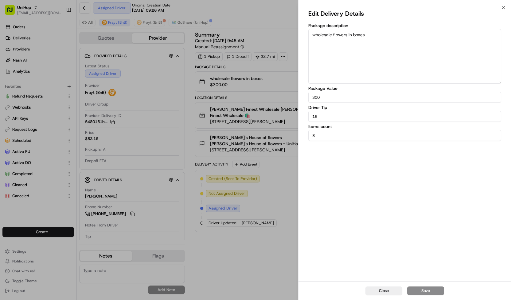
click at [401, 38] on textarea "wholesale flowers in boxes" at bounding box center [404, 56] width 193 height 55
type textarea "wholesale flowers in boxes"
click at [420, 290] on button "Save" at bounding box center [425, 290] width 37 height 9
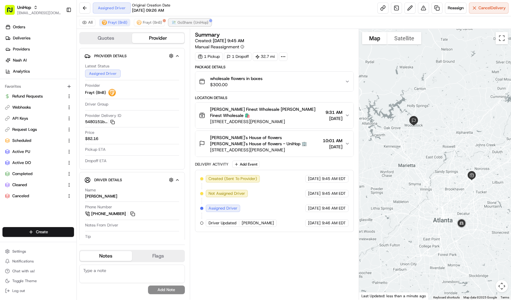
click at [178, 22] on span "GoShare (UniHop)" at bounding box center [193, 22] width 31 height 5
click at [117, 25] on span "Frayt (BnB)" at bounding box center [117, 22] width 19 height 5
click at [409, 11] on button at bounding box center [410, 7] width 11 height 11
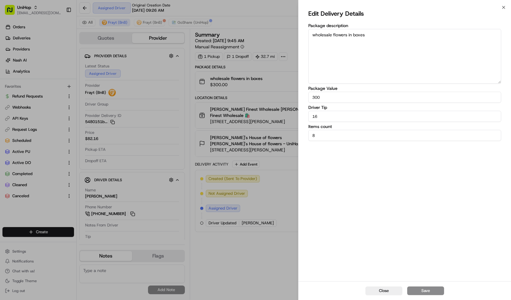
click at [441, 51] on textarea "wholesale flowers in boxes" at bounding box center [404, 56] width 193 height 55
type textarea "wholesale flowers in boxes"
click at [418, 291] on button "Save" at bounding box center [425, 290] width 37 height 9
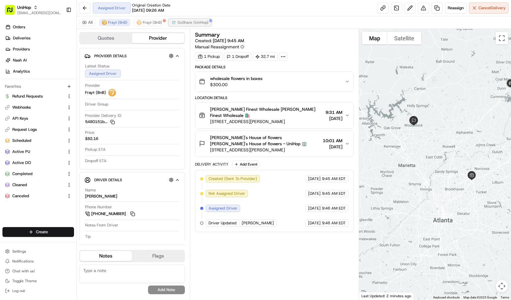
click at [206, 23] on button "GoShare (UniHop)" at bounding box center [190, 22] width 43 height 7
click at [125, 22] on span "Frayt (BnB)" at bounding box center [117, 22] width 19 height 5
click at [481, 6] on span "Cancel Delivery" at bounding box center [492, 8] width 27 height 6
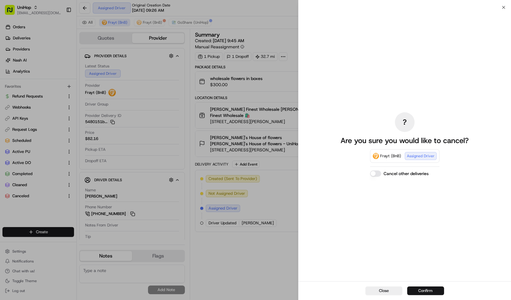
click at [433, 288] on button "Confirm" at bounding box center [425, 290] width 37 height 9
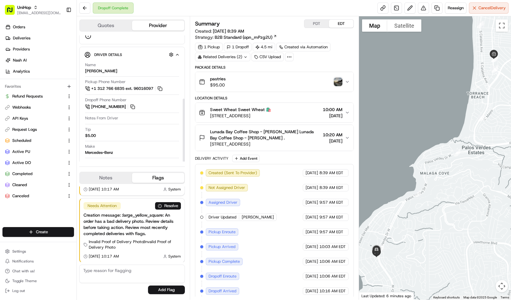
scroll to position [126, 0]
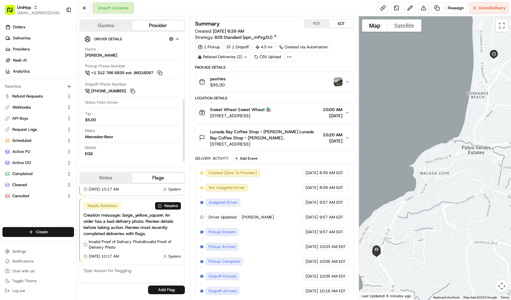
click at [120, 181] on button "Notes" at bounding box center [106, 178] width 52 height 10
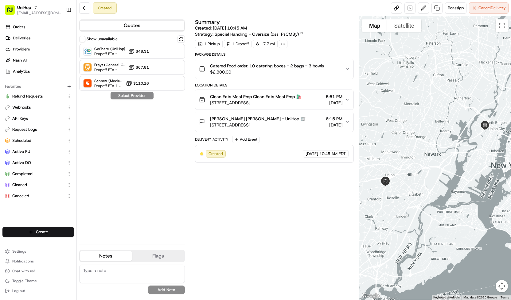
click at [243, 76] on button "Catered Food order. 10 catering boxes - 2 bags - 3 bowls $2,800.00" at bounding box center [274, 69] width 158 height 20
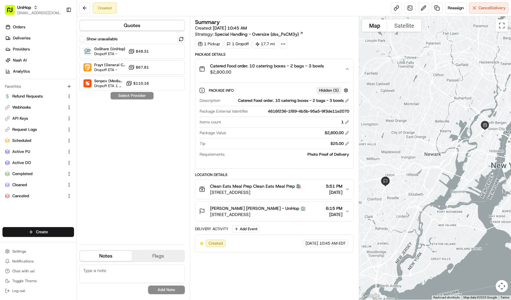
click at [243, 76] on button "Catered Food order. 10 catering boxes - 2 bags - 3 bowls $2,800.00" at bounding box center [274, 69] width 158 height 20
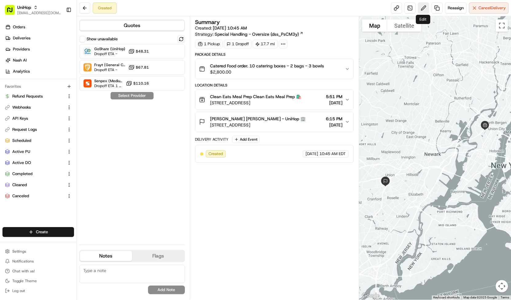
click at [425, 6] on button at bounding box center [423, 7] width 11 height 11
click at [428, 7] on div "Reassign Cancel Delivery" at bounding box center [450, 7] width 118 height 11
click at [420, 10] on button at bounding box center [423, 7] width 11 height 11
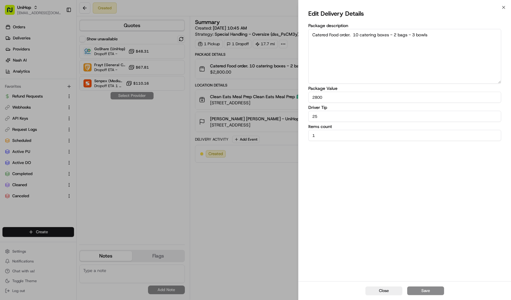
drag, startPoint x: 323, startPoint y: 135, endPoint x: 300, endPoint y: 137, distance: 24.1
click at [300, 137] on div "Edit Delivery Details Package description Catered Food order. 10 catering boxes…" at bounding box center [405, 143] width 213 height 273
type input "15"
drag, startPoint x: 326, startPoint y: 116, endPoint x: 285, endPoint y: 118, distance: 41.2
click at [285, 118] on body "UniHop [EMAIL_ADDRESS][DOMAIN_NAME] Toggle Sidebar Orders Deliveries Providers …" at bounding box center [255, 150] width 511 height 300
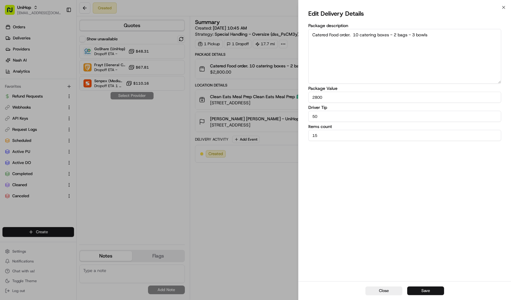
type input "50"
click at [422, 287] on button "Save" at bounding box center [425, 290] width 37 height 9
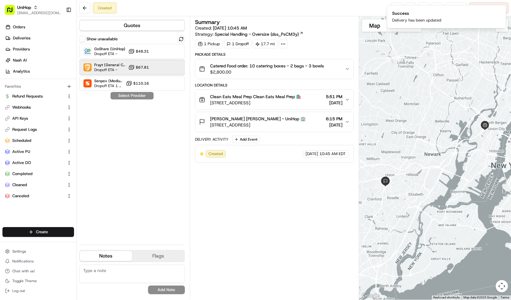
click at [174, 67] on div "Frayt (General Catering) Dropoff ETA - $67.81" at bounding box center [132, 67] width 106 height 15
click at [149, 94] on button "Assign Provider" at bounding box center [132, 95] width 44 height 7
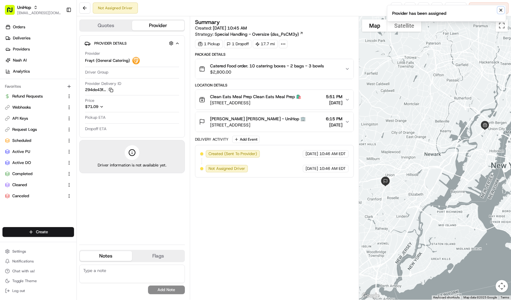
click at [500, 9] on icon "Notifications (F8)" at bounding box center [501, 10] width 2 height 2
click at [98, 104] on span "$71.09" at bounding box center [91, 106] width 13 height 5
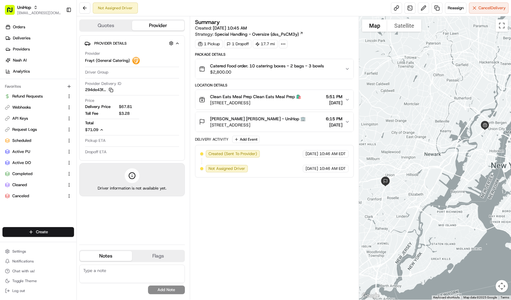
click at [103, 128] on icon "button" at bounding box center [102, 129] width 4 height 4
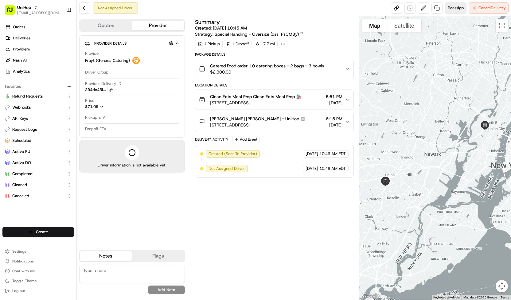
click at [454, 8] on span "Reassign" at bounding box center [456, 8] width 16 height 6
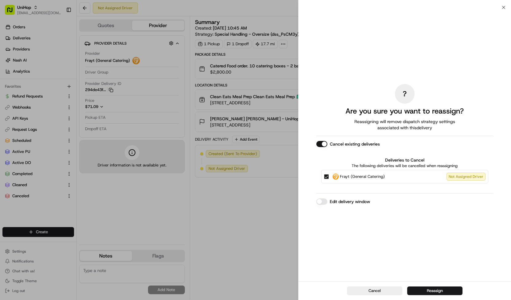
click at [359, 175] on span "Frayt (General Catering)" at bounding box center [362, 176] width 45 height 6
click at [329, 175] on button "Frayt (General Catering) Not Assigned Driver" at bounding box center [326, 176] width 5 height 5
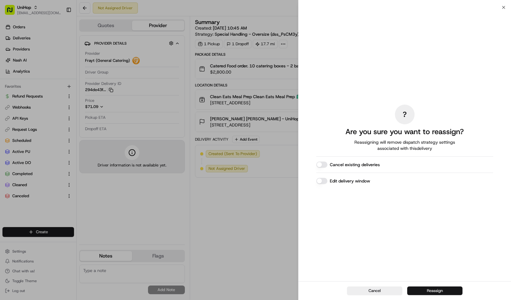
click at [416, 289] on button "Reassign" at bounding box center [434, 290] width 55 height 9
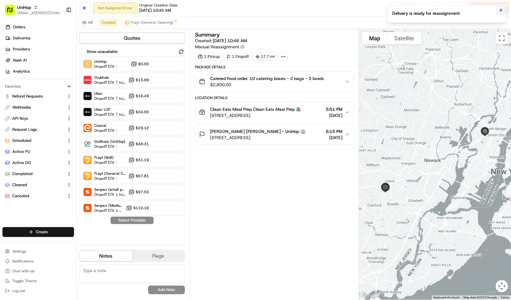
click at [500, 7] on button "Notifications (F8)" at bounding box center [500, 9] width 7 height 7
click at [422, 6] on button at bounding box center [423, 7] width 11 height 11
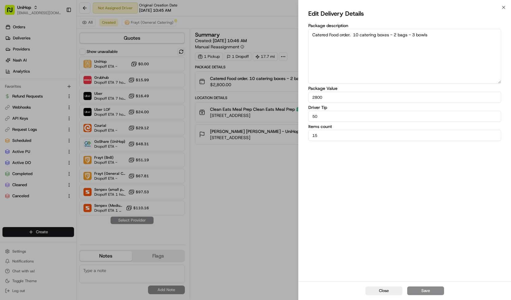
drag, startPoint x: 320, startPoint y: 116, endPoint x: 288, endPoint y: 126, distance: 33.7
click at [288, 126] on body "UniHop [EMAIL_ADDRESS][DOMAIN_NAME] Toggle Sidebar Orders Deliveries Providers …" at bounding box center [255, 150] width 511 height 300
type input "30"
click at [420, 287] on button "Save" at bounding box center [425, 290] width 37 height 9
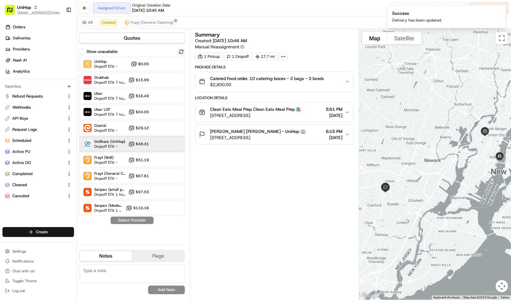
click at [163, 142] on div at bounding box center [166, 143] width 7 height 7
click at [143, 221] on button "Assign Provider" at bounding box center [132, 219] width 44 height 7
click at [149, 22] on span "Frayt (General Catering)" at bounding box center [152, 22] width 43 height 5
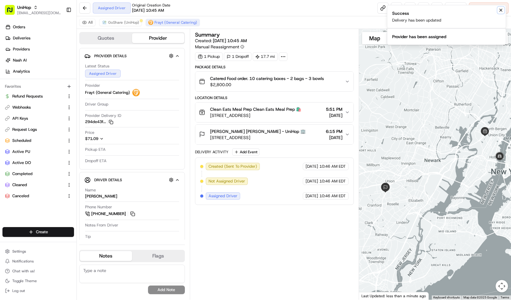
click at [502, 8] on icon "Notifications (F8)" at bounding box center [501, 10] width 5 height 5
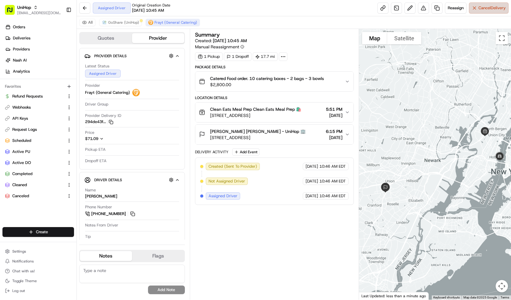
click at [495, 6] on span "Cancel Delivery" at bounding box center [492, 8] width 27 height 6
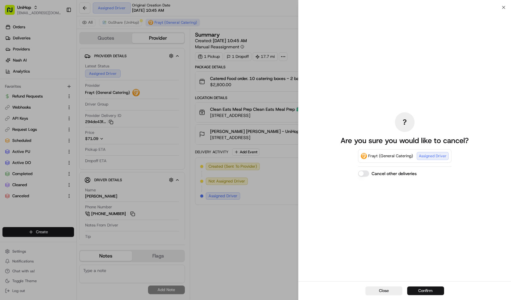
click at [420, 288] on button "Confirm" at bounding box center [425, 290] width 37 height 9
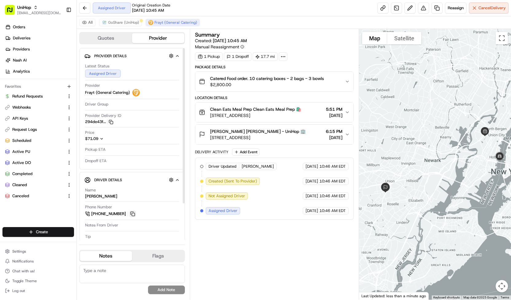
click at [131, 212] on button at bounding box center [132, 213] width 7 height 7
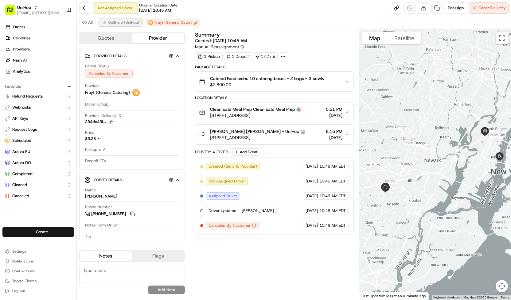
click at [134, 20] on span "GoShare (UniHop)" at bounding box center [123, 22] width 31 height 5
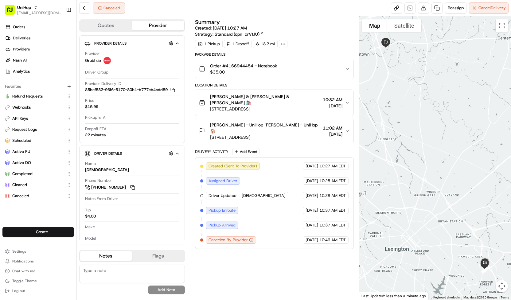
drag, startPoint x: 242, startPoint y: 95, endPoint x: 264, endPoint y: 101, distance: 22.4
click at [264, 101] on div "[PERSON_NAME] & [PERSON_NAME] & [PERSON_NAME] 🛍️ [STREET_ADDRESS]" at bounding box center [265, 102] width 110 height 18
copy div "Barnes & Noble 🛍️ 1932 Pavilion Way, Lexingt"
click at [456, 11] on button "Reassign" at bounding box center [456, 7] width 22 height 11
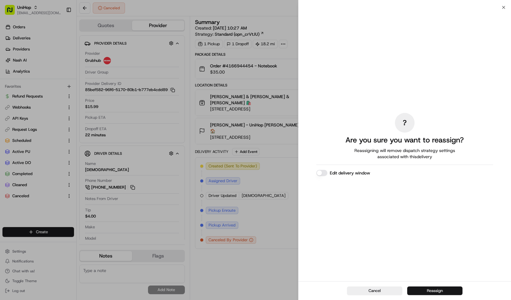
click at [416, 288] on button "Reassign" at bounding box center [434, 290] width 55 height 9
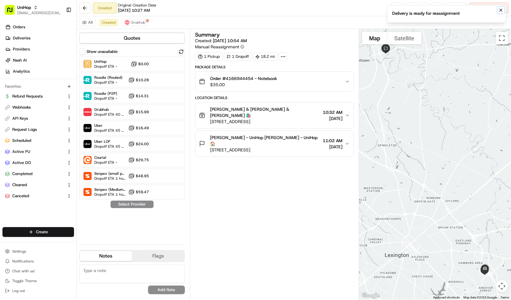
click at [501, 10] on icon "Notifications (F8)" at bounding box center [501, 10] width 2 height 2
click at [424, 11] on button at bounding box center [423, 7] width 11 height 11
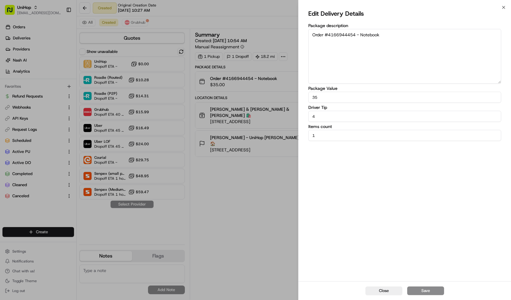
drag, startPoint x: 323, startPoint y: 117, endPoint x: 296, endPoint y: 114, distance: 27.2
click at [296, 114] on body "UniHop contact@unihop.app Toggle Sidebar Orders Deliveries Providers Nash AI An…" at bounding box center [255, 150] width 511 height 300
click at [435, 295] on div "Close Save" at bounding box center [405, 290] width 213 height 19
click at [432, 293] on button "Save" at bounding box center [425, 290] width 37 height 9
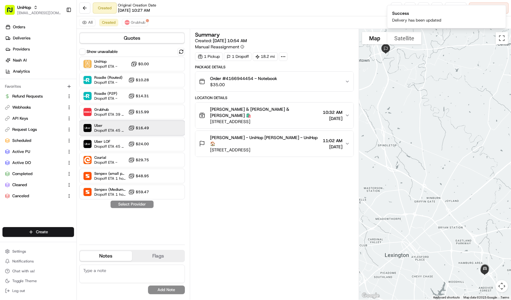
click at [157, 126] on div "Uber Dropoff ETA 45 minutes $16.49" at bounding box center [132, 127] width 106 height 15
click at [149, 209] on div "Show unavailable UniHop Dropoff ETA - $0.00 Roadie (Routed) Dropoff ETA - $10.2…" at bounding box center [132, 143] width 106 height 191
click at [147, 205] on button "Assign Provider" at bounding box center [132, 203] width 44 height 7
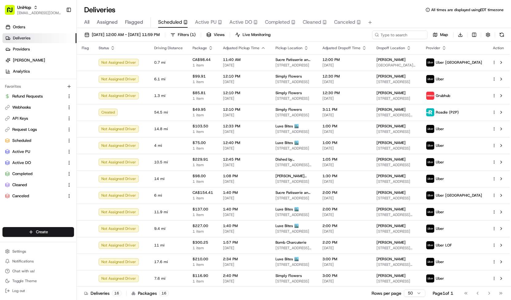
scroll to position [41, 0]
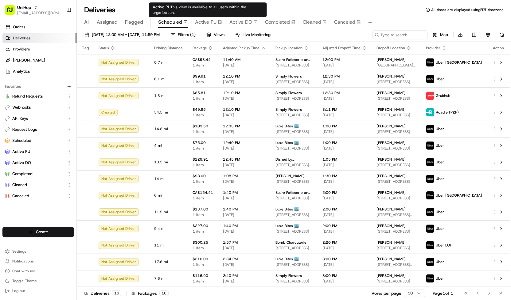
click at [213, 22] on span "Active PU" at bounding box center [206, 21] width 22 height 7
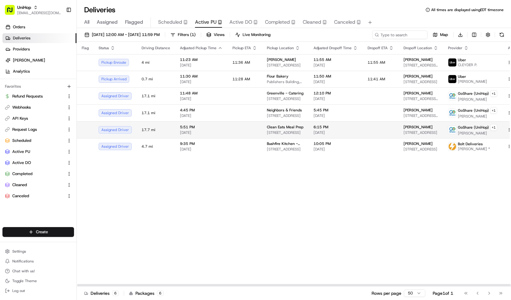
click at [250, 127] on td at bounding box center [245, 129] width 34 height 17
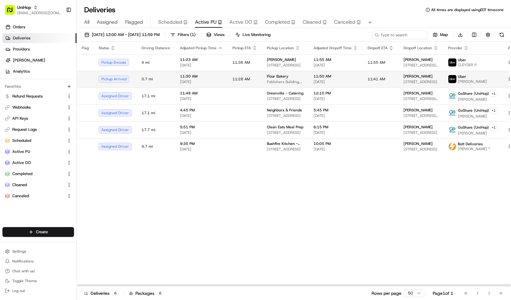
click at [233, 78] on span "11:28 AM" at bounding box center [242, 78] width 18 height 5
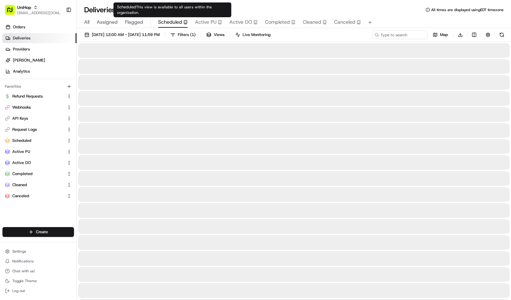
click at [173, 22] on span "Scheduled" at bounding box center [170, 21] width 24 height 7
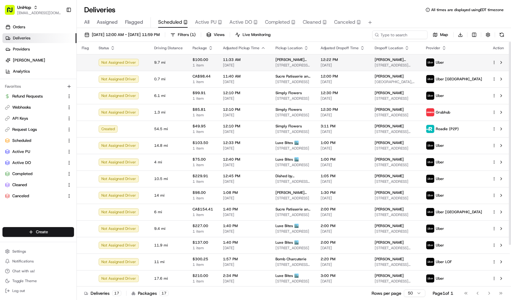
click at [262, 63] on span "[DATE]" at bounding box center [244, 65] width 43 height 5
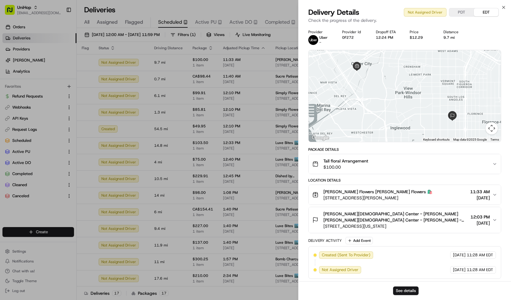
click at [363, 202] on button "[PERSON_NAME] Flowers [PERSON_NAME] Flowers 🛍️ [STREET_ADDRESS][PERSON_NAME] 11…" at bounding box center [405, 195] width 192 height 20
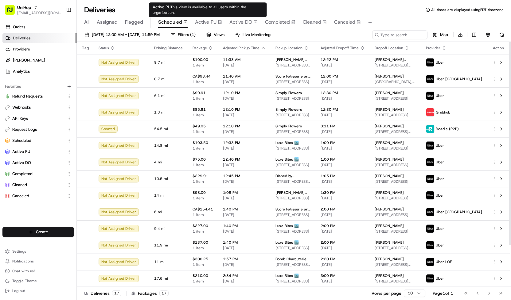
click at [212, 20] on span "Active PU" at bounding box center [206, 21] width 22 height 7
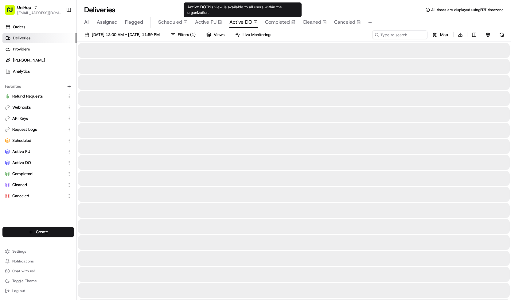
click at [238, 20] on span "Active DO" at bounding box center [240, 21] width 23 height 7
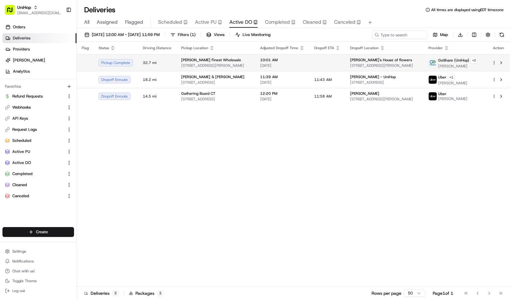
click at [209, 57] on span "[PERSON_NAME] Finest Wholesale" at bounding box center [211, 59] width 60 height 5
click at [327, 61] on td at bounding box center [327, 62] width 36 height 17
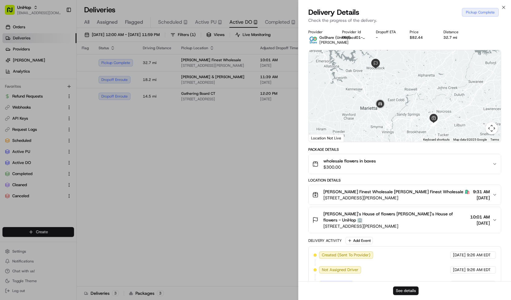
click at [401, 290] on button "See details" at bounding box center [405, 290] width 25 height 9
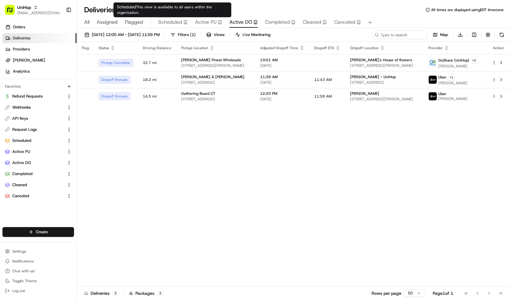
click at [170, 22] on span "Scheduled" at bounding box center [170, 21] width 24 height 7
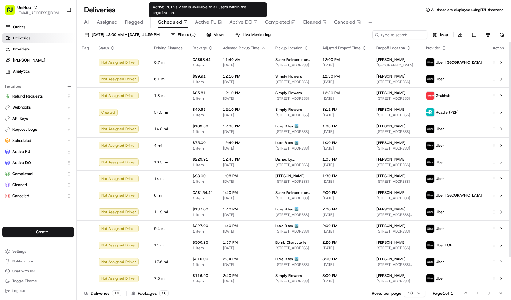
click at [204, 22] on span "Active PU" at bounding box center [206, 21] width 22 height 7
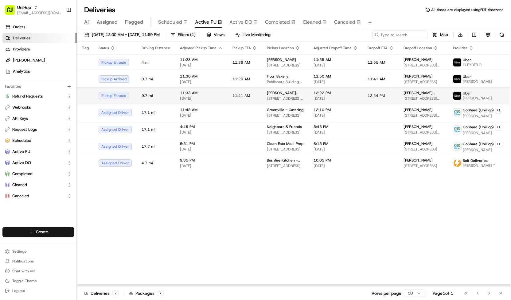
click at [278, 95] on span "[PERSON_NAME] Flowers" at bounding box center [285, 92] width 37 height 5
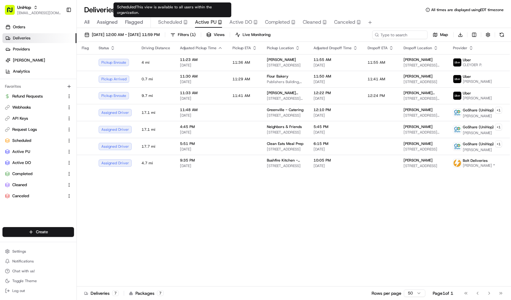
click at [170, 23] on span "Scheduled" at bounding box center [170, 21] width 24 height 7
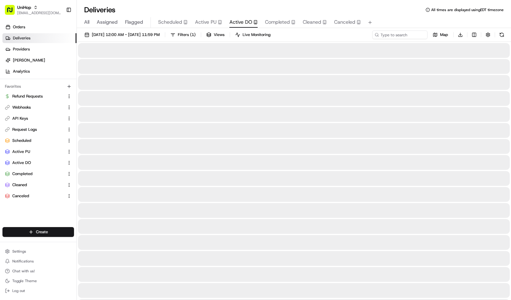
click at [239, 23] on span "Active DO" at bounding box center [240, 21] width 23 height 7
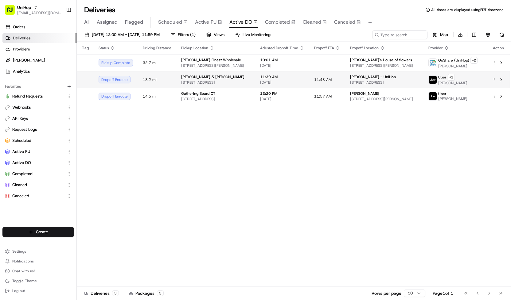
click at [240, 84] on td "[PERSON_NAME] & [PERSON_NAME] [STREET_ADDRESS]" at bounding box center [215, 79] width 79 height 17
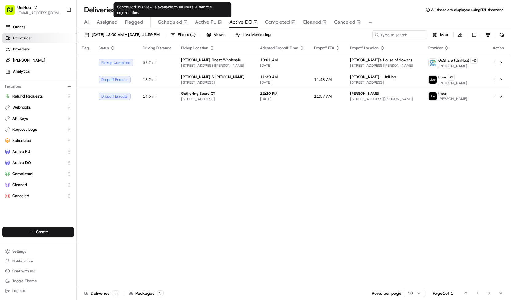
click at [181, 21] on span "Scheduled" at bounding box center [170, 21] width 24 height 7
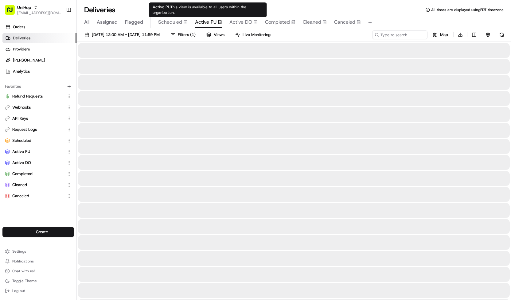
click at [207, 17] on button "Active PU" at bounding box center [208, 22] width 27 height 10
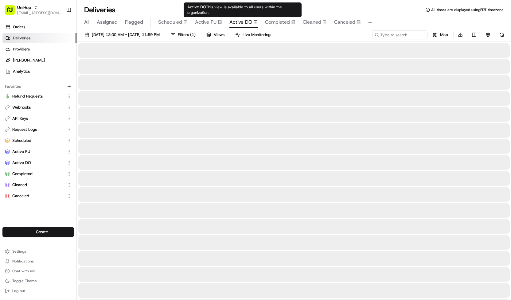
click at [238, 24] on span "Active DO" at bounding box center [240, 21] width 23 height 7
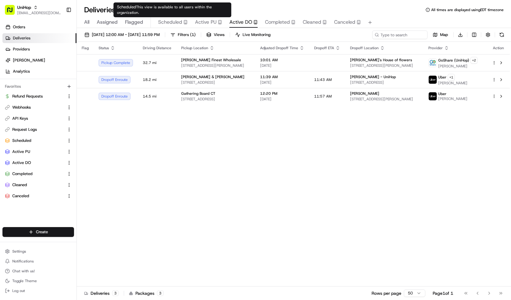
click at [175, 22] on span "Scheduled" at bounding box center [170, 21] width 24 height 7
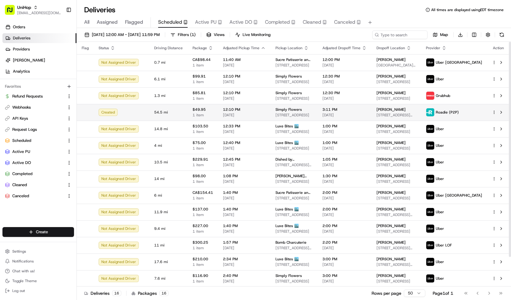
click at [251, 117] on span "[DATE]" at bounding box center [244, 114] width 43 height 5
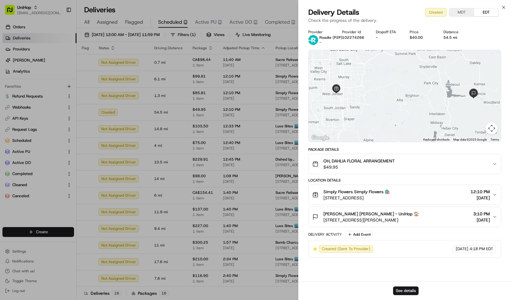
click at [331, 166] on span "$49.95" at bounding box center [358, 167] width 71 height 6
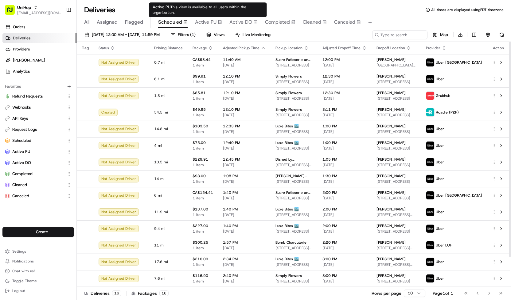
click at [200, 18] on button "Active PU" at bounding box center [208, 22] width 27 height 10
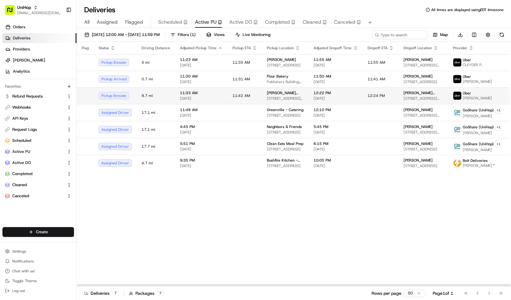
click at [267, 96] on span "10612 Culver Blvd, Culver City, CA 90232, USA" at bounding box center [285, 98] width 37 height 5
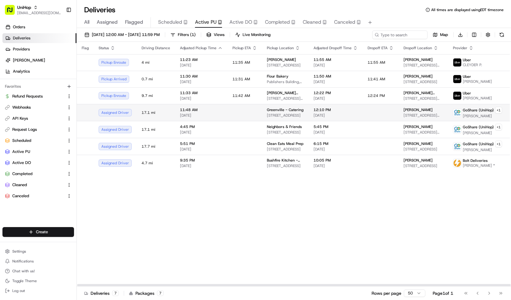
click at [262, 115] on td "Greenville - Catering 5315 Greenville Ave, Dallas, TX 75206, USA" at bounding box center [285, 112] width 47 height 17
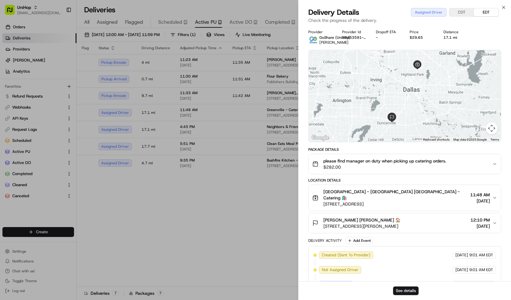
click at [400, 296] on div "See details" at bounding box center [405, 290] width 213 height 19
click at [402, 293] on button "See details" at bounding box center [405, 290] width 25 height 9
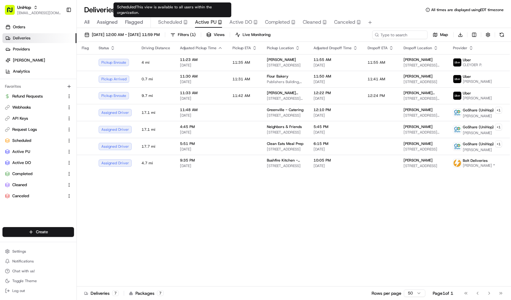
click at [178, 20] on span "Scheduled" at bounding box center [170, 21] width 24 height 7
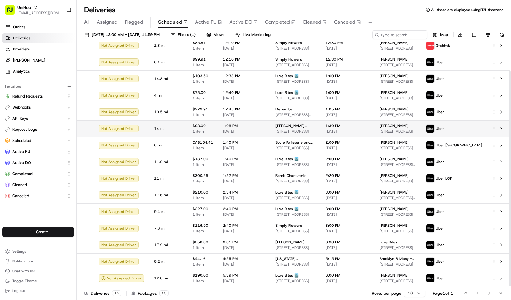
scroll to position [17, 0]
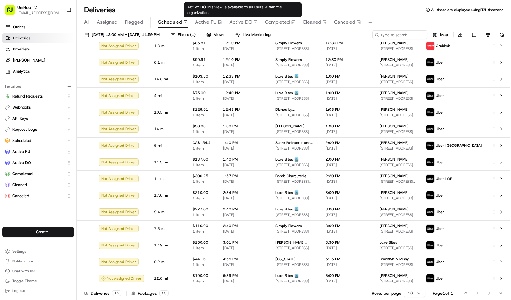
click at [237, 21] on span "Active DO" at bounding box center [240, 21] width 23 height 7
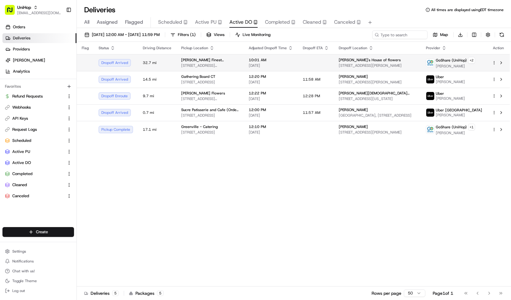
click at [249, 58] on span "10:01 AM" at bounding box center [271, 59] width 44 height 5
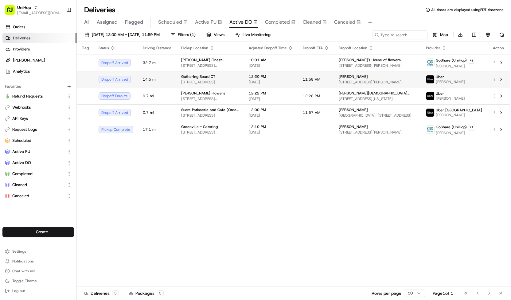
click at [258, 80] on span "[DATE]" at bounding box center [271, 82] width 44 height 5
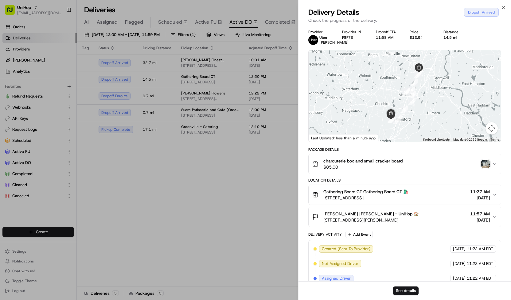
click at [487, 168] on img "button" at bounding box center [485, 163] width 9 height 9
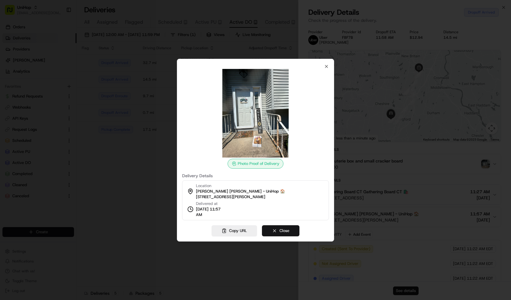
click at [280, 229] on button "Close" at bounding box center [280, 230] width 37 height 11
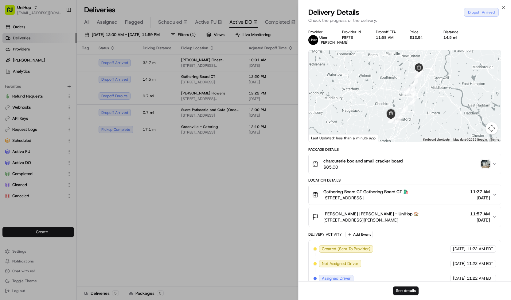
click at [350, 223] on span "19 Clearview Dr, Wallingford, CT 06492, USA" at bounding box center [371, 220] width 96 height 6
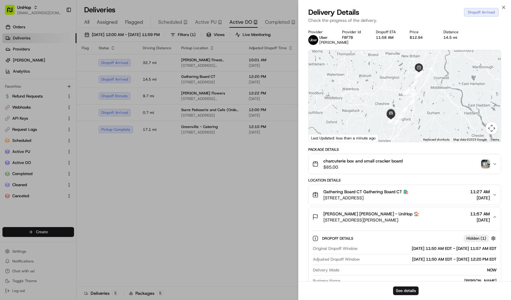
scroll to position [92, 0]
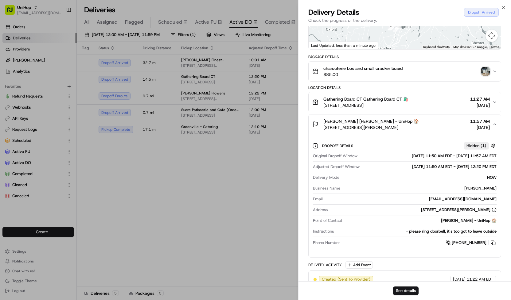
click at [358, 81] on button "charcuterie box and small cracker board $85.00" at bounding box center [405, 71] width 192 height 20
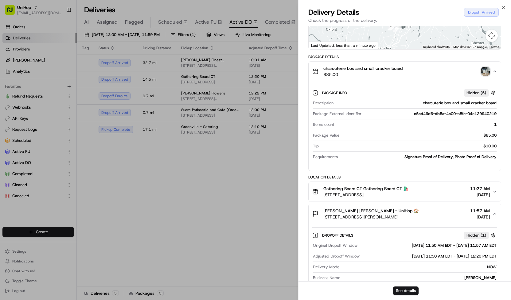
click at [358, 81] on button "charcuterie box and small cracker board $85.00" at bounding box center [405, 71] width 192 height 20
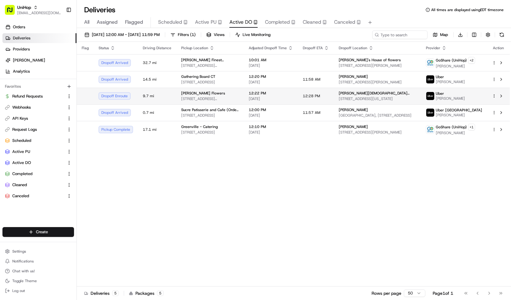
click at [244, 96] on td "12:22 PM Aug 23 2025" at bounding box center [271, 96] width 54 height 17
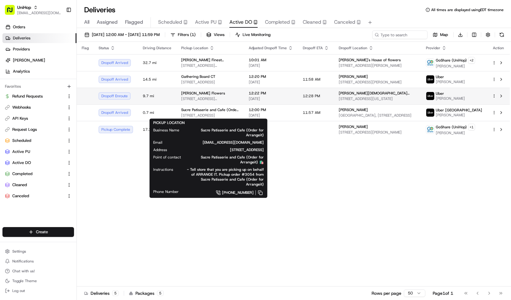
click at [233, 93] on div "Sada's Flowers" at bounding box center [210, 93] width 58 height 5
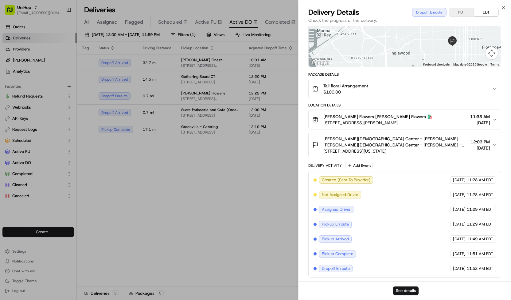
scroll to position [0, 0]
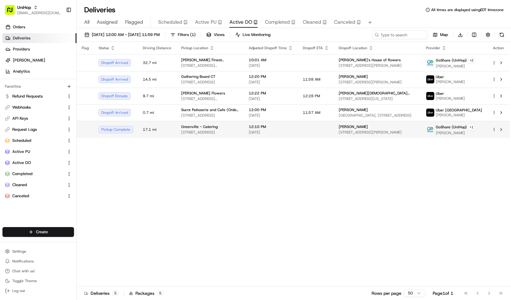
click at [244, 125] on td "12:10 PM Aug 23 2025" at bounding box center [271, 129] width 54 height 17
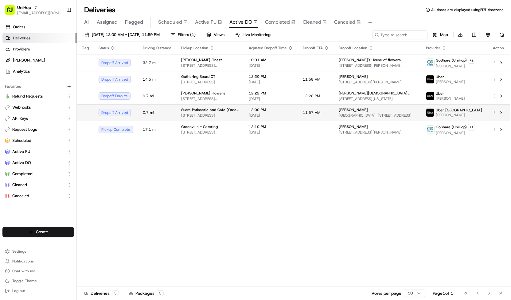
click at [232, 113] on span "1007 8 St SW, Calgary, AB T2R 0Z6, Canada" at bounding box center [210, 115] width 58 height 5
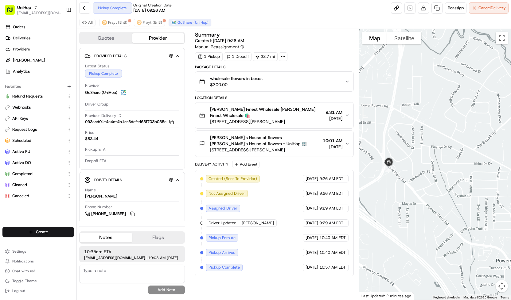
drag, startPoint x: 379, startPoint y: 152, endPoint x: 411, endPoint y: 158, distance: 32.5
click at [411, 158] on div at bounding box center [435, 164] width 152 height 270
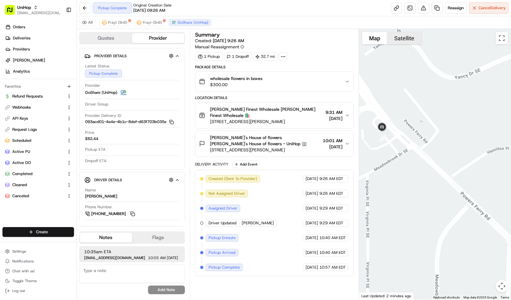
click at [405, 41] on button "Satellite" at bounding box center [404, 38] width 34 height 12
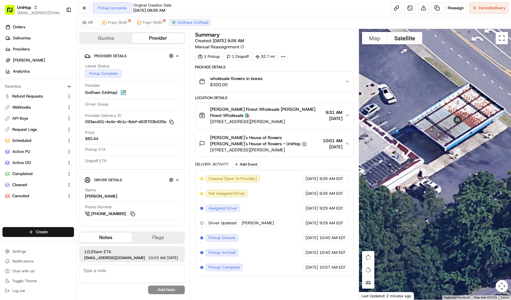
drag, startPoint x: 418, startPoint y: 100, endPoint x: 482, endPoint y: 175, distance: 98.7
click at [482, 175] on div at bounding box center [435, 164] width 152 height 270
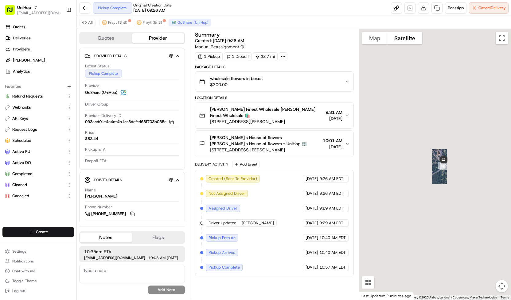
drag, startPoint x: 469, startPoint y: 189, endPoint x: 424, endPoint y: 169, distance: 49.3
click at [424, 169] on div at bounding box center [435, 164] width 152 height 270
